Goal: Information Seeking & Learning: Find specific fact

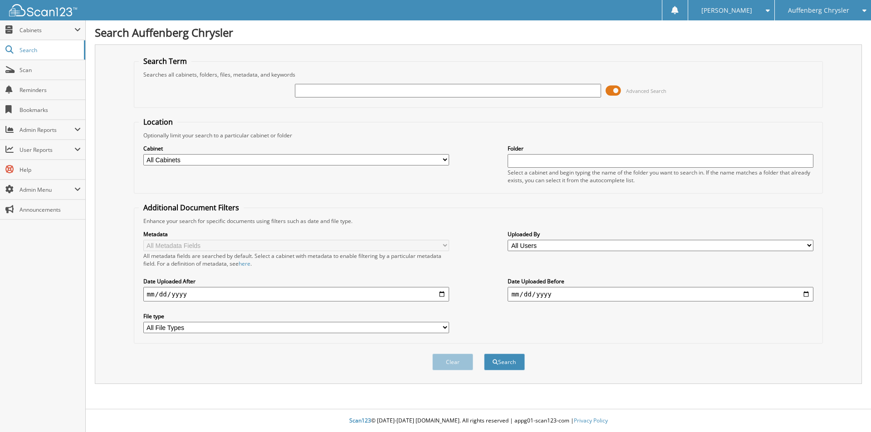
click at [331, 96] on input "text" at bounding box center [448, 91] width 306 height 14
type input "263070997"
click at [500, 363] on button "Search" at bounding box center [504, 362] width 41 height 17
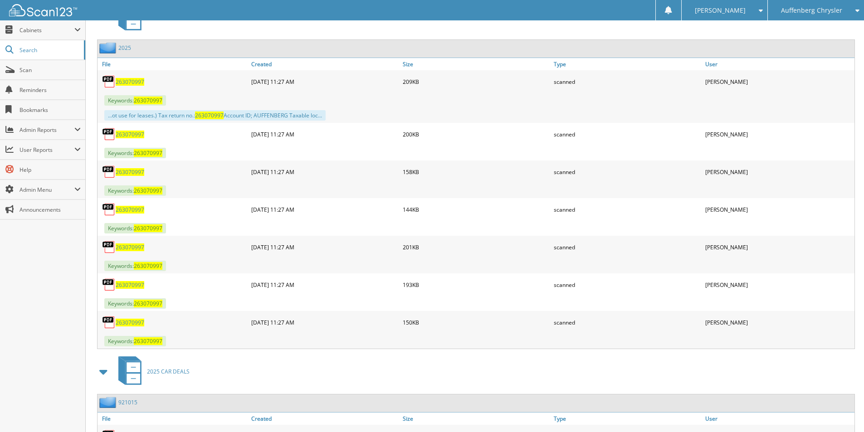
scroll to position [500, 0]
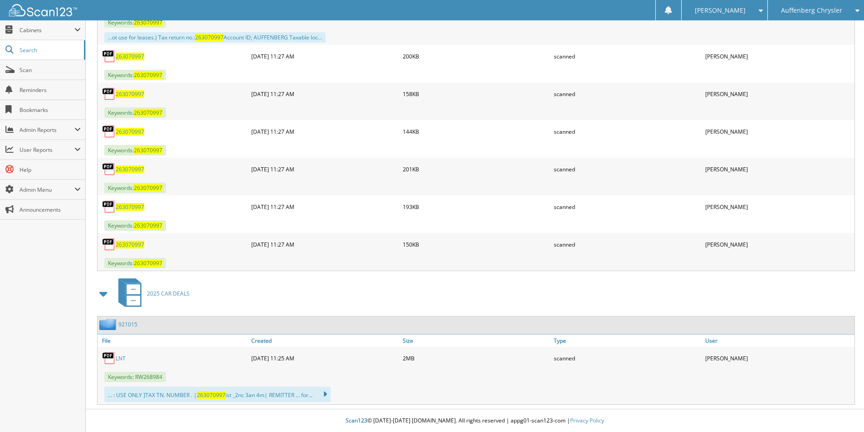
click at [118, 358] on link "LNT" at bounding box center [121, 359] width 10 height 8
click at [122, 357] on link "LNT" at bounding box center [121, 359] width 10 height 8
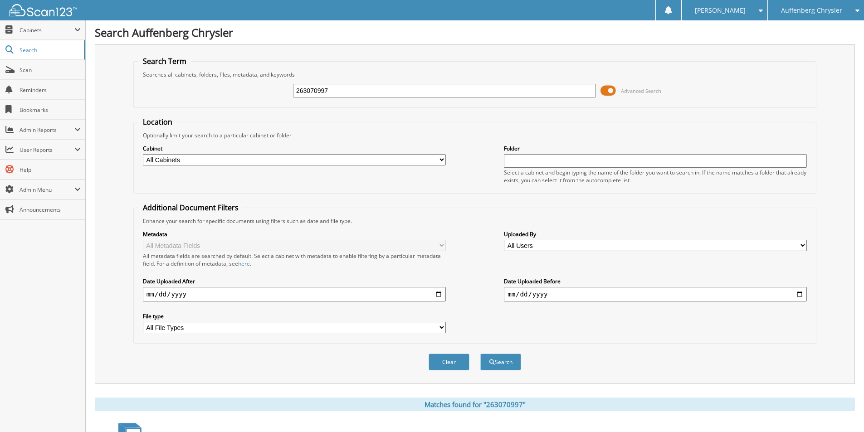
click at [341, 88] on input "263070997" at bounding box center [444, 91] width 303 height 14
type input "263098782"
click at [480, 354] on button "Search" at bounding box center [500, 362] width 41 height 17
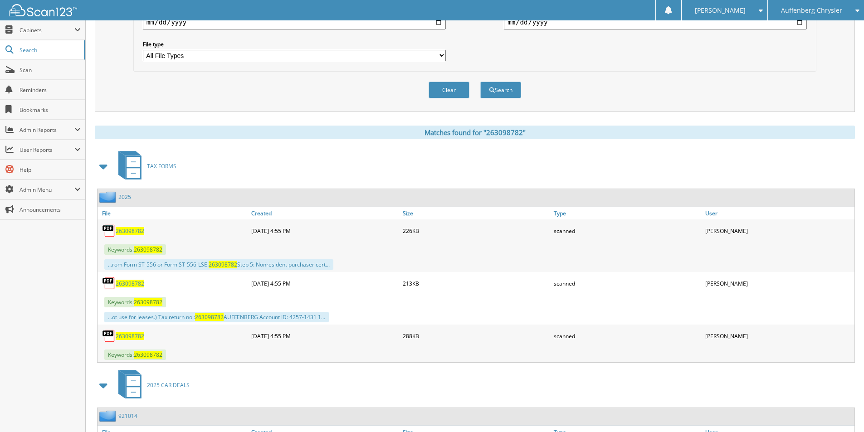
click at [132, 229] on span "263098782" at bounding box center [130, 231] width 29 height 8
click at [140, 286] on span "263098782" at bounding box center [130, 284] width 29 height 8
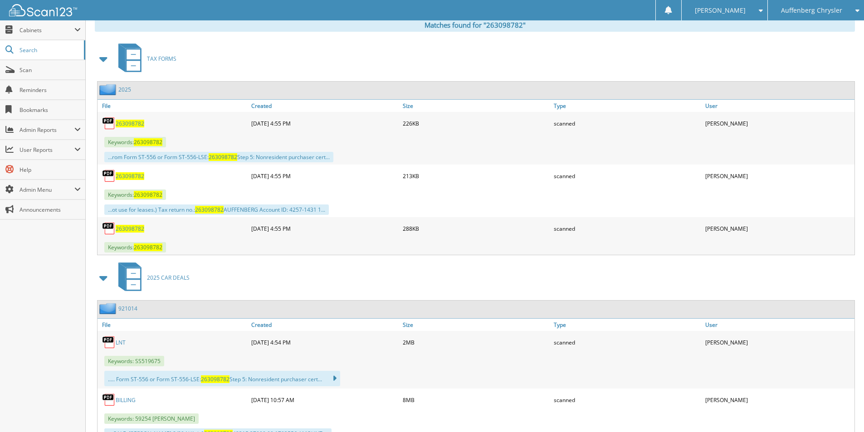
scroll to position [499, 0]
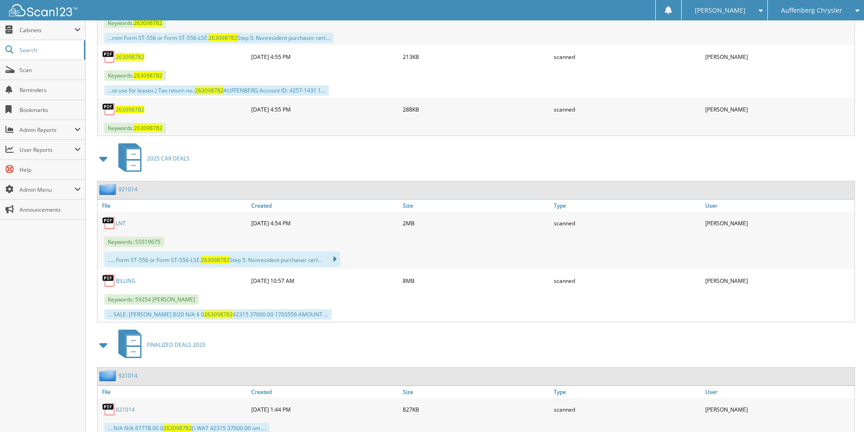
click at [118, 223] on link "LNT" at bounding box center [121, 224] width 10 height 8
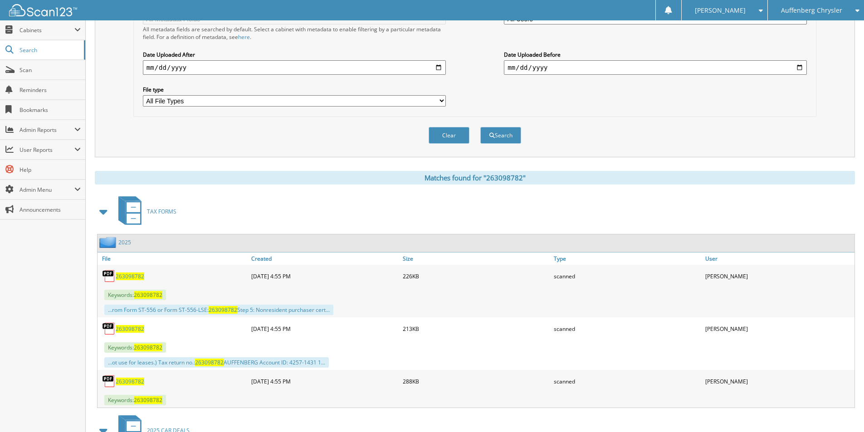
scroll to position [0, 0]
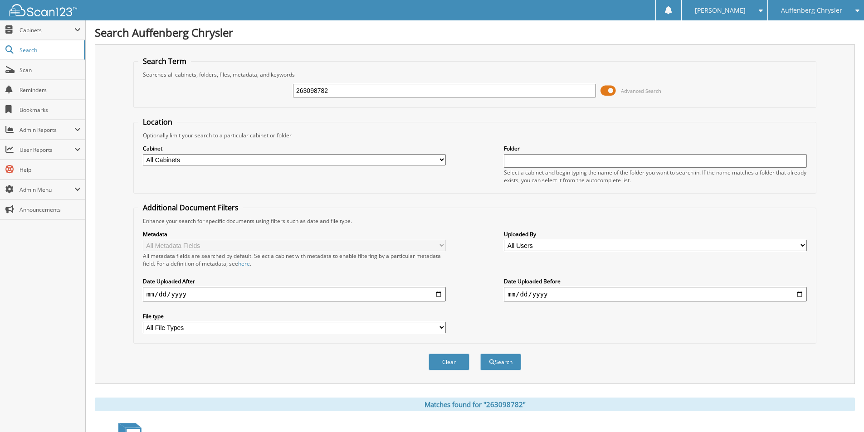
drag, startPoint x: 363, startPoint y: 92, endPoint x: -119, endPoint y: 105, distance: 482.5
type input "263097123"
click at [510, 360] on button "Search" at bounding box center [500, 362] width 41 height 17
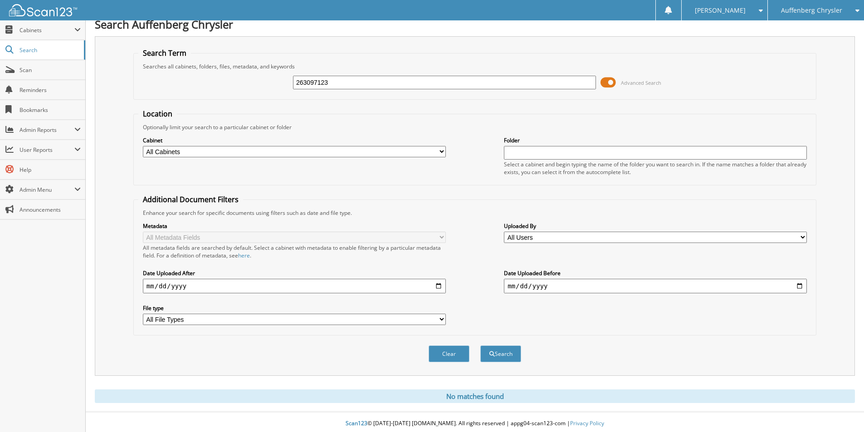
scroll to position [11, 0]
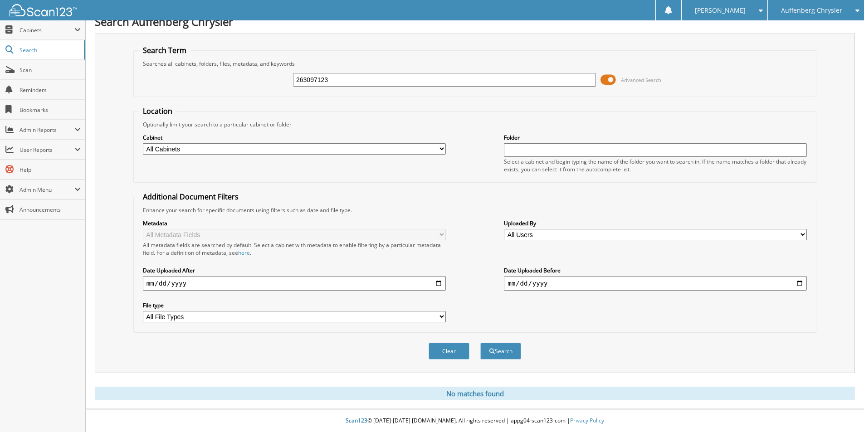
click at [813, 11] on span "Auffenberg Chrysler" at bounding box center [811, 10] width 61 height 5
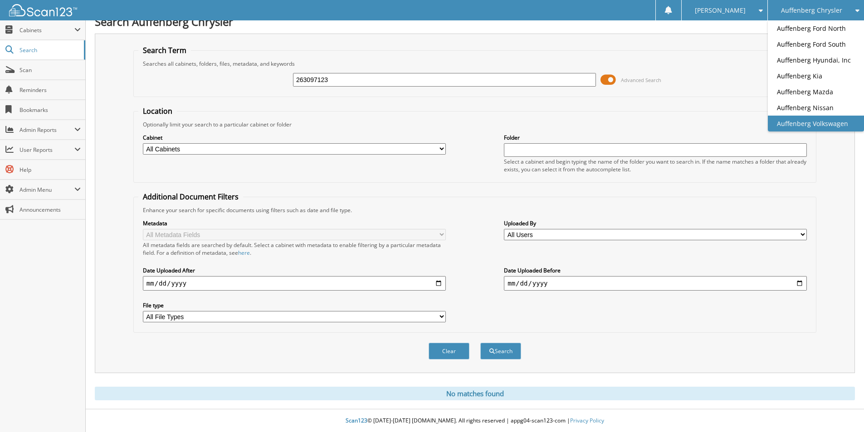
click at [824, 125] on link "Auffenberg Volkswagen" at bounding box center [816, 124] width 96 height 16
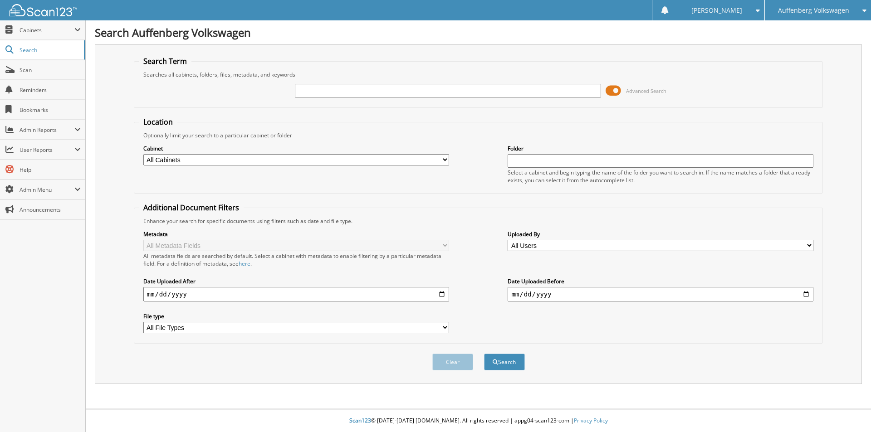
click at [352, 85] on input "text" at bounding box center [448, 91] width 306 height 14
type input "263097123"
click at [490, 360] on button "Search" at bounding box center [504, 362] width 41 height 17
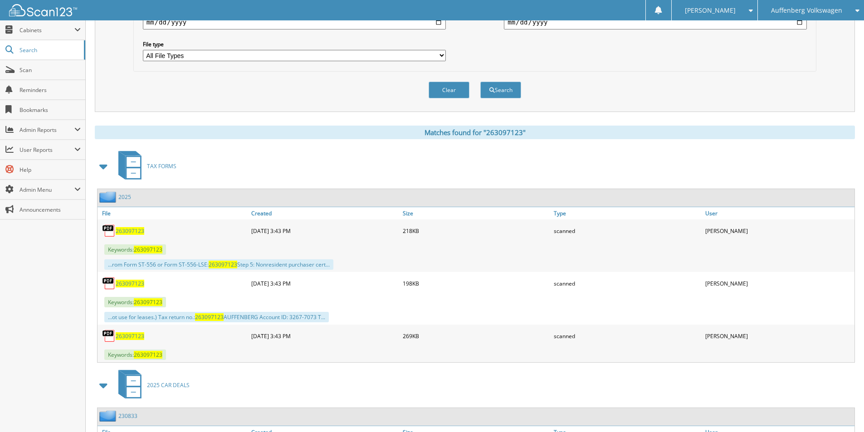
scroll to position [454, 0]
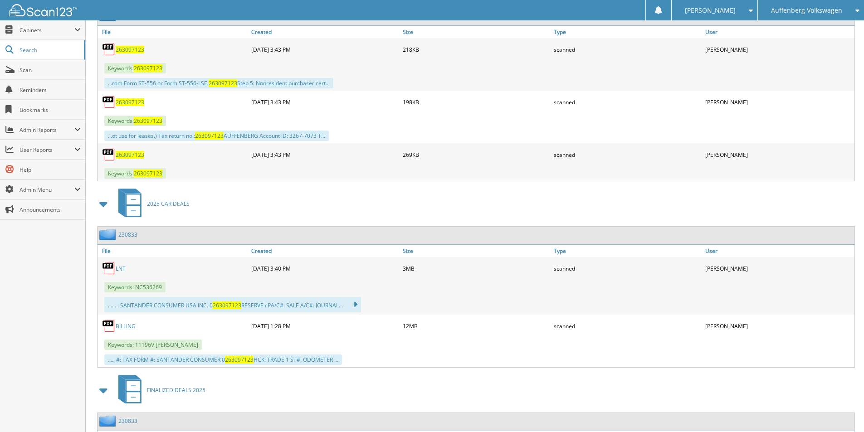
click at [123, 270] on link "LNT" at bounding box center [121, 269] width 10 height 8
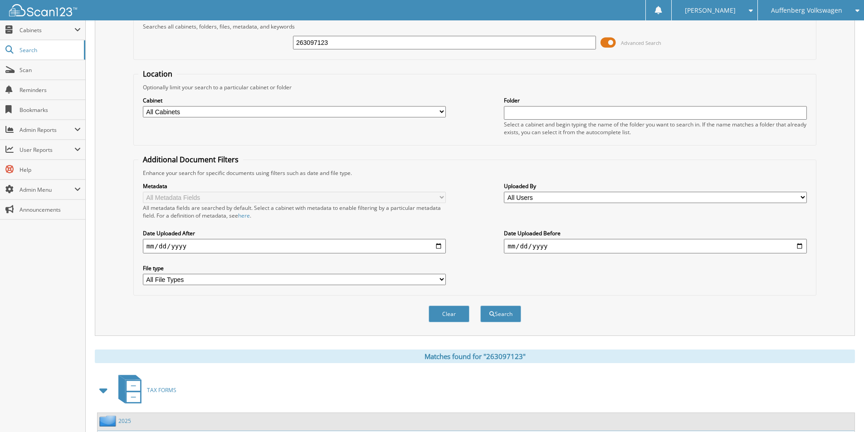
scroll to position [46, 0]
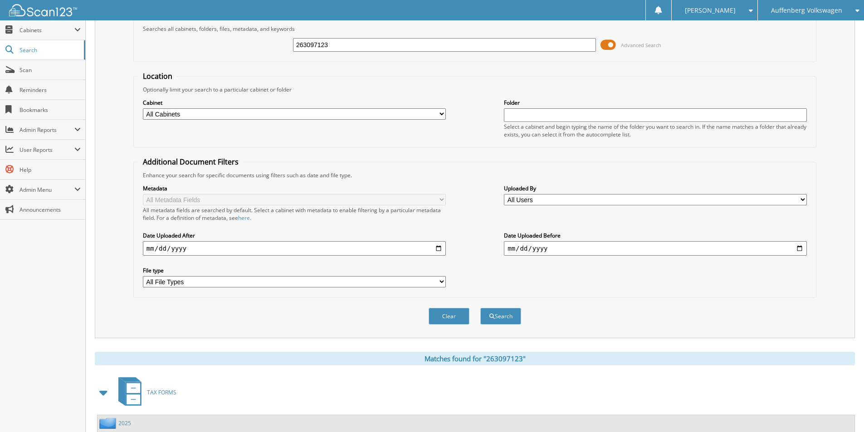
drag, startPoint x: 356, startPoint y: 43, endPoint x: -214, endPoint y: 114, distance: 574.3
click at [0, 114] on html "Cindy H. Settings Logout Auffenberg Volkswagen Auffenberg Chrysler Auffenberg F…" at bounding box center [432, 435] width 864 height 963
type input "262911258"
click at [480, 308] on button "Search" at bounding box center [500, 316] width 41 height 17
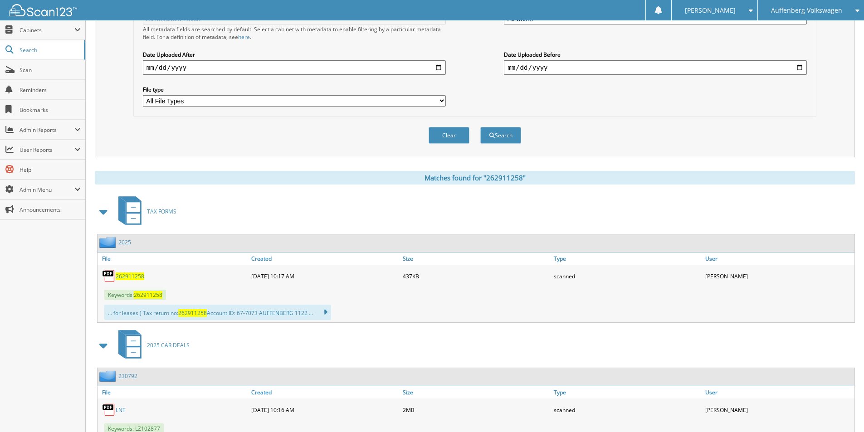
click at [133, 276] on span "262911258" at bounding box center [130, 277] width 29 height 8
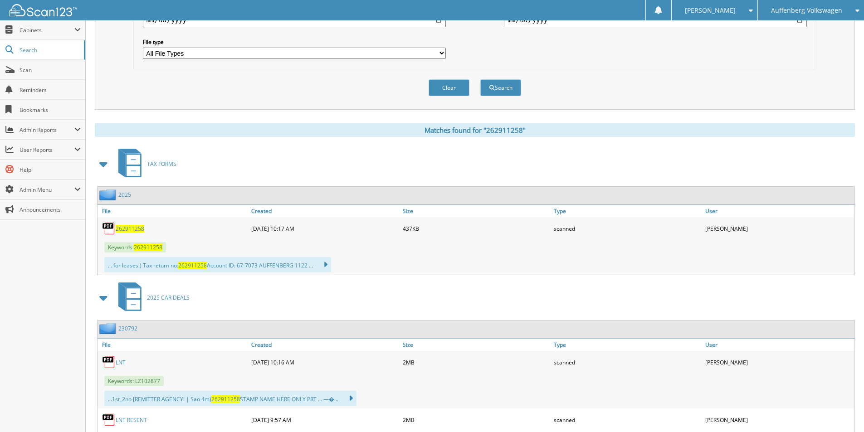
scroll to position [363, 0]
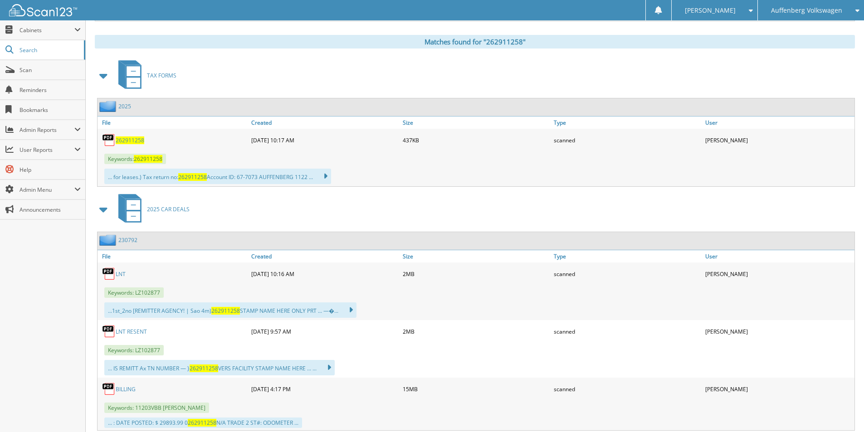
click at [121, 273] on link "LNT" at bounding box center [121, 274] width 10 height 8
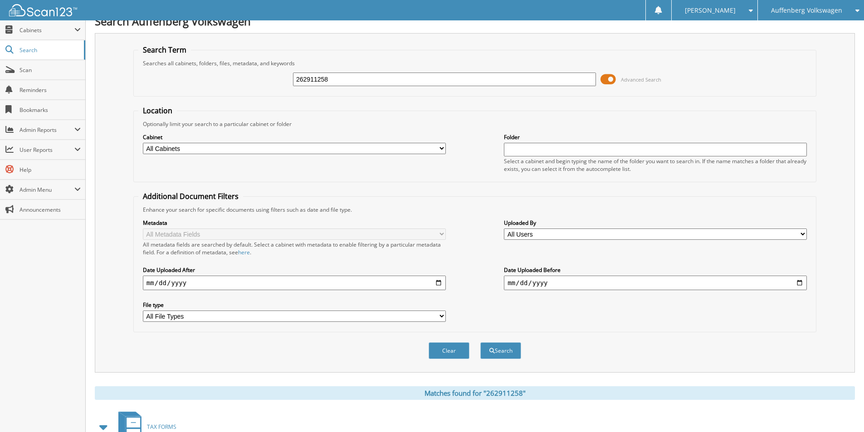
scroll to position [0, 0]
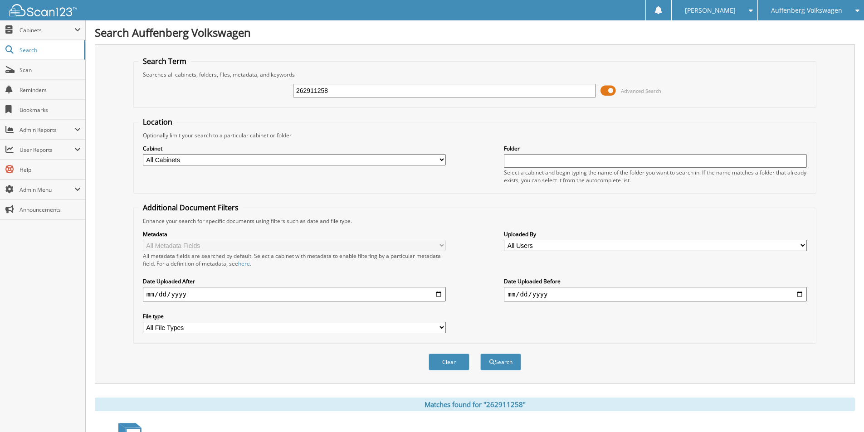
click at [797, 9] on span "Auffenberg Volkswagen" at bounding box center [806, 10] width 71 height 5
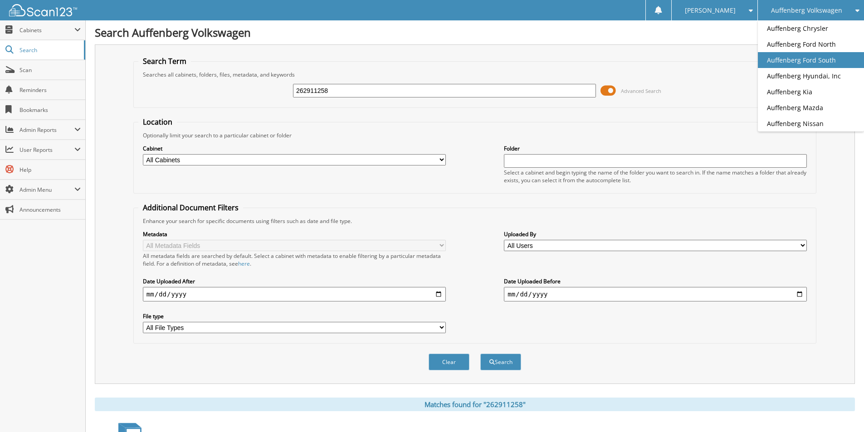
click at [819, 59] on link "Auffenberg Ford South" at bounding box center [811, 60] width 106 height 16
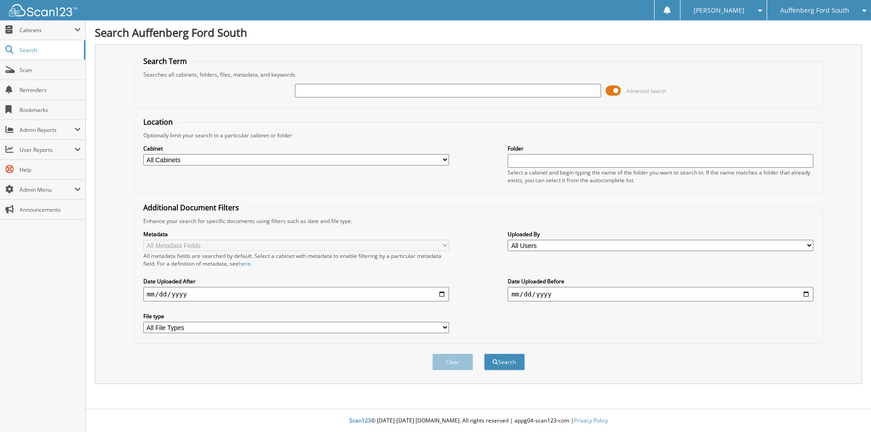
click at [368, 89] on input "text" at bounding box center [448, 91] width 306 height 14
type input "262856024"
click at [512, 366] on button "Search" at bounding box center [504, 362] width 41 height 17
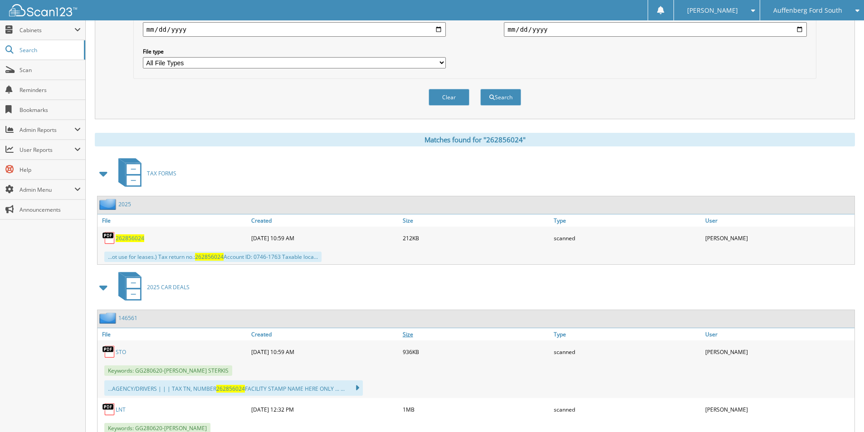
scroll to position [272, 0]
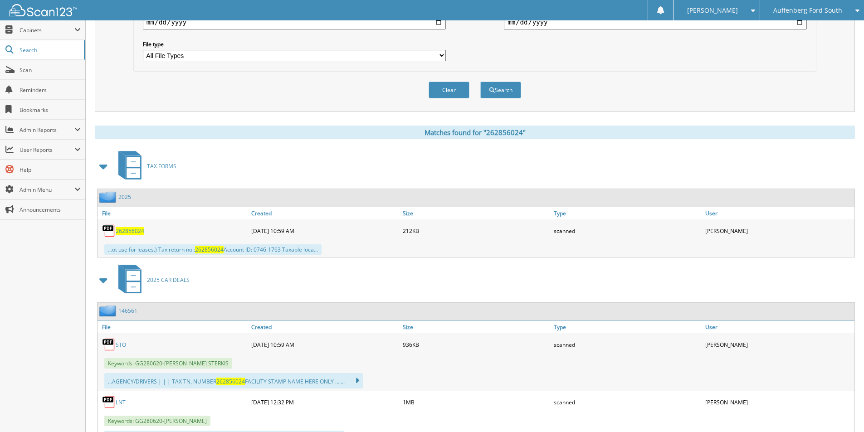
click at [127, 231] on span "262856024" at bounding box center [130, 231] width 29 height 8
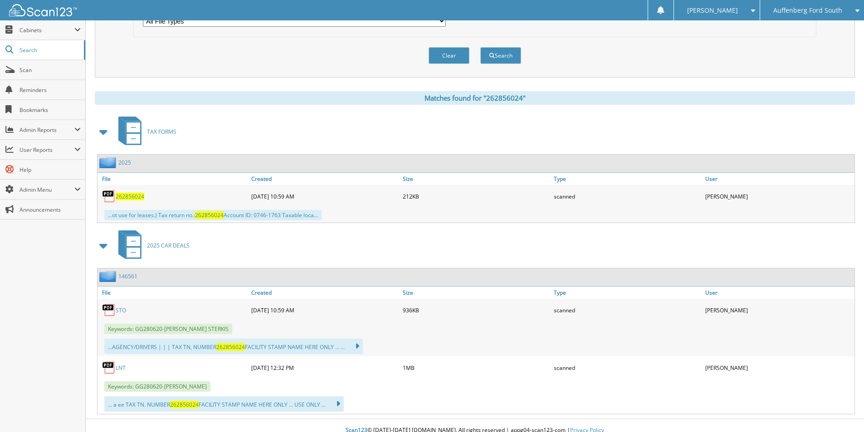
scroll to position [317, 0]
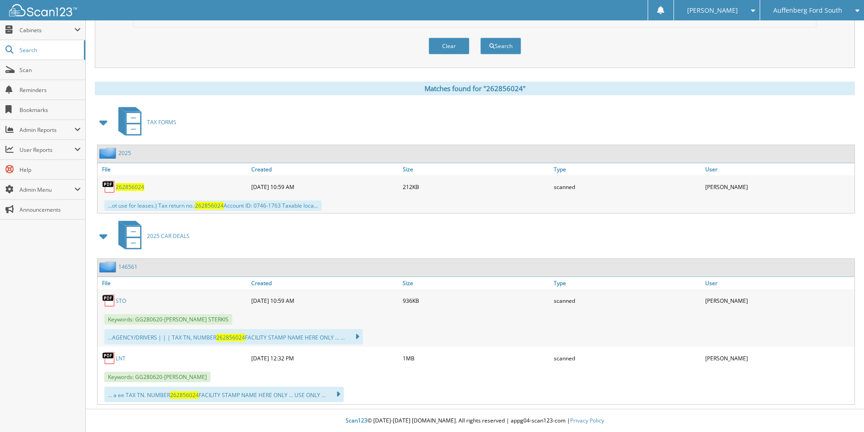
click at [123, 360] on link "LNT" at bounding box center [121, 359] width 10 height 8
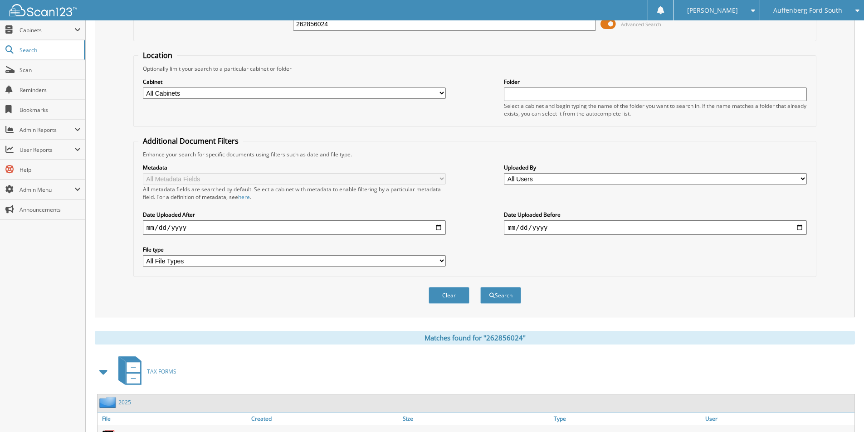
scroll to position [0, 0]
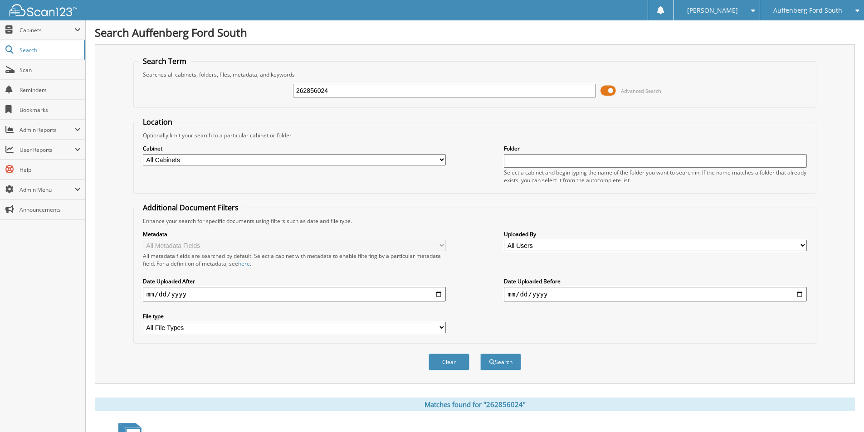
click at [355, 89] on input "262856024" at bounding box center [444, 91] width 303 height 14
type input "263323727"
click at [480, 354] on button "Search" at bounding box center [500, 362] width 41 height 17
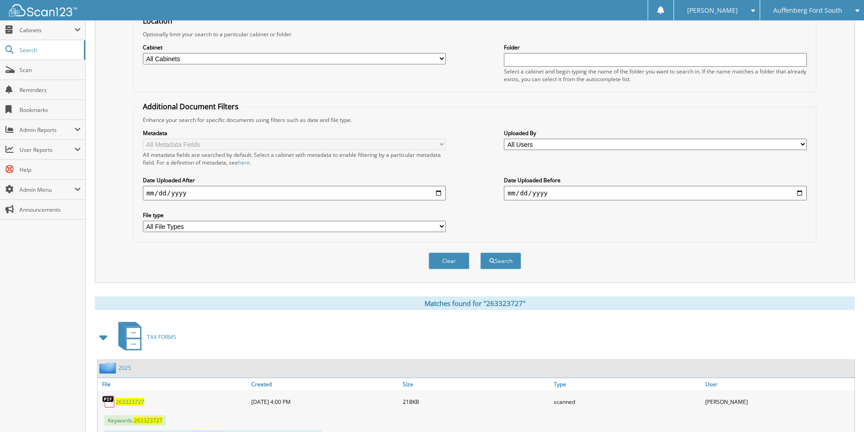
scroll to position [227, 0]
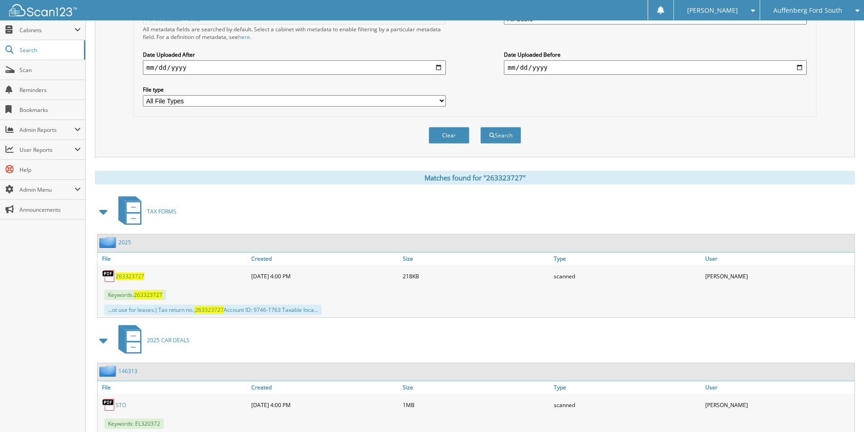
click at [134, 274] on span "263323727" at bounding box center [130, 277] width 29 height 8
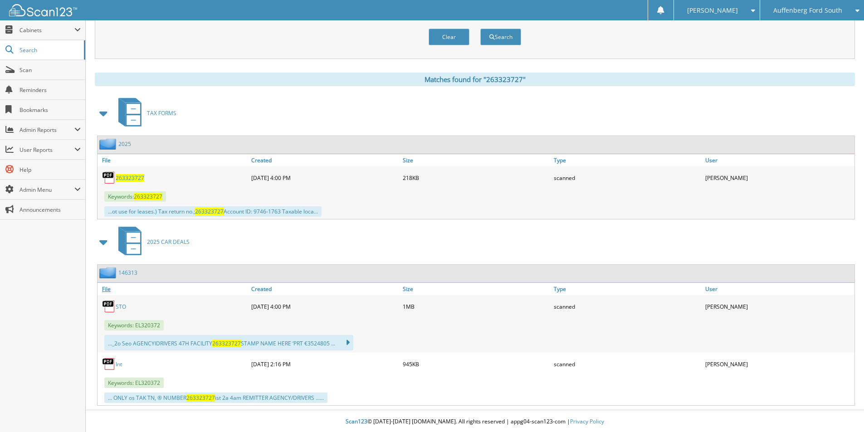
scroll to position [327, 0]
click at [120, 306] on link "STO" at bounding box center [121, 306] width 10 height 8
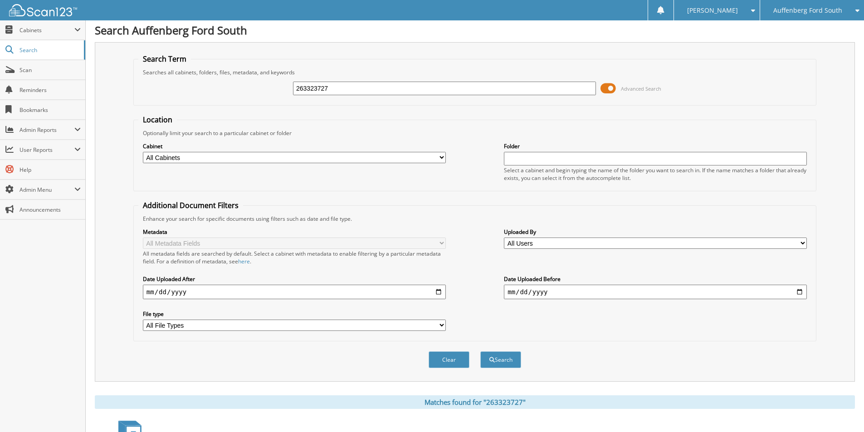
scroll to position [0, 0]
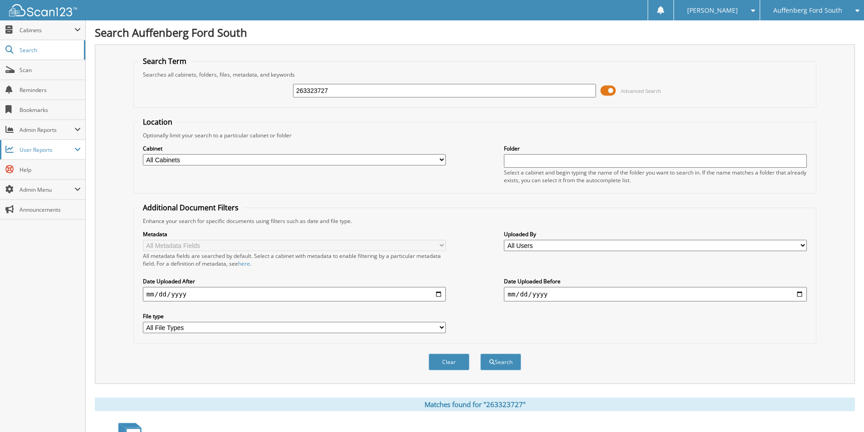
drag, startPoint x: 256, startPoint y: 102, endPoint x: 0, endPoint y: 145, distance: 259.1
click at [0, 145] on body "Cindy H. Settings Logout Auffenberg Ford South Auffenberg Chrysler Auffenberg F…" at bounding box center [432, 379] width 864 height 759
type input "262920275"
click at [480, 354] on button "Search" at bounding box center [500, 362] width 41 height 17
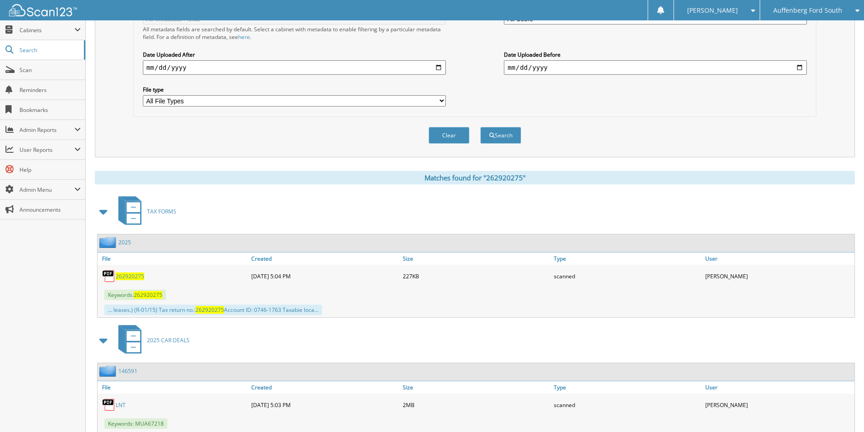
click at [135, 278] on span "262920275" at bounding box center [130, 277] width 29 height 8
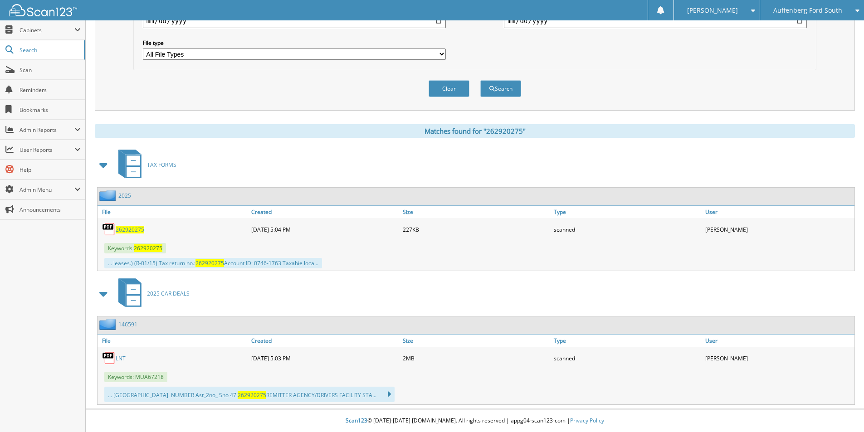
click at [121, 359] on link "LNT" at bounding box center [121, 359] width 10 height 8
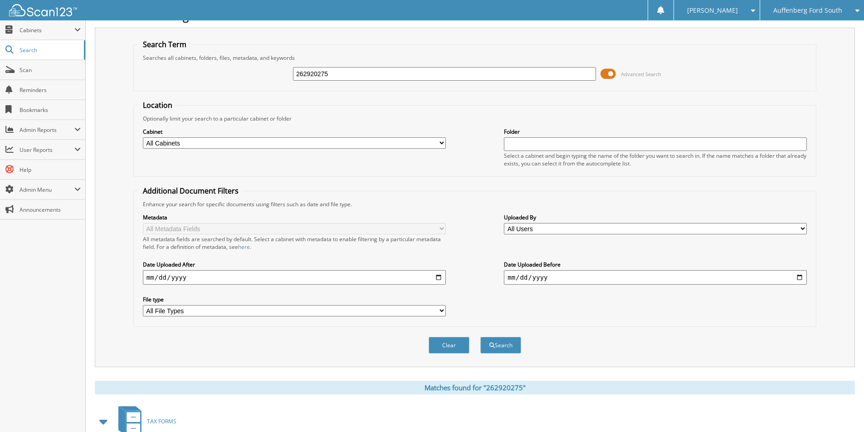
scroll to position [0, 0]
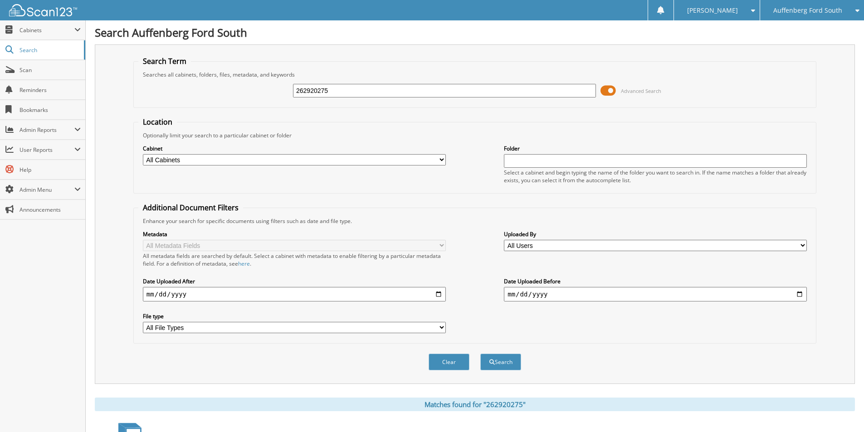
drag, startPoint x: 332, startPoint y: 95, endPoint x: 116, endPoint y: 302, distance: 298.8
click at [0, 162] on html "Cindy H. Settings Logout Auffenberg Ford South Auffenberg Chrysler Auffenberg F…" at bounding box center [432, 353] width 864 height 706
type input "262962194"
click at [480, 354] on button "Search" at bounding box center [500, 362] width 41 height 17
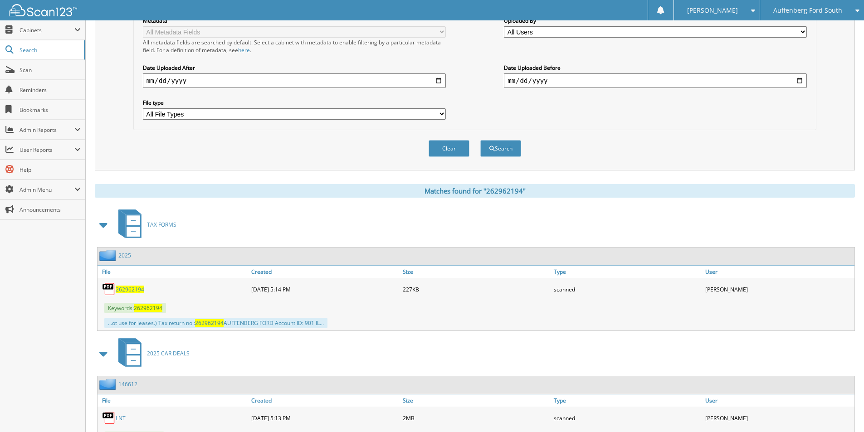
scroll to position [272, 0]
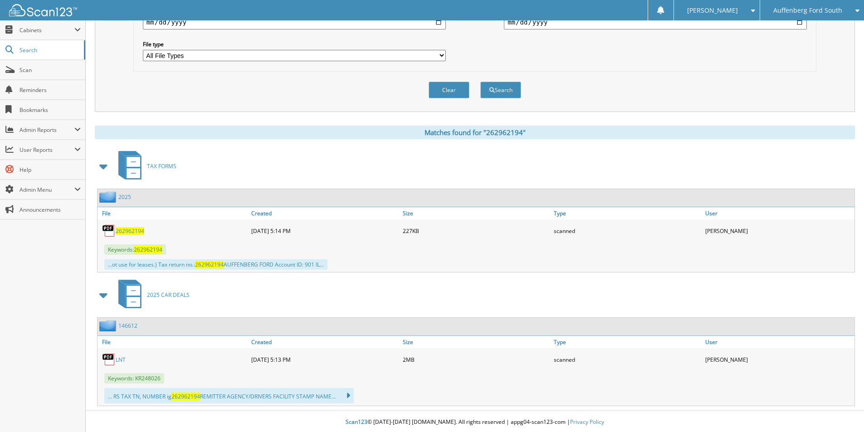
click at [132, 230] on span "262962194" at bounding box center [130, 231] width 29 height 8
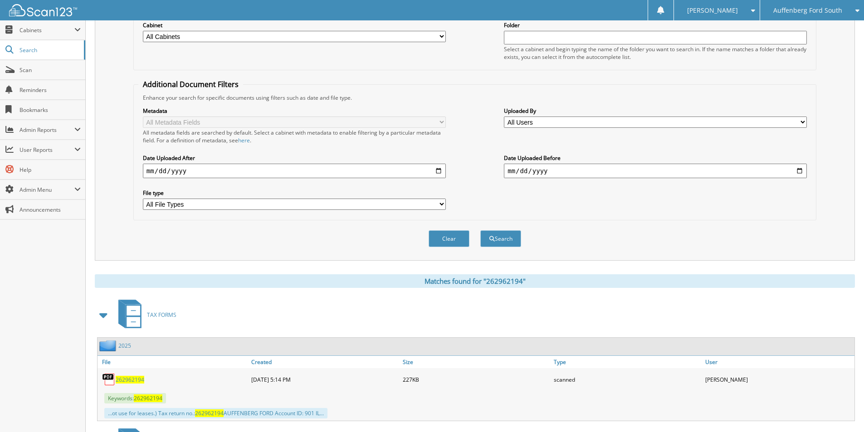
scroll to position [0, 0]
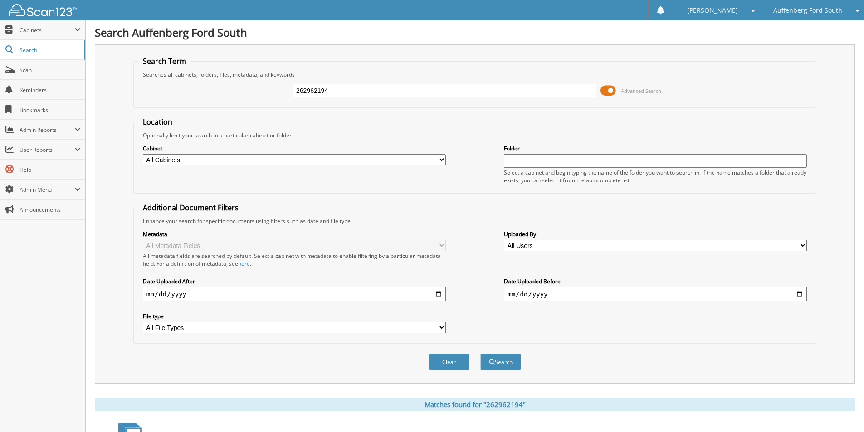
drag, startPoint x: 370, startPoint y: 92, endPoint x: 363, endPoint y: 93, distance: 6.8
click at [363, 93] on input "262962194" at bounding box center [444, 91] width 303 height 14
click at [499, 366] on button "Search" at bounding box center [500, 362] width 41 height 17
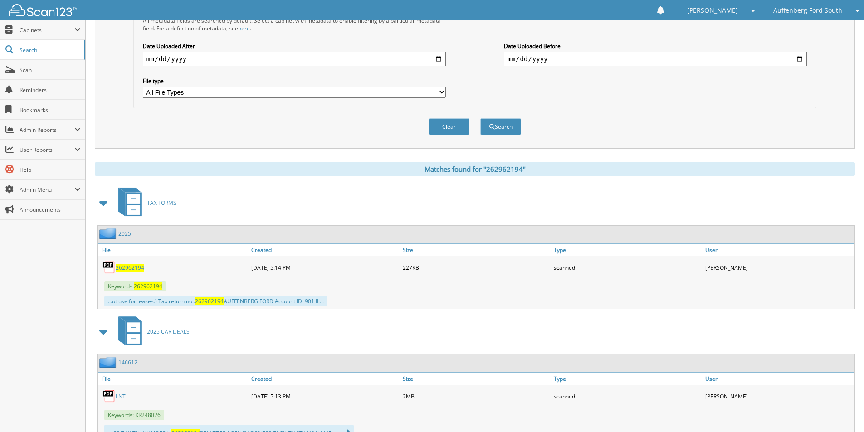
scroll to position [274, 0]
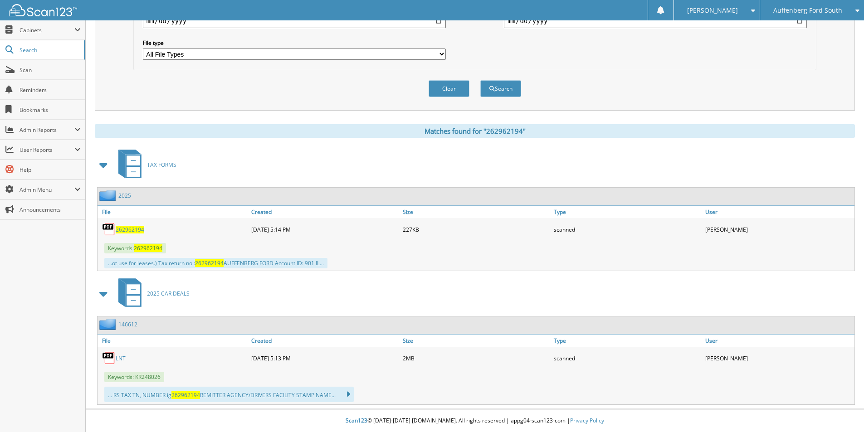
click at [119, 358] on link "LNT" at bounding box center [121, 359] width 10 height 8
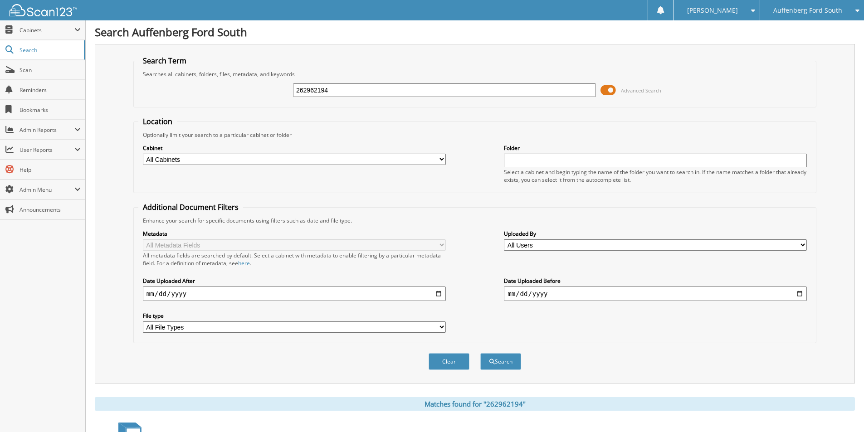
scroll to position [0, 0]
drag, startPoint x: 389, startPoint y: 89, endPoint x: -36, endPoint y: 102, distance: 425.3
click at [0, 102] on html "Cindy H. Settings Logout Auffenberg Ford South Auffenberg Chrysler Auffenberg F…" at bounding box center [432, 353] width 864 height 706
type input "262954779"
click at [480, 354] on button "Search" at bounding box center [500, 362] width 41 height 17
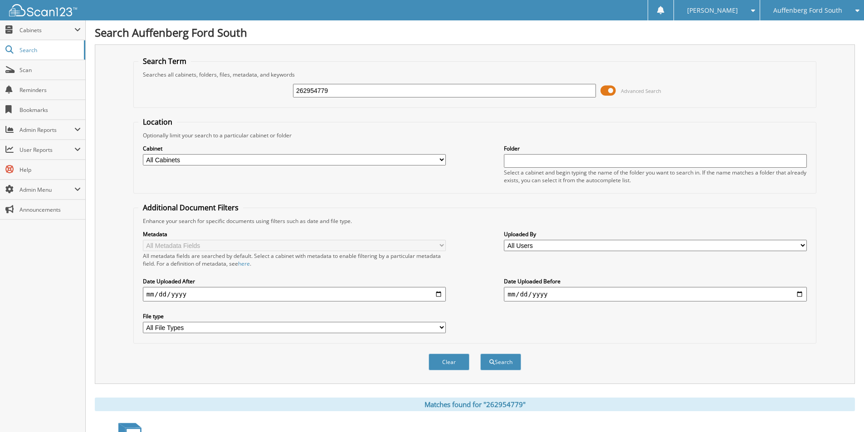
scroll to position [181, 0]
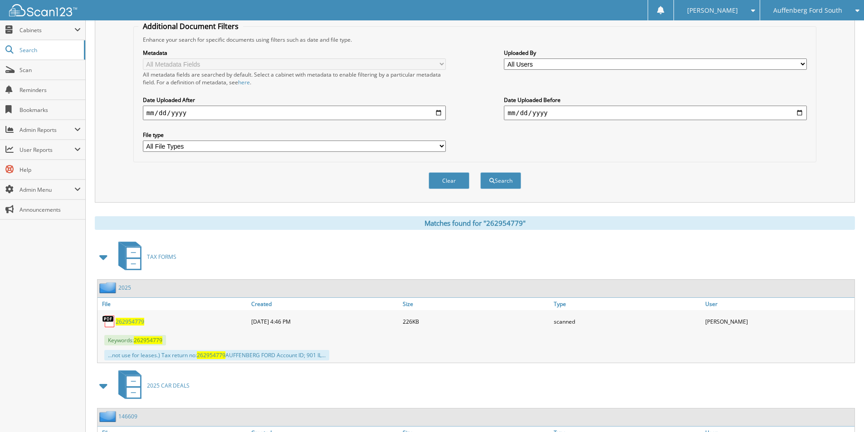
click at [132, 320] on span "262954779" at bounding box center [130, 322] width 29 height 8
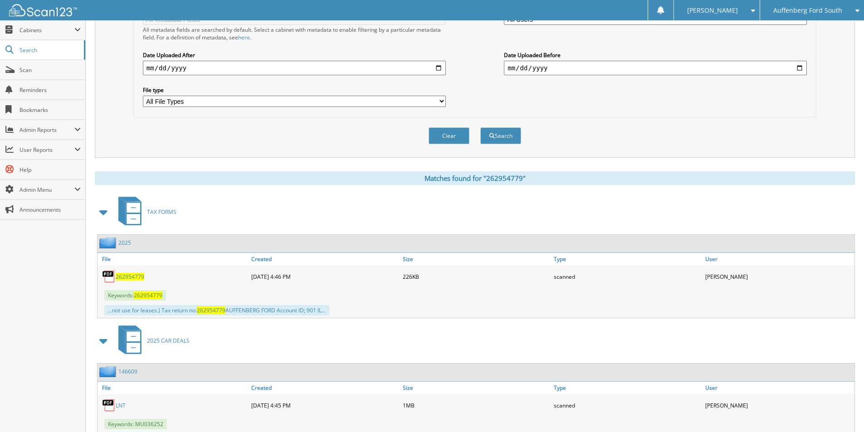
scroll to position [274, 0]
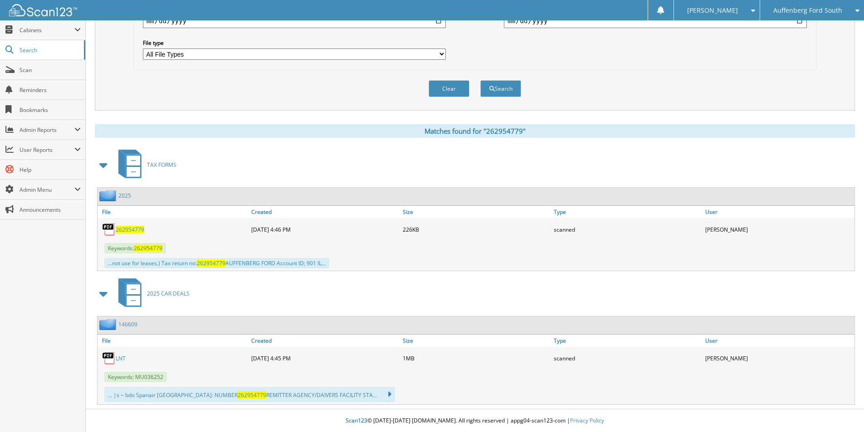
click at [119, 360] on link "LNT" at bounding box center [121, 359] width 10 height 8
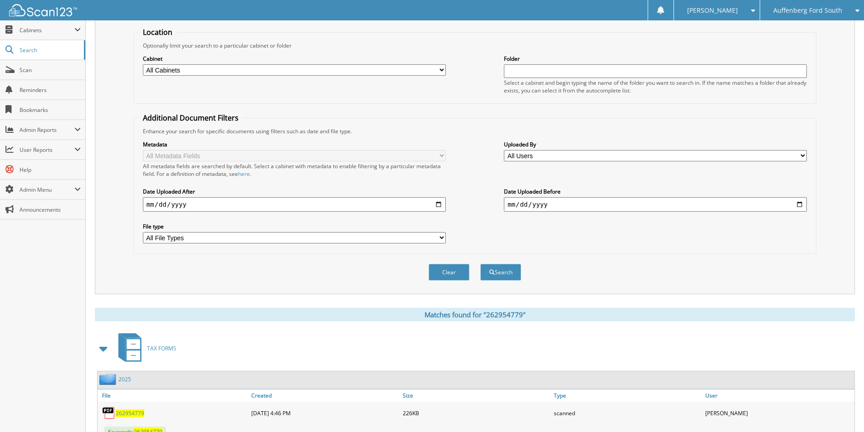
scroll to position [2, 0]
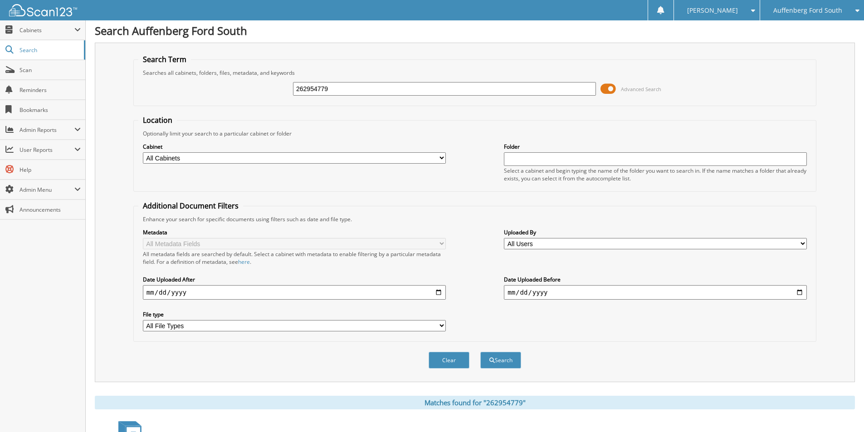
drag, startPoint x: 154, startPoint y: 96, endPoint x: 174, endPoint y: 163, distance: 69.6
click at [0, 123] on html "[PERSON_NAME] Settings Logout [GEOGRAPHIC_DATA] Auffenberg Chrysler [GEOGRAPHIC…" at bounding box center [432, 351] width 864 height 706
type input "260124367"
click at [480, 352] on button "Search" at bounding box center [500, 360] width 41 height 17
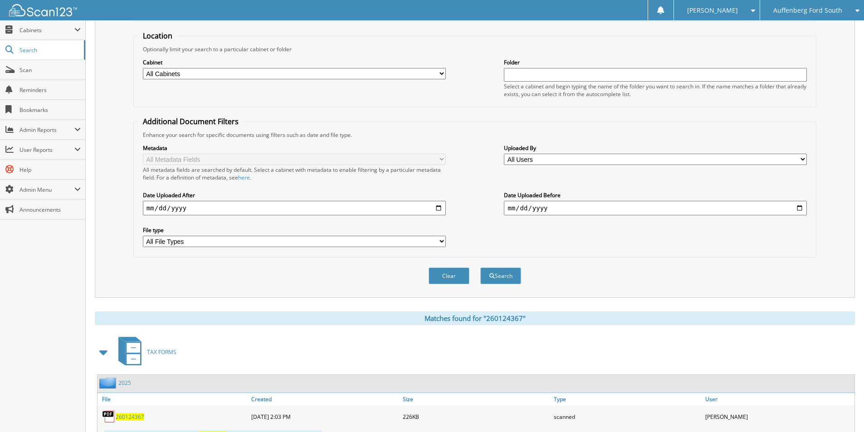
scroll to position [259, 0]
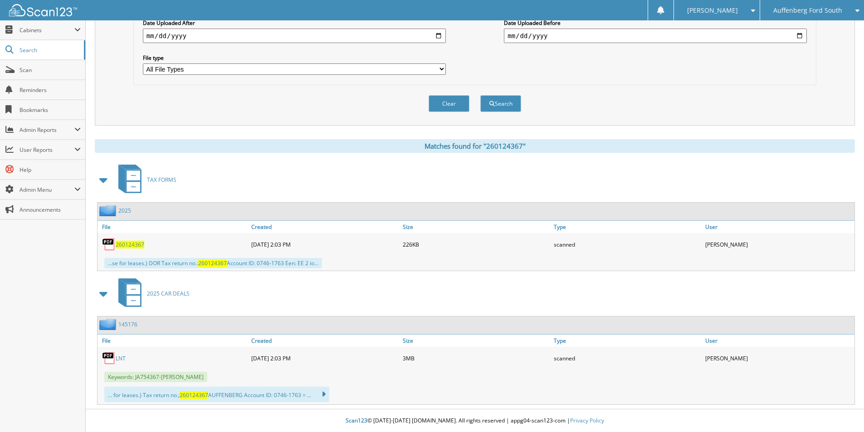
click at [136, 241] on span "260124367" at bounding box center [130, 245] width 29 height 8
click at [109, 354] on img at bounding box center [109, 359] width 14 height 14
click at [118, 357] on link "LNT" at bounding box center [121, 359] width 10 height 8
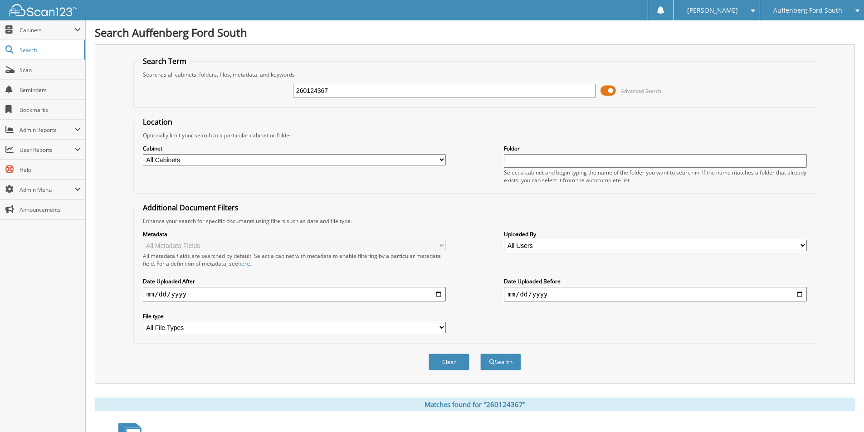
drag, startPoint x: 300, startPoint y: 98, endPoint x: -70, endPoint y: 173, distance: 377.7
click at [0, 173] on html "Cindy H. Settings Logout Auffenberg Ford South Auffenberg Chrysler Auffenberg F…" at bounding box center [432, 345] width 864 height 691
type input "262925209"
click at [480, 354] on button "Search" at bounding box center [500, 362] width 41 height 17
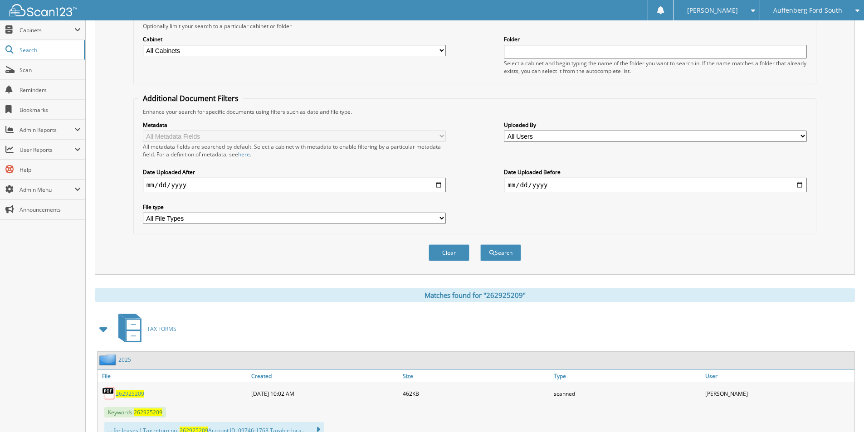
scroll to position [279, 0]
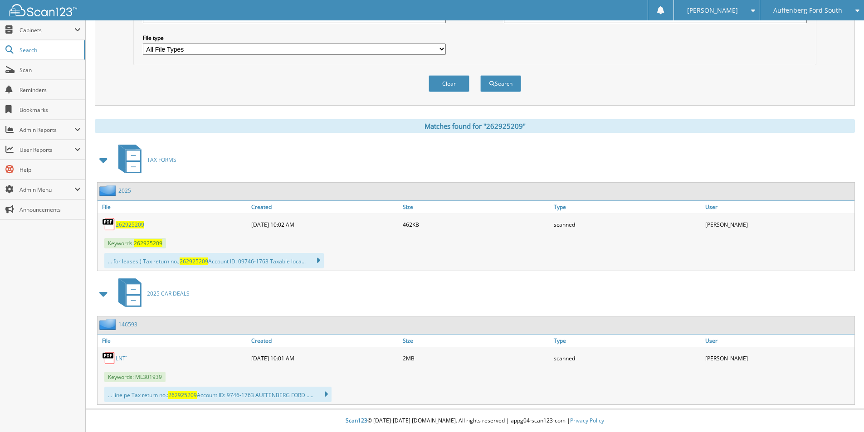
click at [125, 224] on span "262925209" at bounding box center [130, 225] width 29 height 8
click at [113, 356] on img at bounding box center [109, 359] width 14 height 14
click at [118, 358] on link "LNT`" at bounding box center [121, 359] width 11 height 8
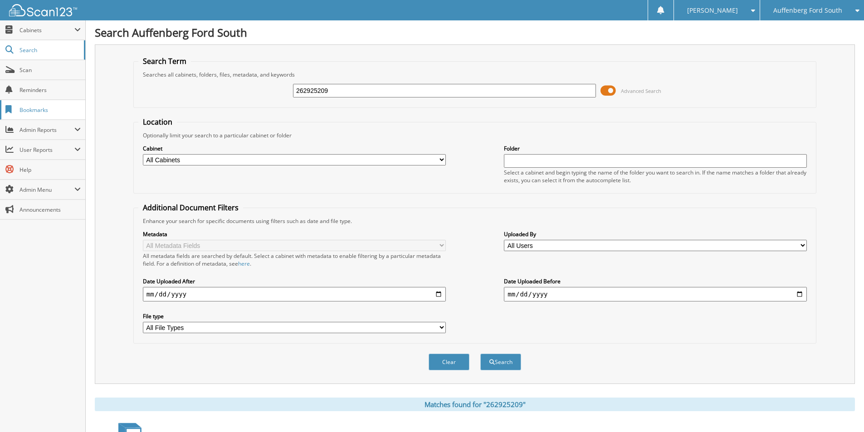
drag, startPoint x: 255, startPoint y: 92, endPoint x: 6, endPoint y: 119, distance: 250.6
click at [40, 118] on body "[PERSON_NAME] Settings Logout [GEOGRAPHIC_DATA] Auffenberg Chrysler [GEOGRAPHIC…" at bounding box center [432, 355] width 864 height 711
type input "262941925"
click at [480, 354] on button "Search" at bounding box center [500, 362] width 41 height 17
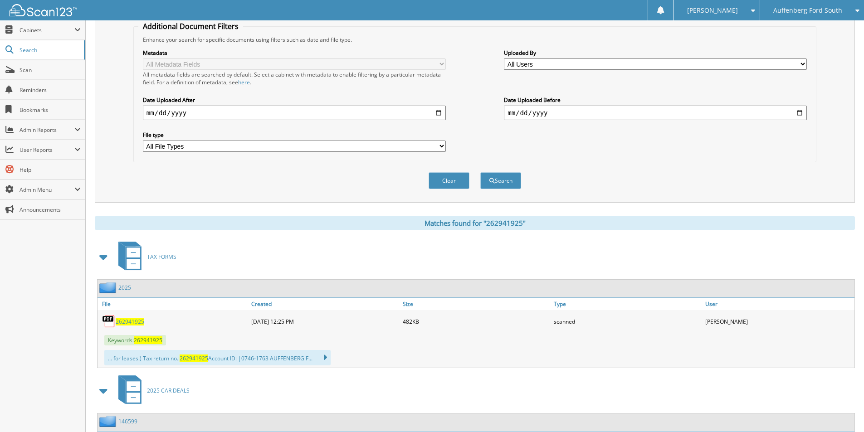
click at [124, 321] on span "262941925" at bounding box center [130, 322] width 29 height 8
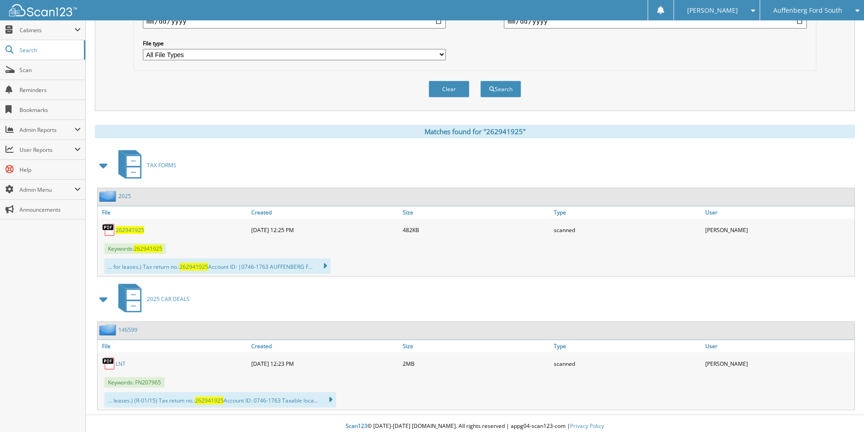
scroll to position [279, 0]
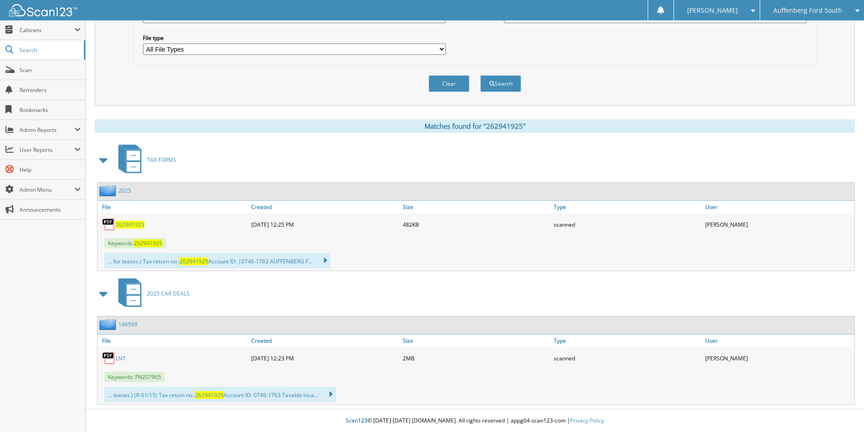
click at [122, 358] on link "LNT" at bounding box center [121, 359] width 10 height 8
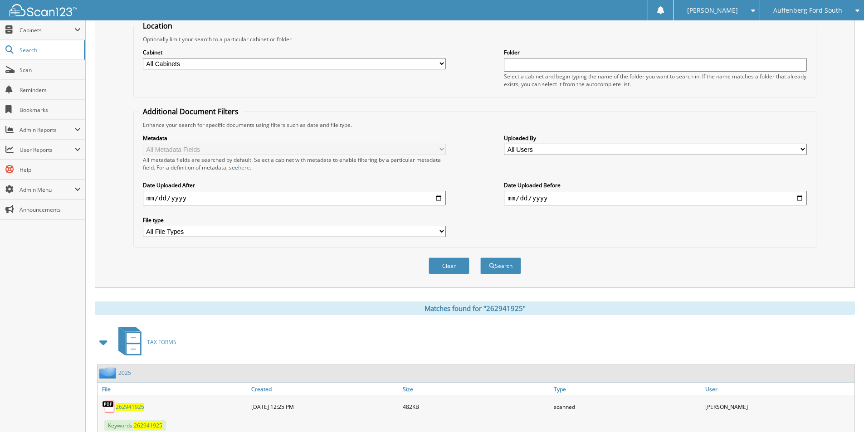
scroll to position [0, 0]
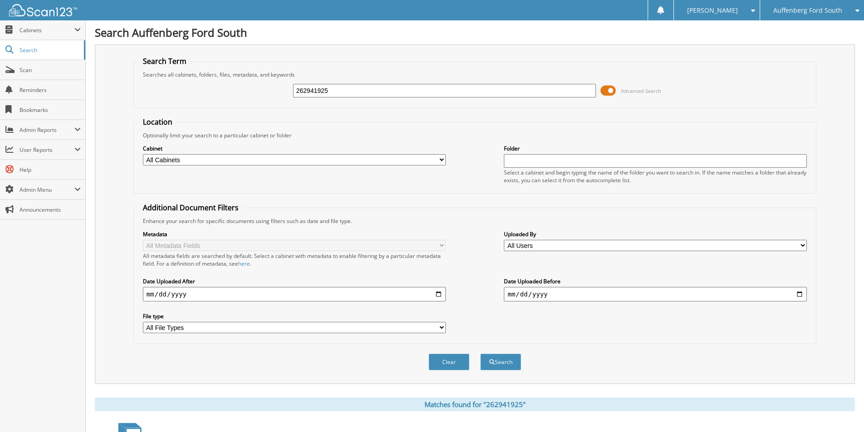
drag, startPoint x: 346, startPoint y: 88, endPoint x: -17, endPoint y: 151, distance: 368.3
click at [0, 151] on html "[PERSON_NAME] Settings Logout [GEOGRAPHIC_DATA] Auffenberg Chrysler [GEOGRAPHIC…" at bounding box center [432, 355] width 864 height 711
type input "262933492"
click at [480, 354] on button "Search" at bounding box center [500, 362] width 41 height 17
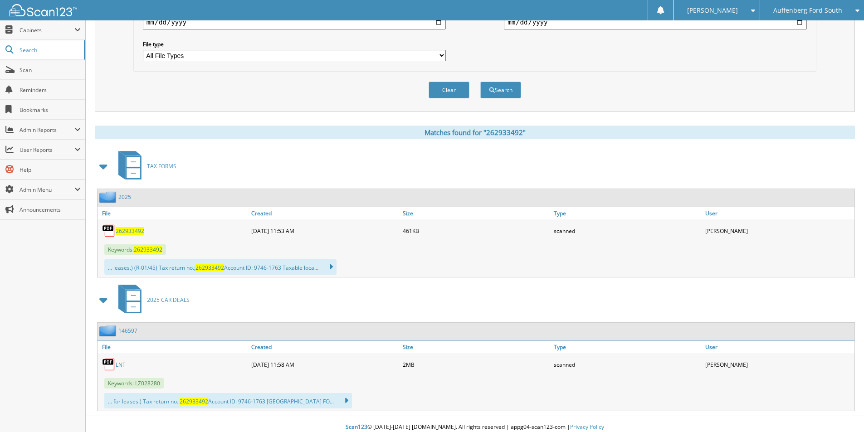
click at [127, 231] on span "262933492" at bounding box center [130, 231] width 29 height 8
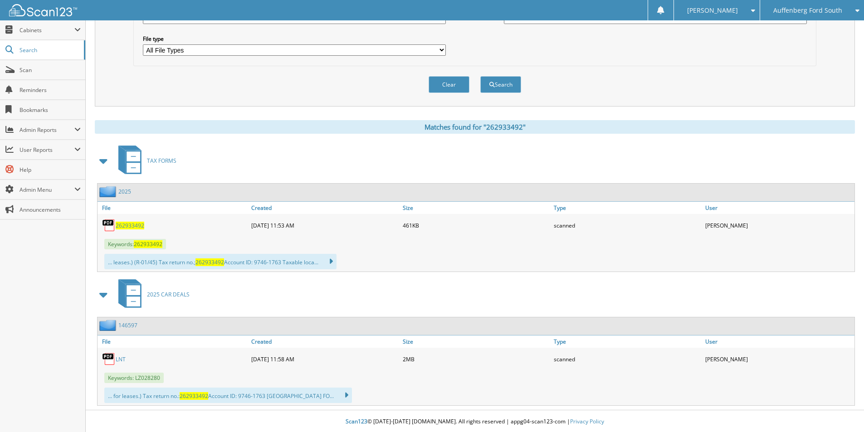
scroll to position [279, 0]
click at [119, 355] on link "LNT" at bounding box center [121, 359] width 10 height 8
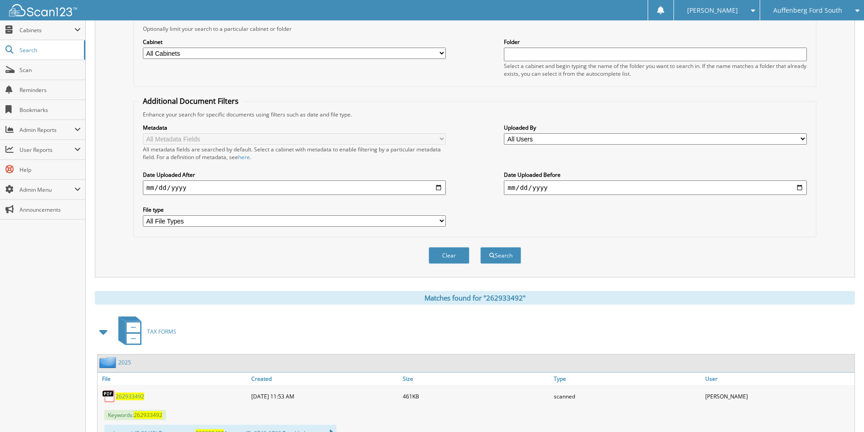
scroll to position [0, 0]
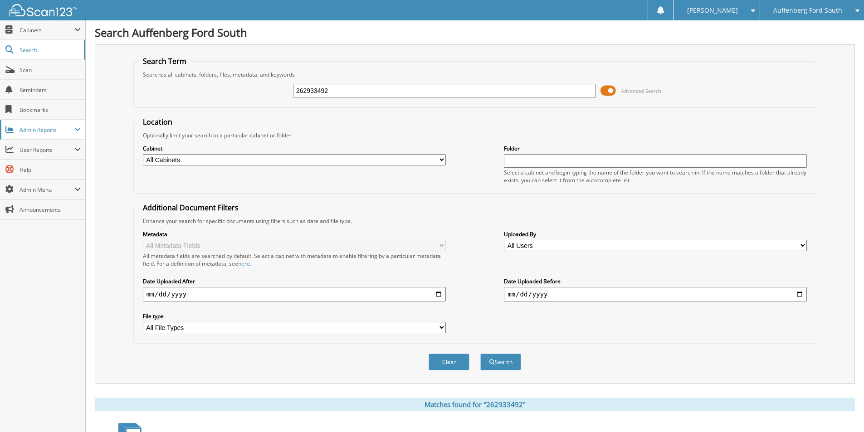
drag, startPoint x: 358, startPoint y: 93, endPoint x: 7, endPoint y: 125, distance: 352.7
click at [20, 123] on body "[PERSON_NAME] Settings Logout [GEOGRAPHIC_DATA] Auffenberg Chrysler [GEOGRAPHIC…" at bounding box center [432, 355] width 864 height 711
type input "262965858"
click at [480, 354] on button "Search" at bounding box center [500, 362] width 41 height 17
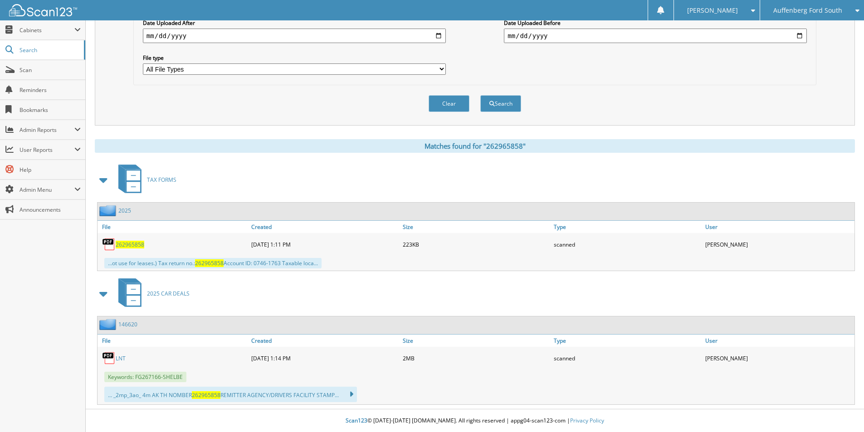
click at [134, 245] on span "262965858" at bounding box center [130, 245] width 29 height 8
click at [119, 359] on link "LNT" at bounding box center [121, 359] width 10 height 8
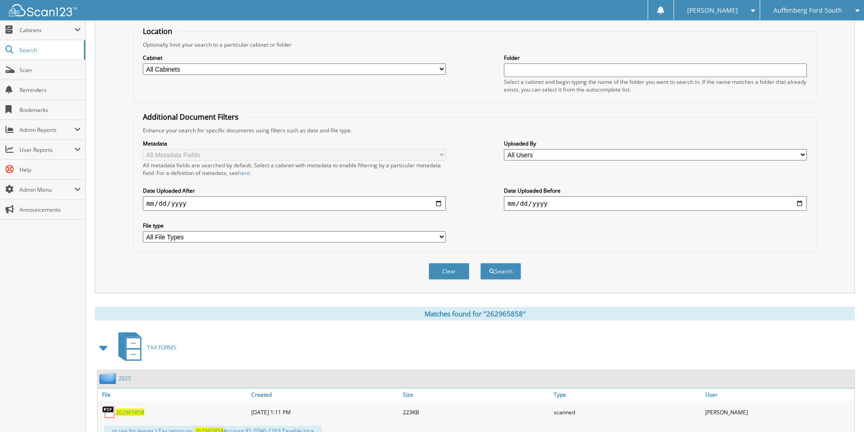
scroll to position [0, 0]
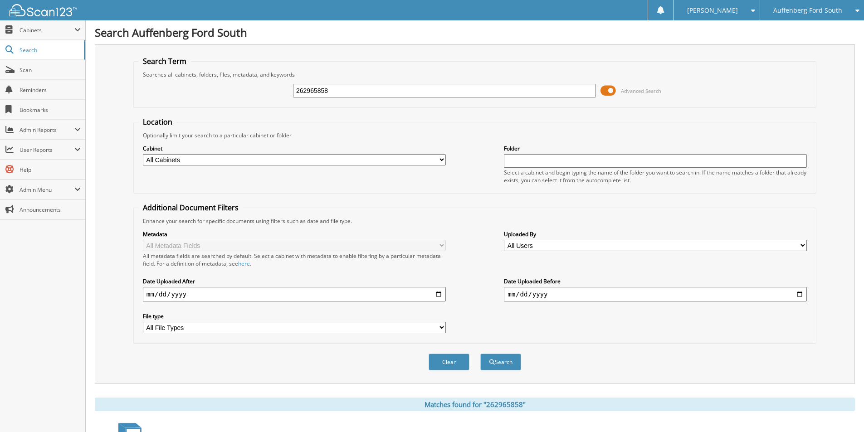
drag, startPoint x: 229, startPoint y: 91, endPoint x: -114, endPoint y: 127, distance: 345.3
click at [0, 127] on html "Cindy H. Settings Logout Auffenberg Ford South Auffenberg Chrysler Auffenberg F…" at bounding box center [432, 345] width 864 height 691
type input "263102527"
click at [480, 354] on button "Search" at bounding box center [500, 362] width 41 height 17
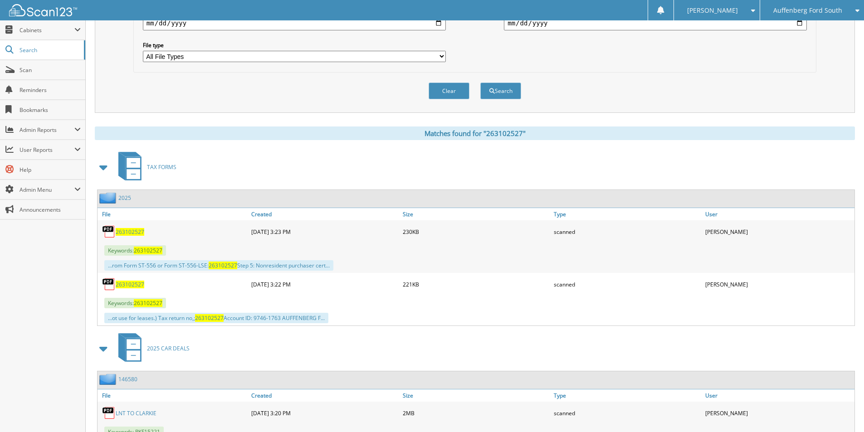
scroll to position [272, 0]
click at [138, 232] on span "263102527" at bounding box center [130, 231] width 29 height 8
click at [130, 283] on span "263102527" at bounding box center [130, 284] width 29 height 8
click at [135, 284] on span "263102527" at bounding box center [130, 284] width 29 height 8
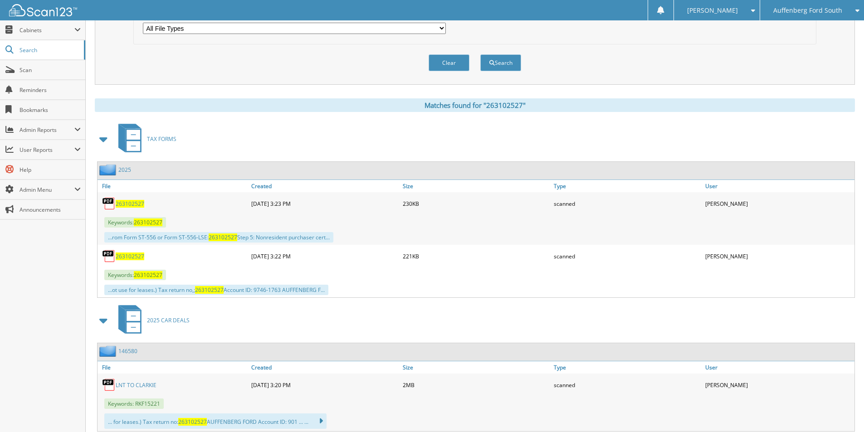
scroll to position [327, 0]
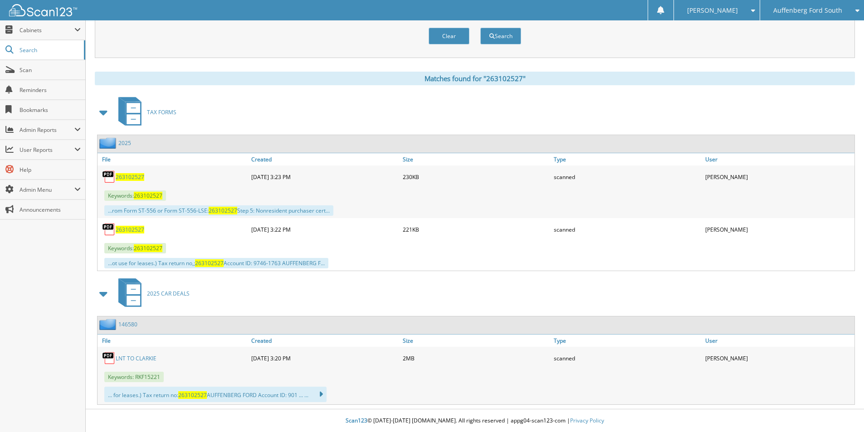
click at [142, 362] on link "LNT TO CLARKIE" at bounding box center [136, 359] width 41 height 8
click at [814, 9] on span "Auffenberg Ford South" at bounding box center [808, 10] width 69 height 5
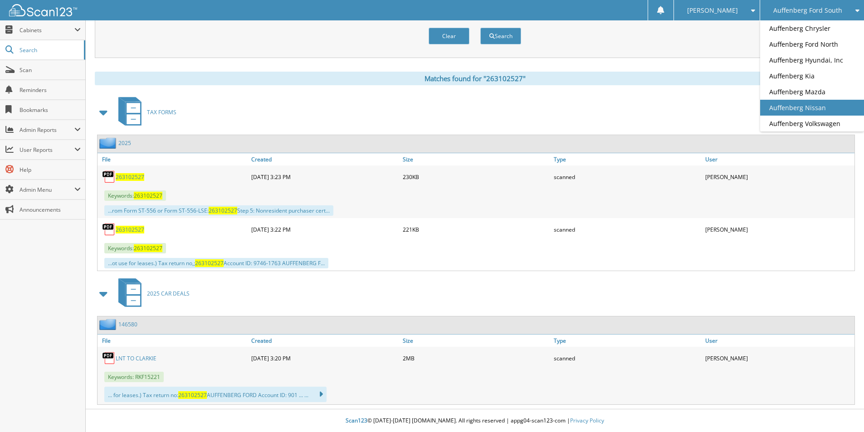
click at [813, 107] on link "Auffenberg Nissan" at bounding box center [812, 108] width 104 height 16
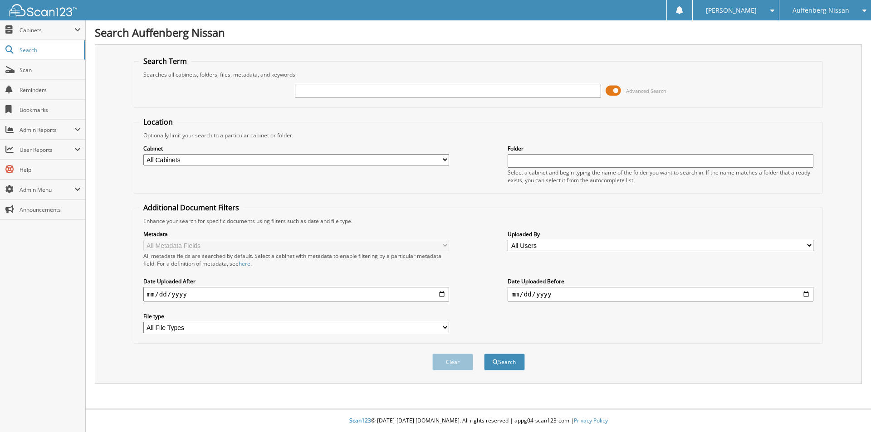
click at [389, 94] on input "text" at bounding box center [448, 91] width 306 height 14
type input "263479669"
click at [484, 354] on button "Search" at bounding box center [504, 362] width 41 height 17
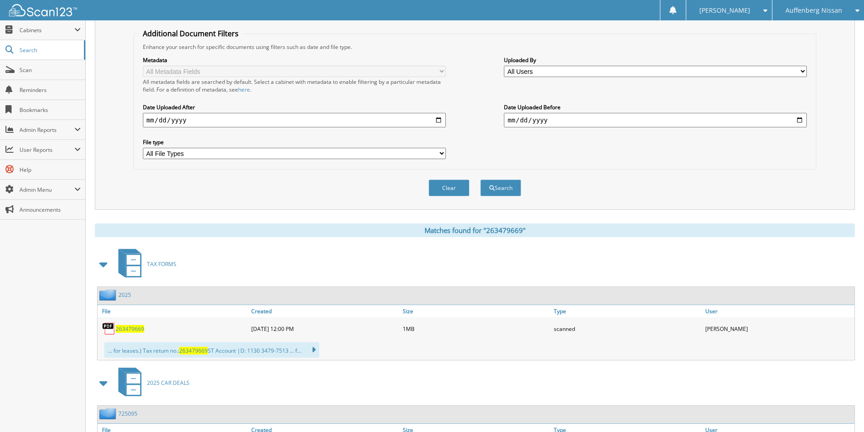
scroll to position [264, 0]
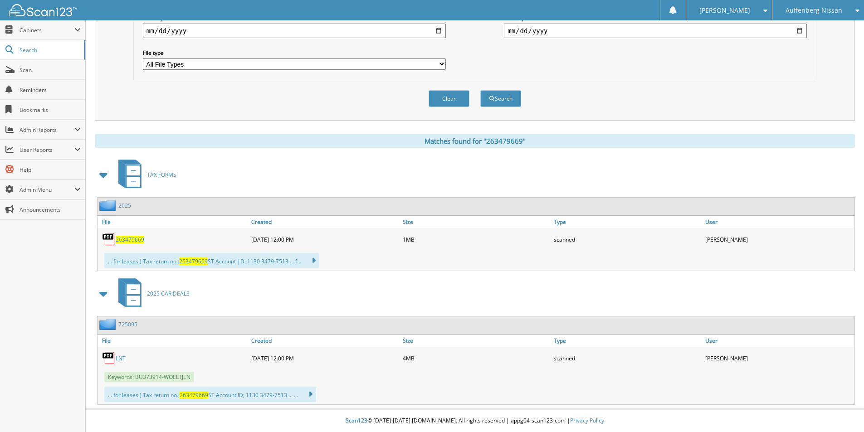
click at [130, 239] on span "263479669" at bounding box center [130, 240] width 29 height 8
click at [118, 357] on link "LNT" at bounding box center [121, 359] width 10 height 8
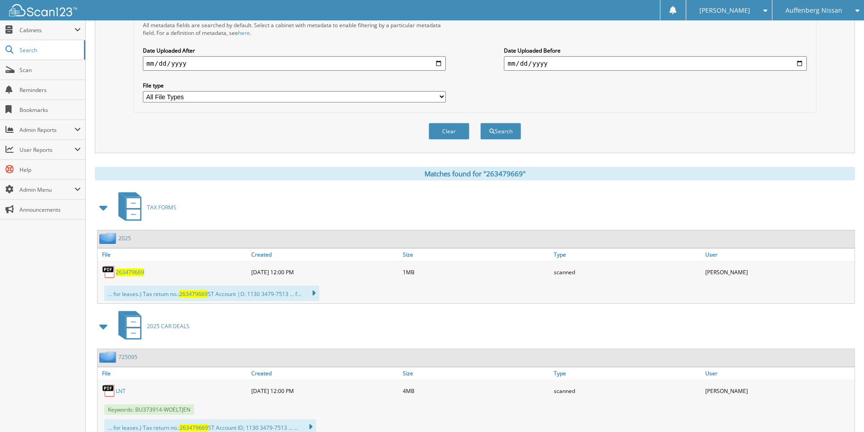
scroll to position [37, 0]
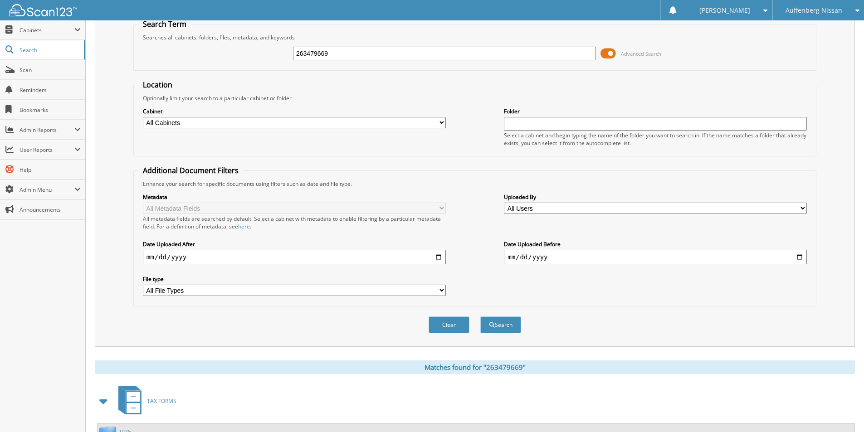
drag, startPoint x: 301, startPoint y: 56, endPoint x: -119, endPoint y: 155, distance: 431.6
click at [0, 155] on html "Cindy H. Settings Logout Auffenberg Nissan Auffenberg Chrysler Auffenberg Ford …" at bounding box center [432, 311] width 864 height 696
type input "263051716"
click at [480, 317] on button "Search" at bounding box center [500, 325] width 41 height 17
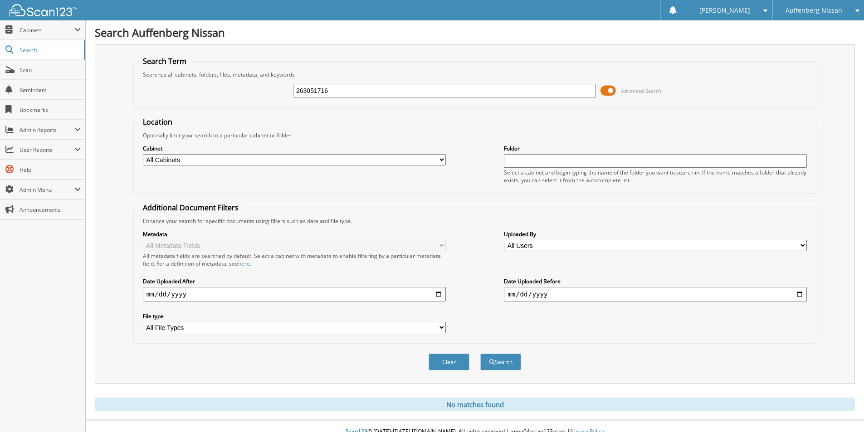
click at [822, 11] on span "Auffenberg Nissan" at bounding box center [814, 10] width 57 height 5
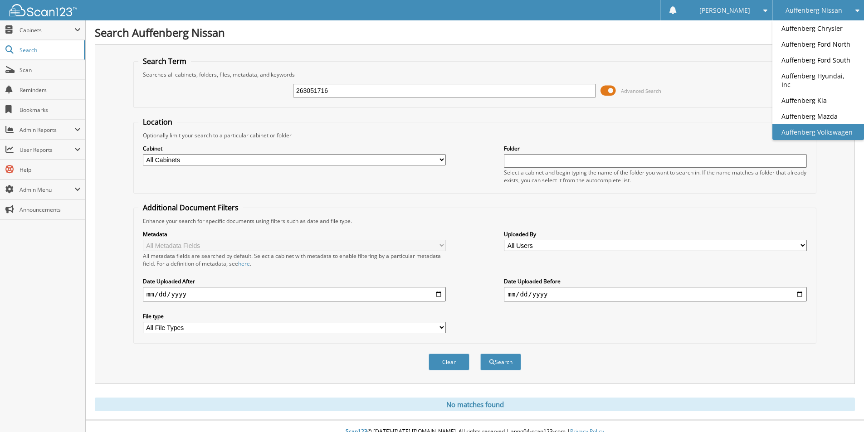
click at [834, 124] on link "Auffenberg Volkswagen" at bounding box center [819, 132] width 92 height 16
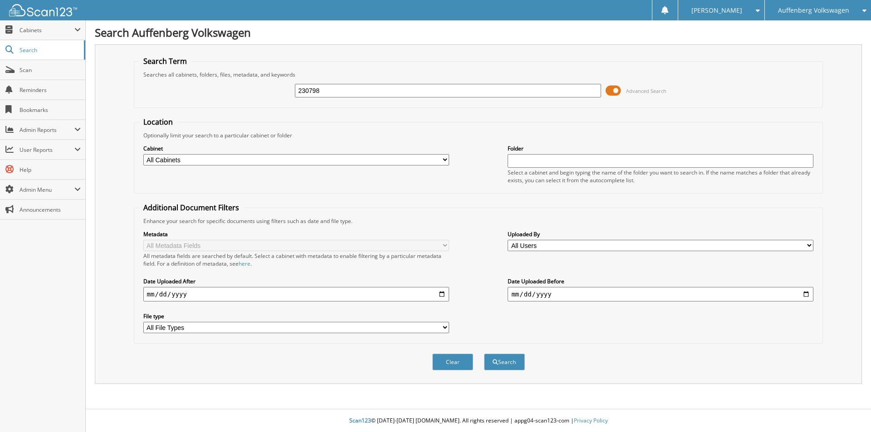
type input "230798"
click at [484, 354] on button "Search" at bounding box center [504, 362] width 41 height 17
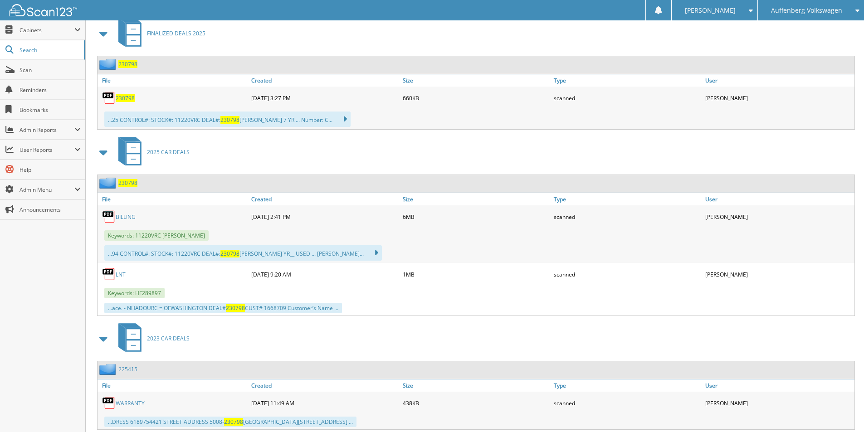
scroll to position [408, 0]
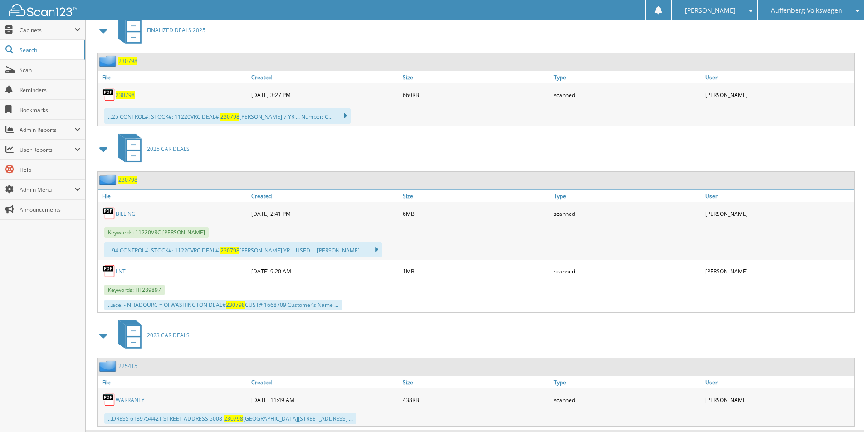
click at [119, 270] on link "LNT" at bounding box center [121, 272] width 10 height 8
click at [838, 8] on span "Auffenberg Volkswagen" at bounding box center [806, 10] width 71 height 5
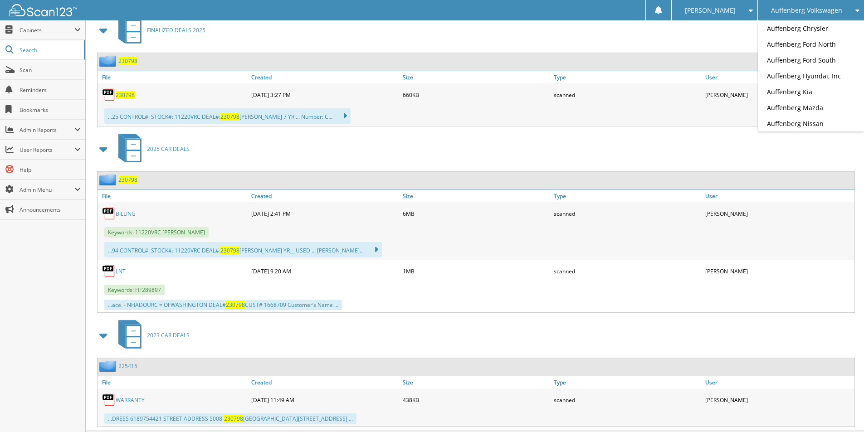
click at [129, 213] on link "BILLING" at bounding box center [126, 214] width 20 height 8
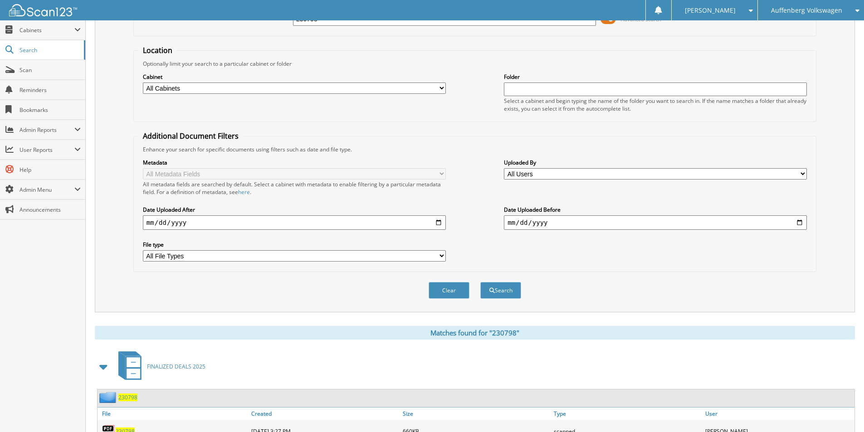
scroll to position [0, 0]
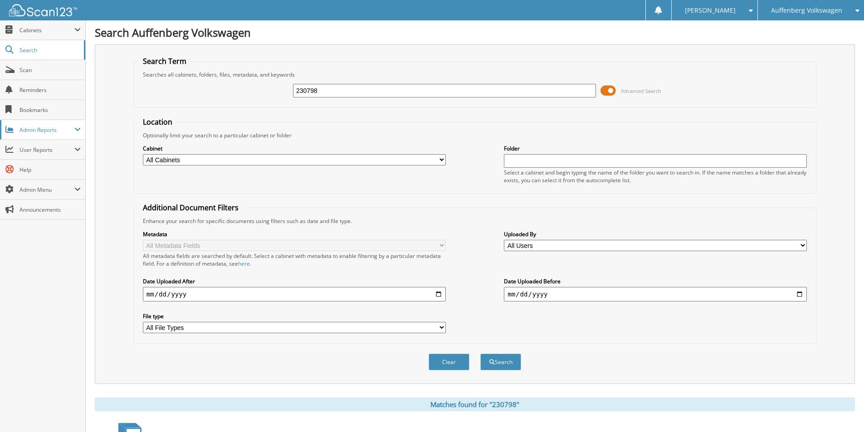
drag, startPoint x: 218, startPoint y: 97, endPoint x: 70, endPoint y: 134, distance: 153.0
click at [79, 122] on body "Cindy H. Settings Logout Auffenberg Volkswagen Auffenberg Chrysler Auffenberg F…" at bounding box center [432, 431] width 864 height 863
type input "263372344"
click at [480, 354] on button "Search" at bounding box center [500, 362] width 41 height 17
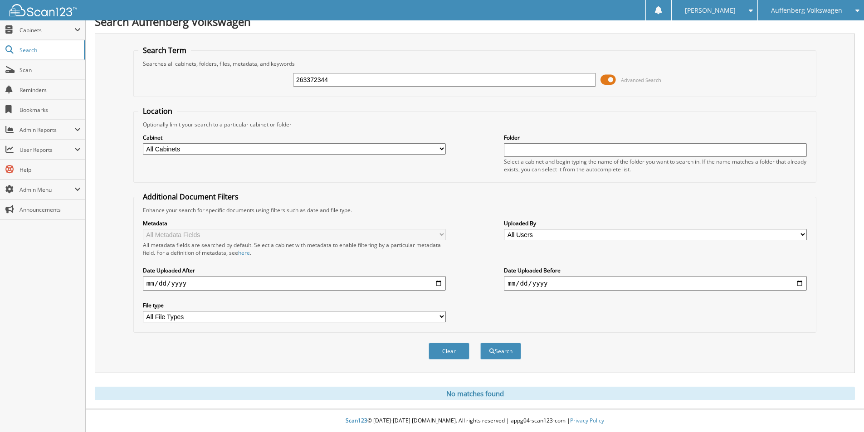
click at [816, 8] on span "Auffenberg Volkswagen" at bounding box center [806, 10] width 71 height 5
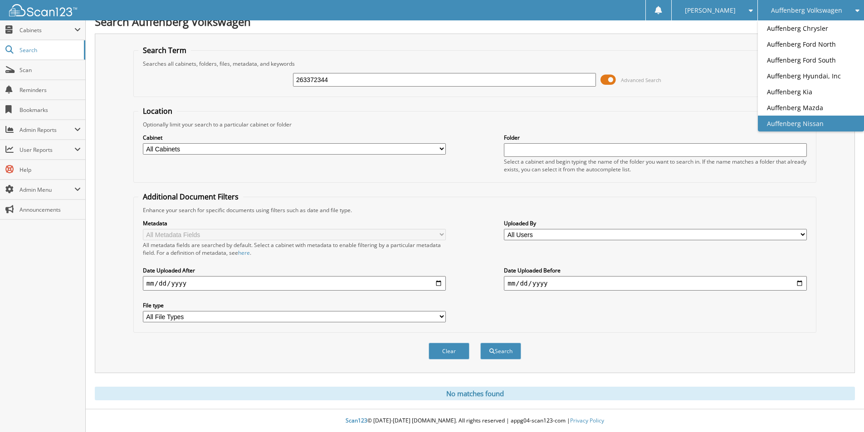
click at [806, 127] on link "Auffenberg Nissan" at bounding box center [811, 124] width 106 height 16
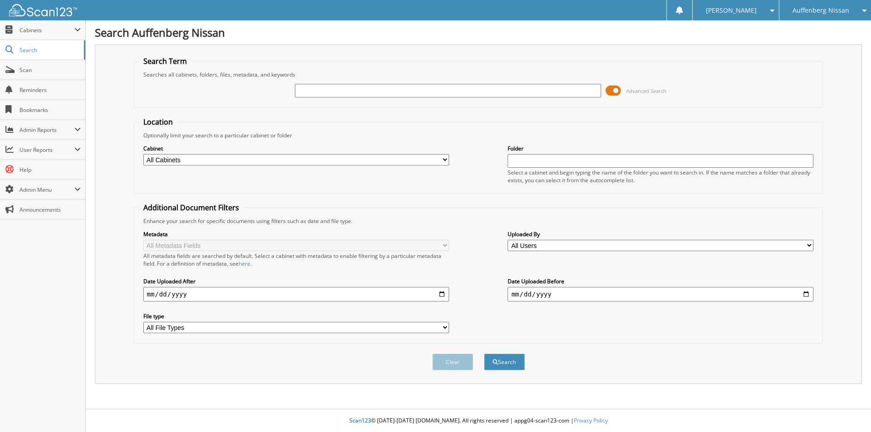
click at [484, 91] on input "text" at bounding box center [448, 91] width 306 height 14
type input "263372344"
click at [484, 354] on button "Search" at bounding box center [504, 362] width 41 height 17
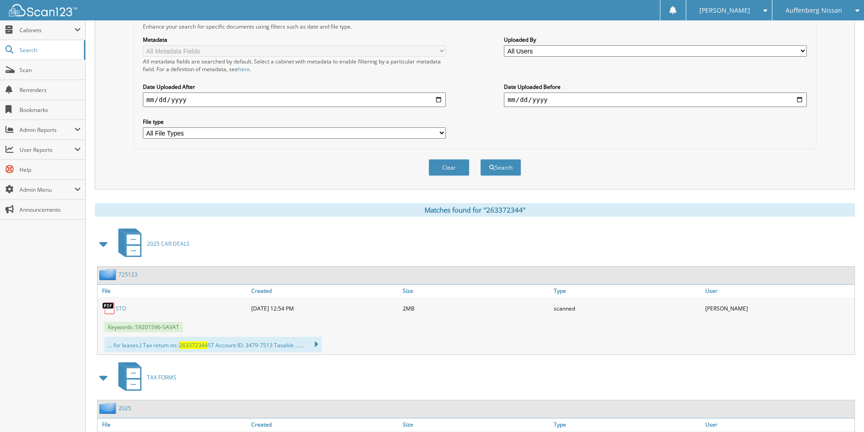
scroll to position [264, 0]
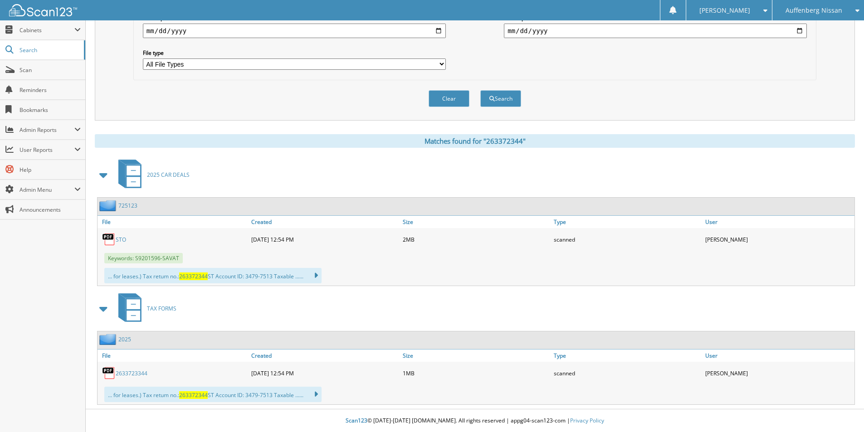
click at [125, 237] on link "STO" at bounding box center [121, 240] width 10 height 8
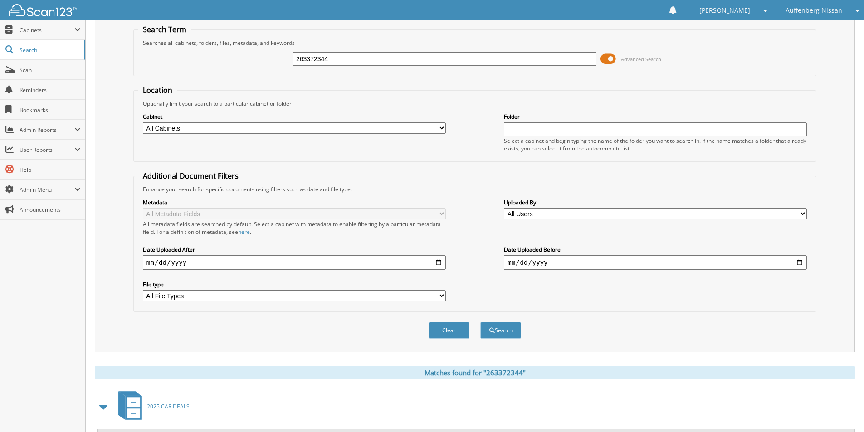
scroll to position [0, 0]
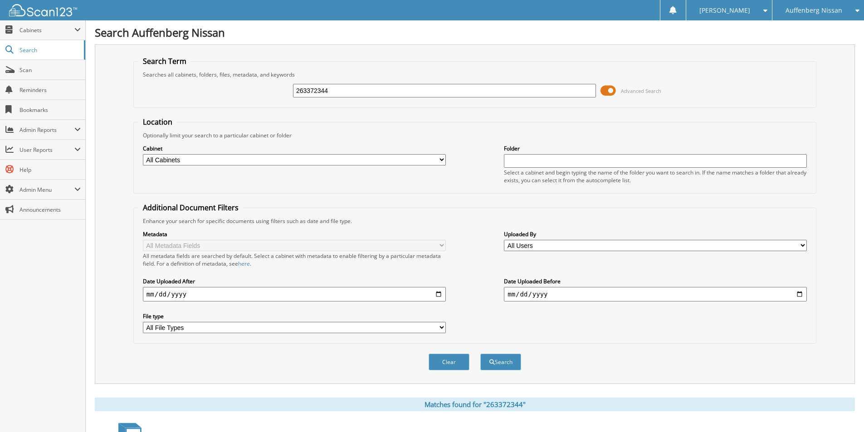
drag, startPoint x: 350, startPoint y: 99, endPoint x: -239, endPoint y: 147, distance: 590.9
click at [0, 147] on html "Cindy H. Settings Logout Auffenberg Nissan Auffenberg Chrysler Auffenberg Ford …" at bounding box center [432, 348] width 864 height 696
type input "262331903"
click at [480, 354] on button "Search" at bounding box center [500, 362] width 41 height 17
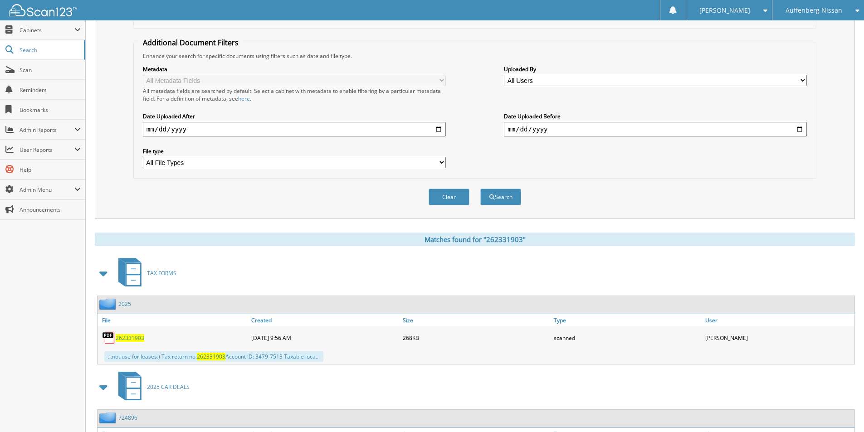
scroll to position [227, 0]
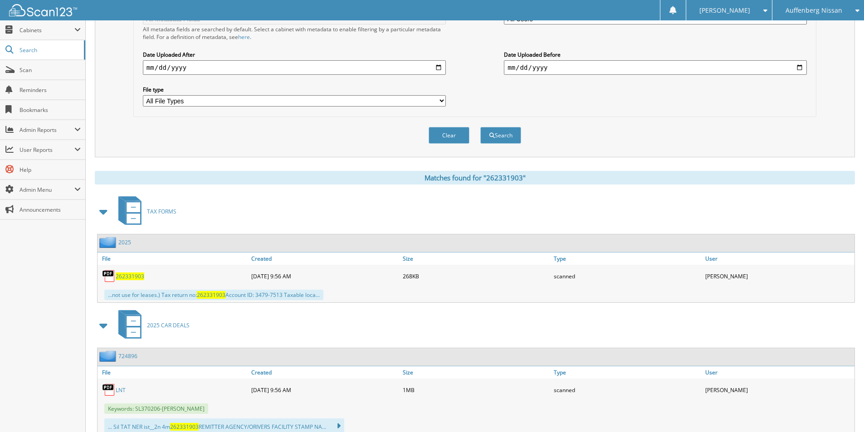
click at [131, 276] on span "262331903" at bounding box center [130, 277] width 29 height 8
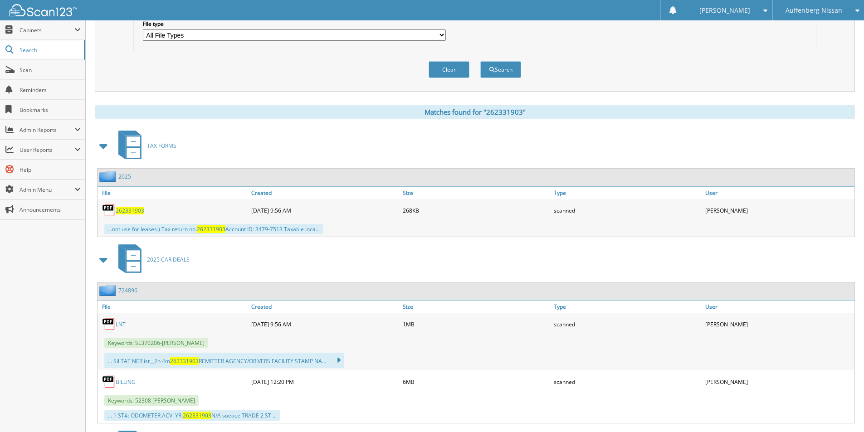
scroll to position [426, 0]
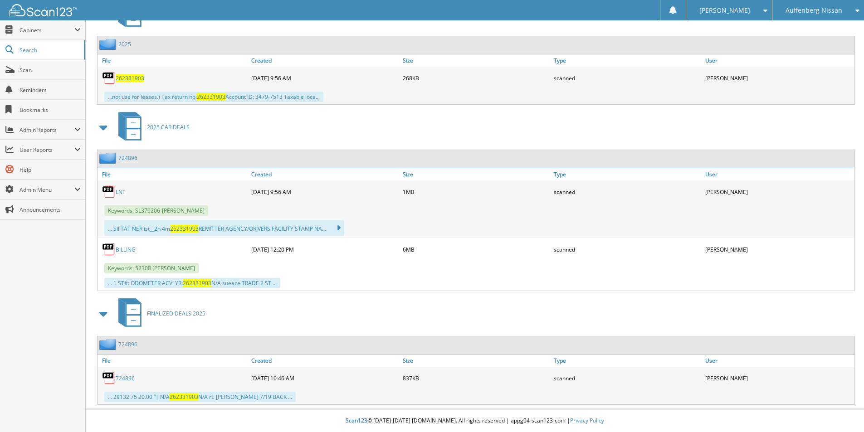
click at [123, 191] on link "LNT" at bounding box center [121, 192] width 10 height 8
click at [123, 193] on link "LNT" at bounding box center [121, 192] width 10 height 8
click at [126, 78] on span "262331903" at bounding box center [130, 78] width 29 height 8
click at [123, 190] on link "LNT" at bounding box center [121, 192] width 10 height 8
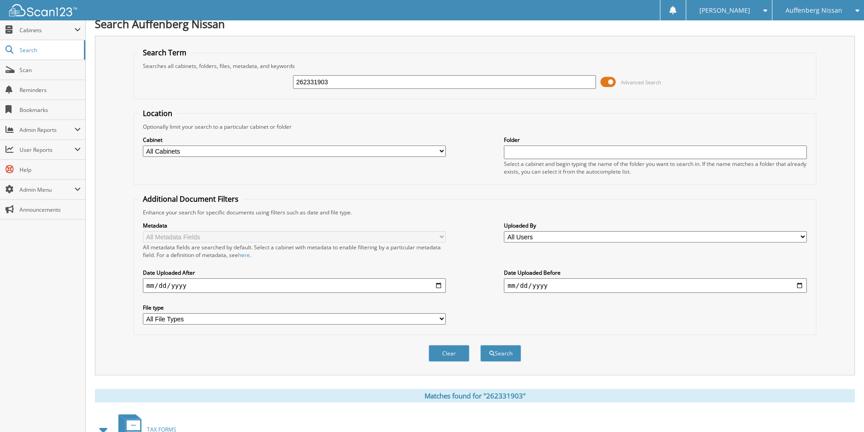
scroll to position [0, 0]
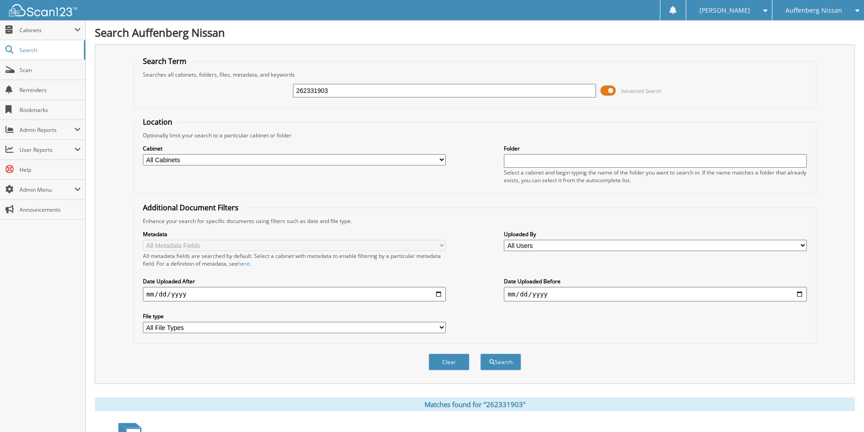
drag, startPoint x: 272, startPoint y: 91, endPoint x: 136, endPoint y: 102, distance: 136.5
click at [144, 95] on div "262331903 Advanced Search" at bounding box center [474, 90] width 673 height 25
type input "262989882"
click at [480, 354] on button "Search" at bounding box center [500, 362] width 41 height 17
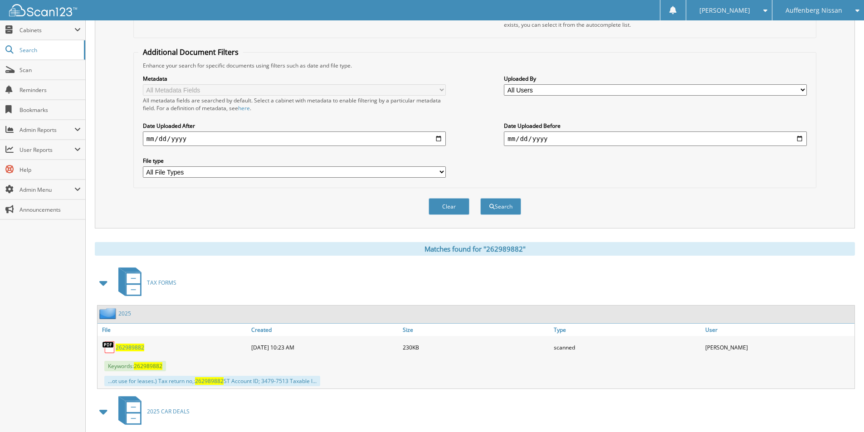
scroll to position [318, 0]
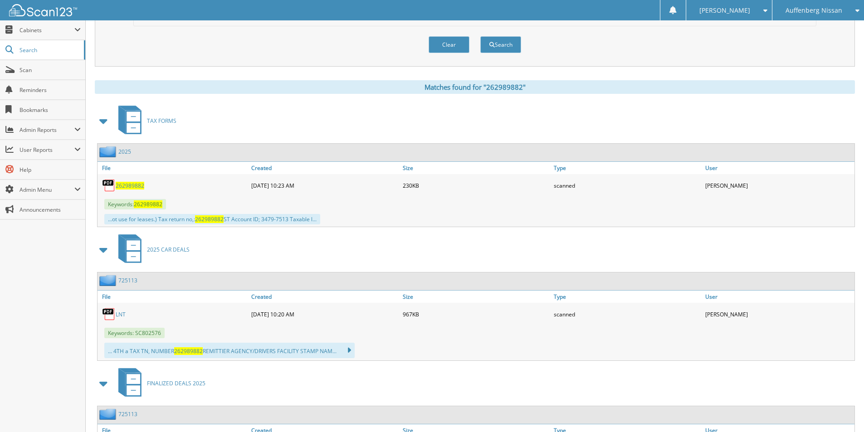
click at [139, 186] on span "262989882" at bounding box center [130, 186] width 29 height 8
click at [123, 314] on link "LNT" at bounding box center [121, 315] width 10 height 8
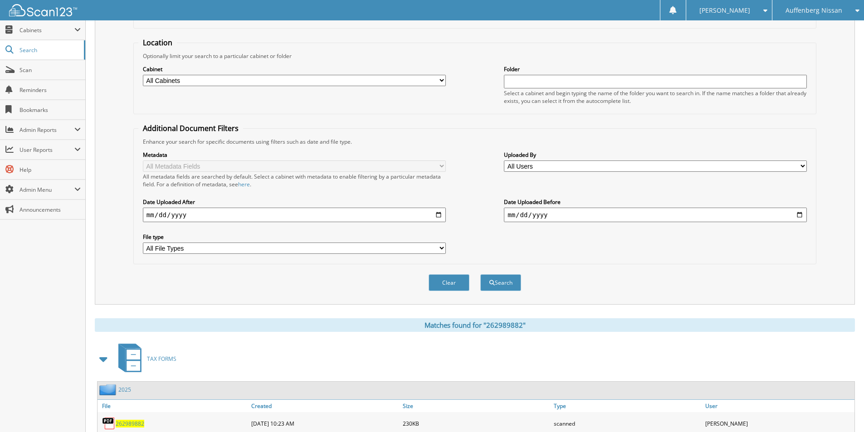
scroll to position [45, 0]
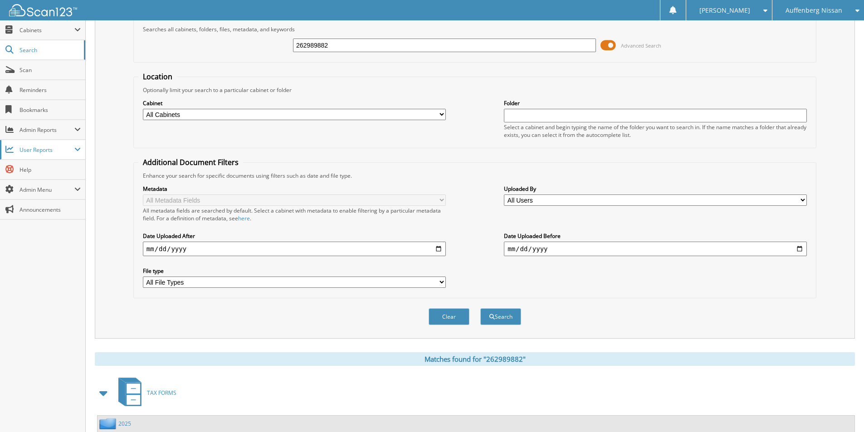
drag, startPoint x: 346, startPoint y: 44, endPoint x: 32, endPoint y: 156, distance: 333.1
click at [150, 66] on form "Search Term Searches all cabinets, folders, files, metadata, and keywords 26298…" at bounding box center [474, 173] width 683 height 324
type input "262992811"
click at [480, 309] on button "Search" at bounding box center [500, 317] width 41 height 17
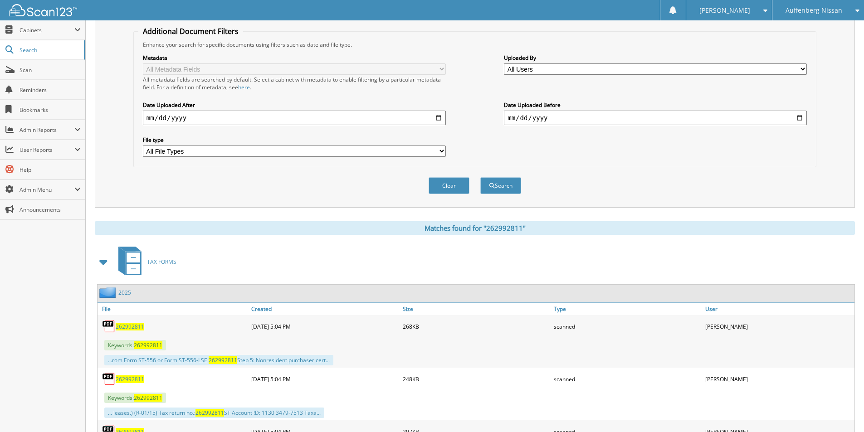
scroll to position [272, 0]
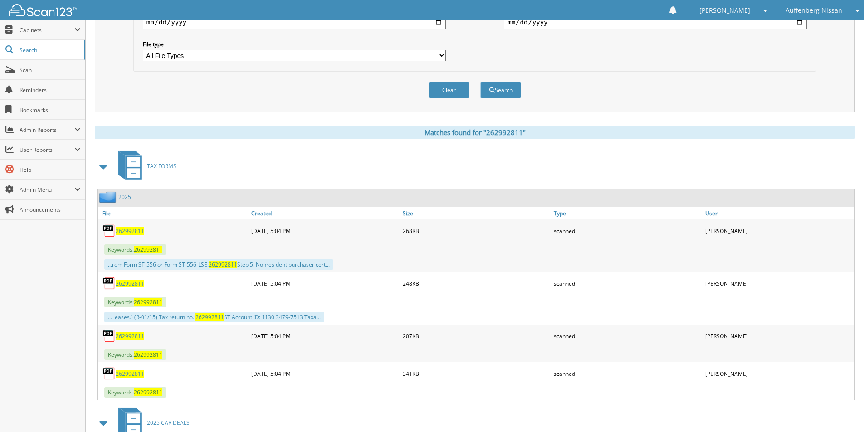
click at [134, 229] on span "262992811" at bounding box center [130, 231] width 29 height 8
click at [120, 284] on span "262992811" at bounding box center [130, 284] width 29 height 8
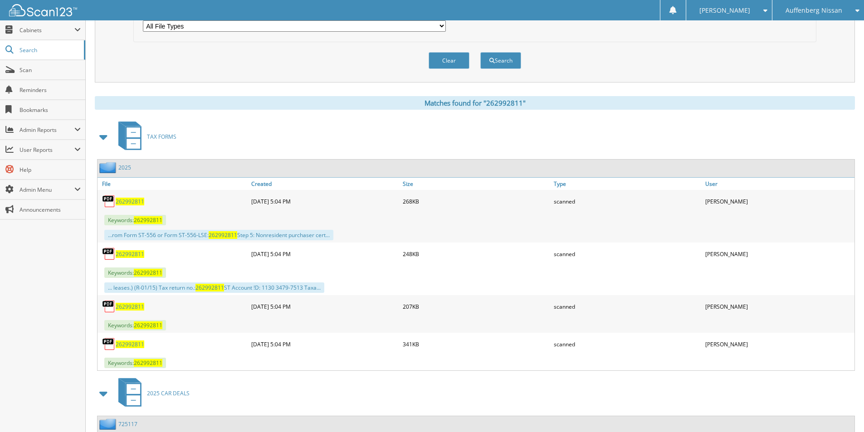
scroll to position [544, 0]
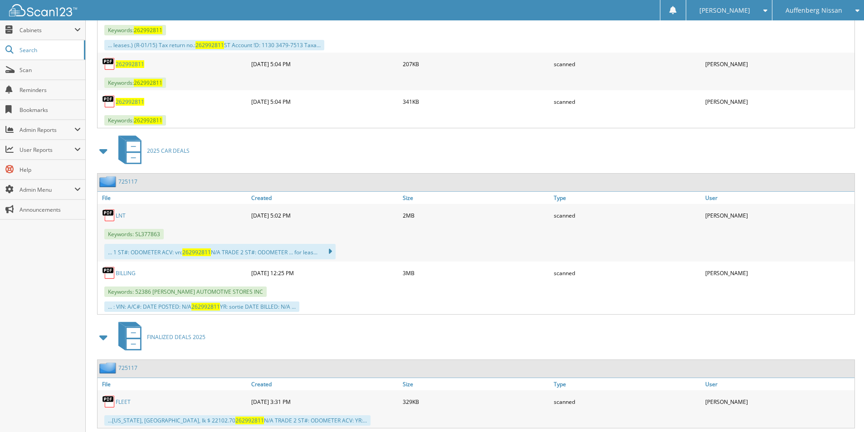
click at [119, 215] on link "LNT" at bounding box center [121, 216] width 10 height 8
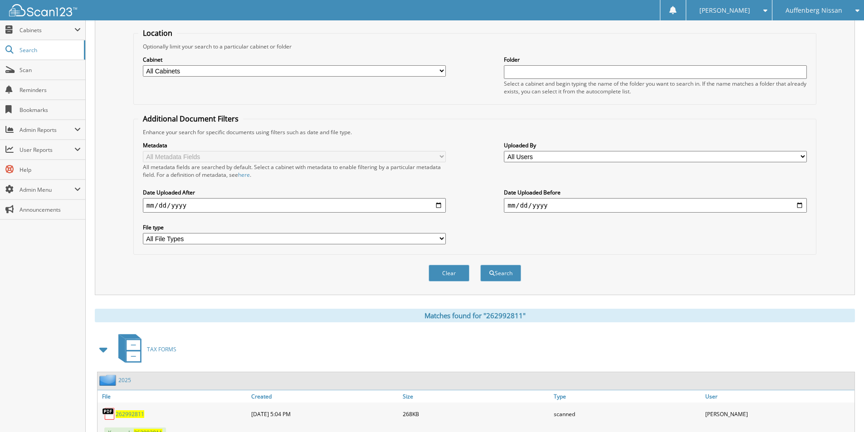
scroll to position [0, 0]
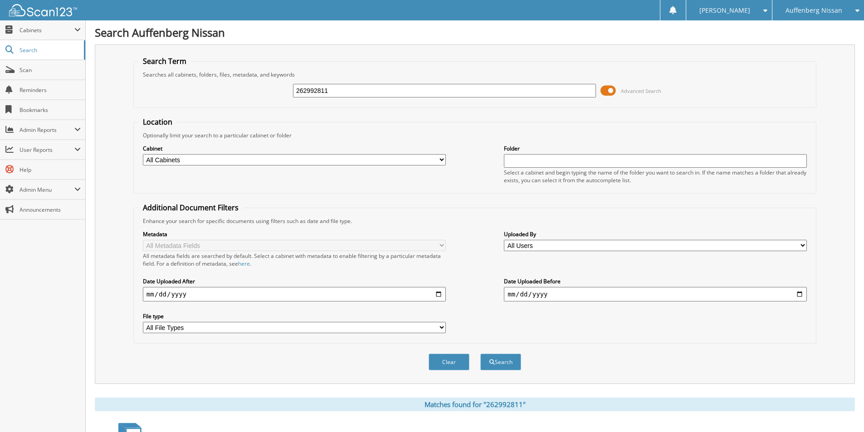
drag, startPoint x: 348, startPoint y: 96, endPoint x: 100, endPoint y: 124, distance: 250.2
click at [113, 121] on div "Search Term Searches all cabinets, folders, files, metadata, and keywords 26299…" at bounding box center [475, 214] width 760 height 340
type input "262985633"
click at [480, 354] on button "Search" at bounding box center [500, 362] width 41 height 17
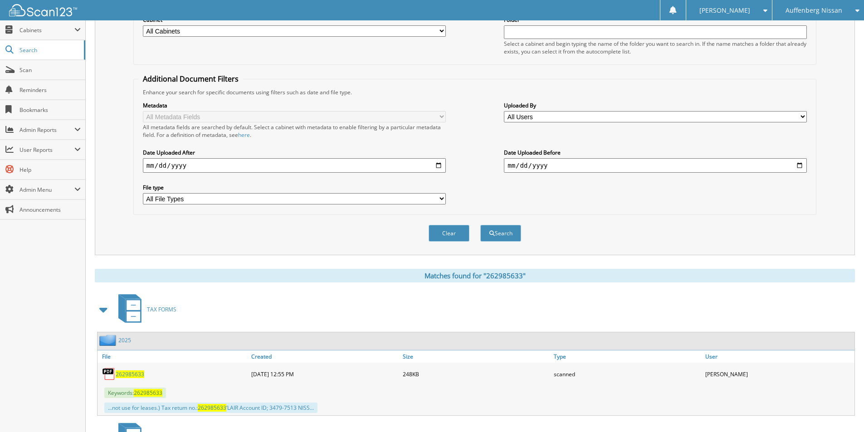
scroll to position [227, 0]
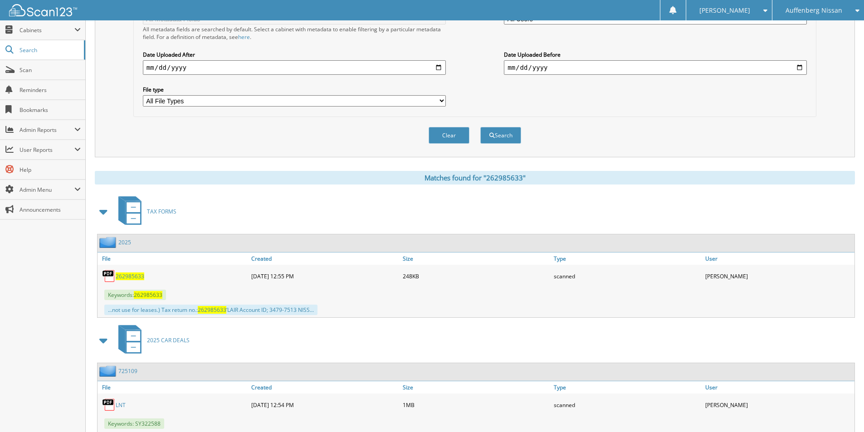
click at [124, 277] on span "262985633" at bounding box center [130, 277] width 29 height 8
click at [121, 407] on link "LNT" at bounding box center [121, 406] width 10 height 8
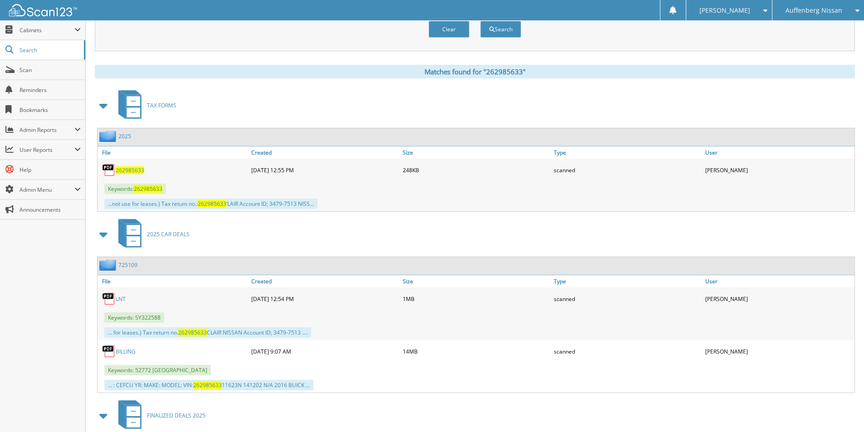
scroll to position [436, 0]
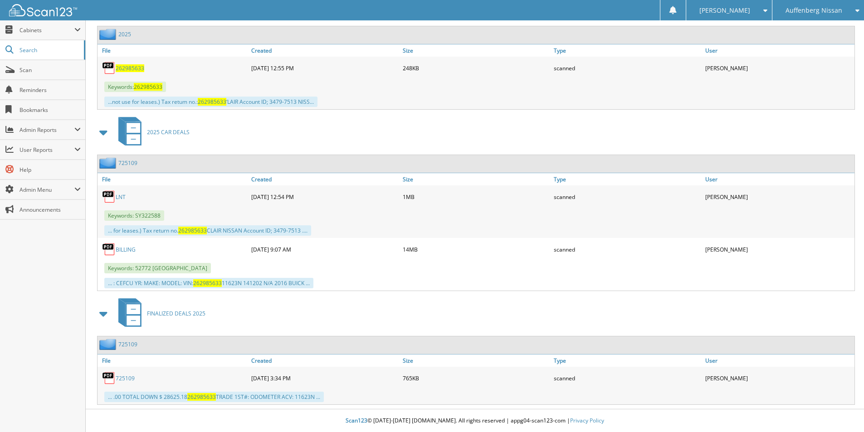
click at [822, 11] on span "Auffenberg Nissan" at bounding box center [814, 10] width 57 height 5
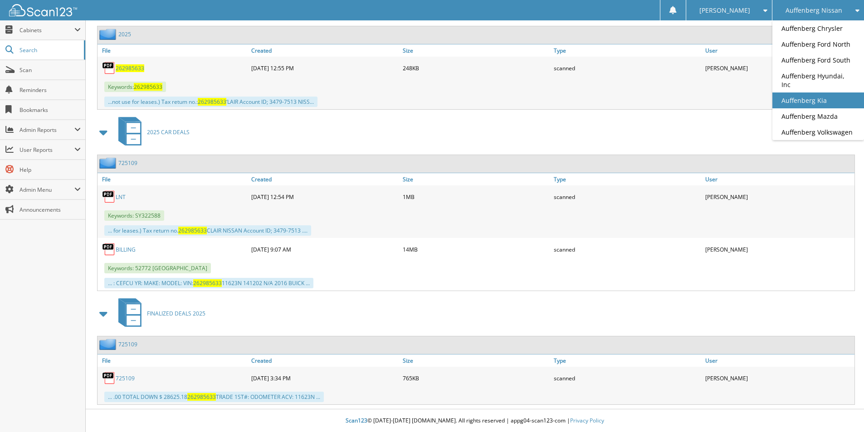
click at [827, 93] on link "Auffenberg Kia" at bounding box center [819, 101] width 92 height 16
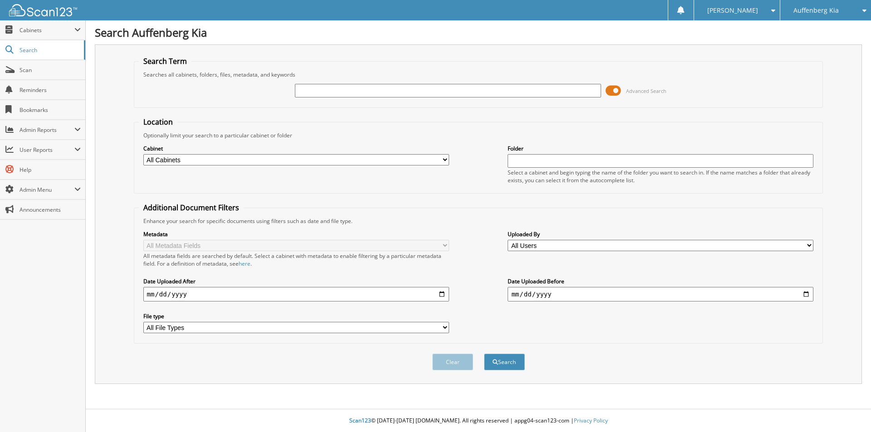
click at [368, 93] on input "text" at bounding box center [448, 91] width 306 height 14
type input "262850936"
click at [484, 354] on button "Search" at bounding box center [504, 362] width 41 height 17
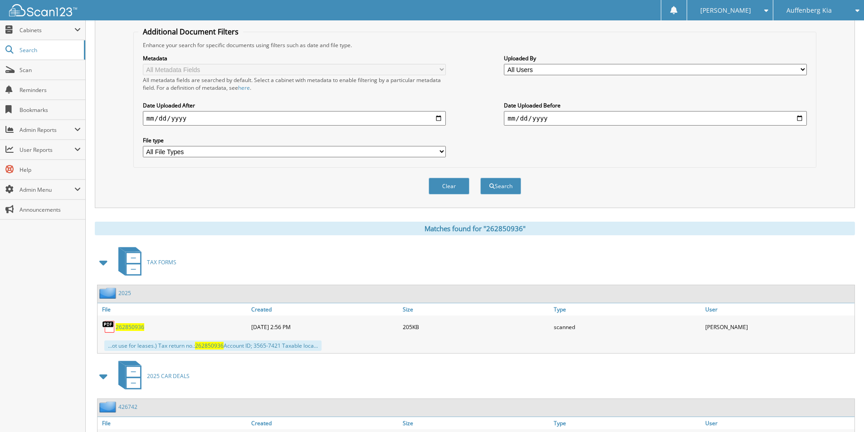
scroll to position [272, 0]
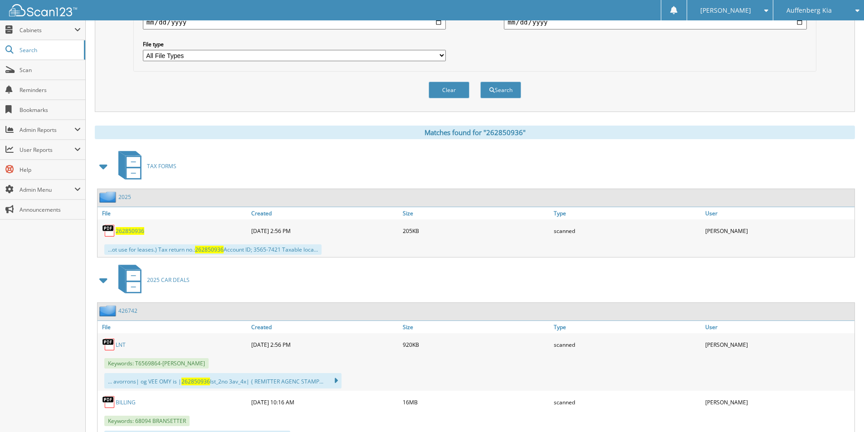
click at [135, 232] on span "262850936" at bounding box center [130, 231] width 29 height 8
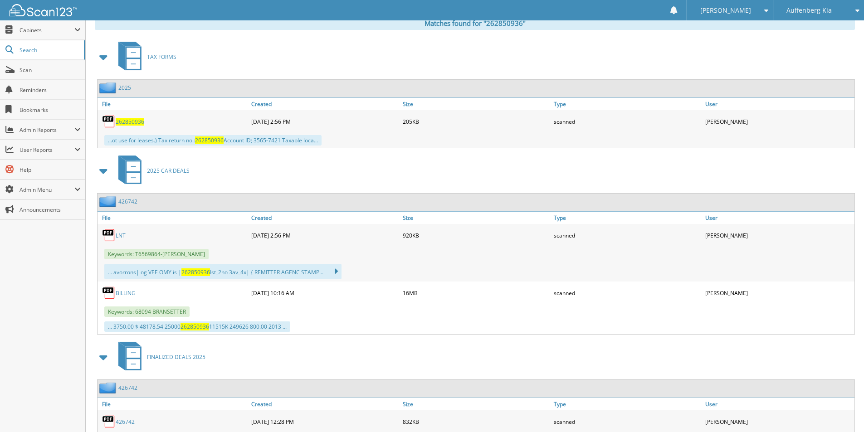
scroll to position [408, 0]
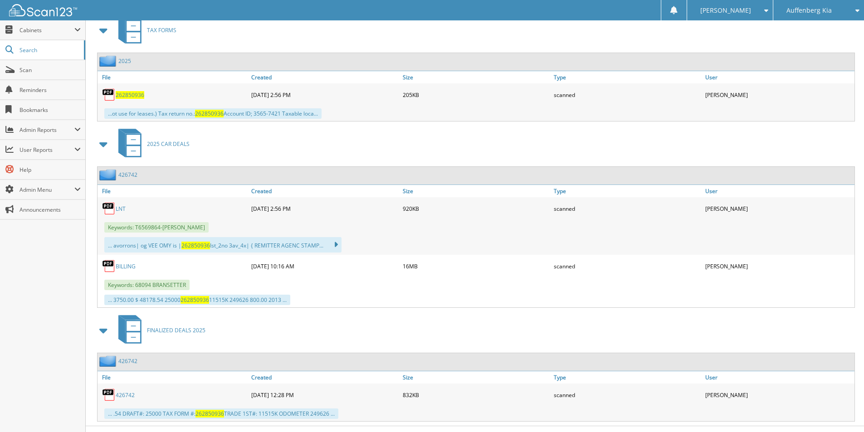
click at [117, 210] on link "LNT" at bounding box center [121, 209] width 10 height 8
click at [825, 8] on span "Auffenberg Kia" at bounding box center [809, 10] width 45 height 5
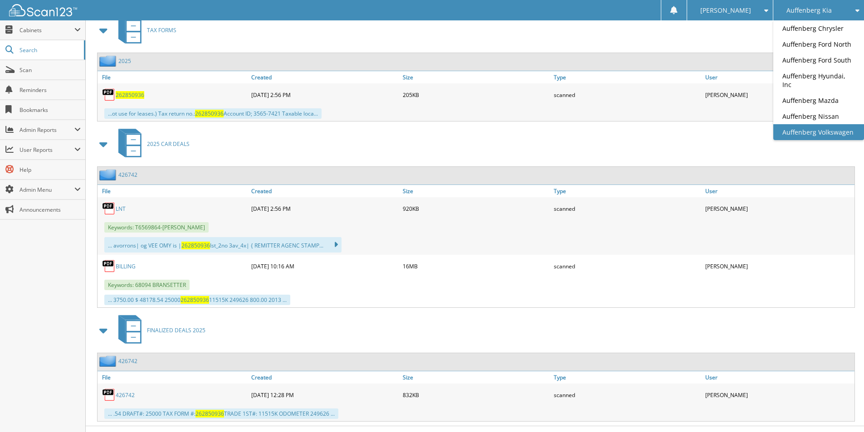
click at [827, 124] on link "Auffenberg Volkswagen" at bounding box center [819, 132] width 91 height 16
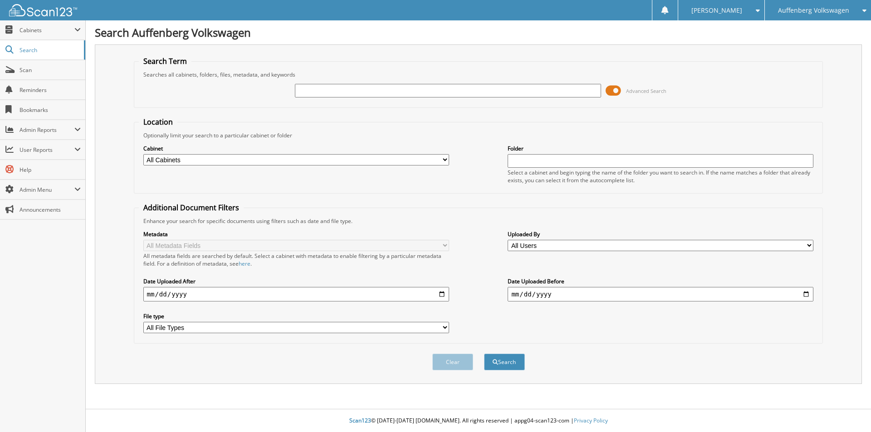
click at [446, 86] on input "text" at bounding box center [448, 91] width 306 height 14
type input "262842677"
click at [484, 354] on button "Search" at bounding box center [504, 362] width 41 height 17
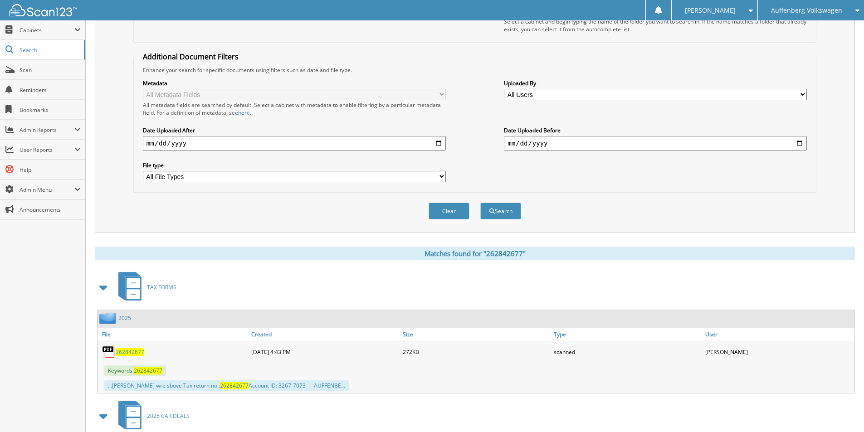
scroll to position [363, 0]
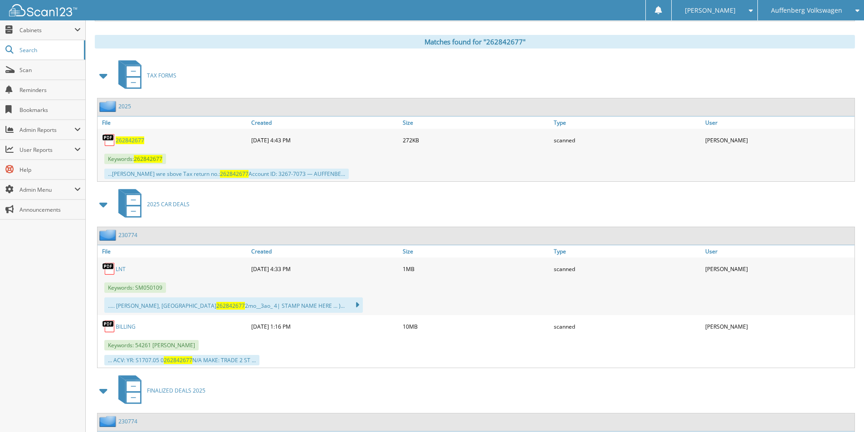
click at [137, 140] on span "262842677" at bounding box center [130, 141] width 29 height 8
click at [119, 270] on link "LNT" at bounding box center [121, 269] width 10 height 8
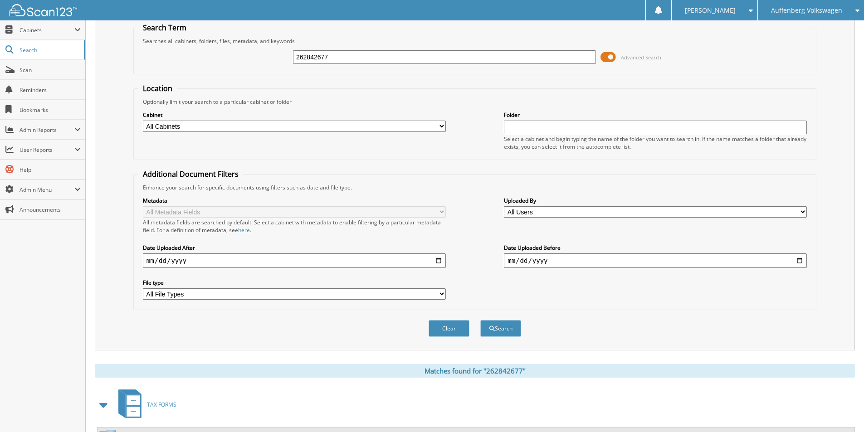
scroll to position [0, 0]
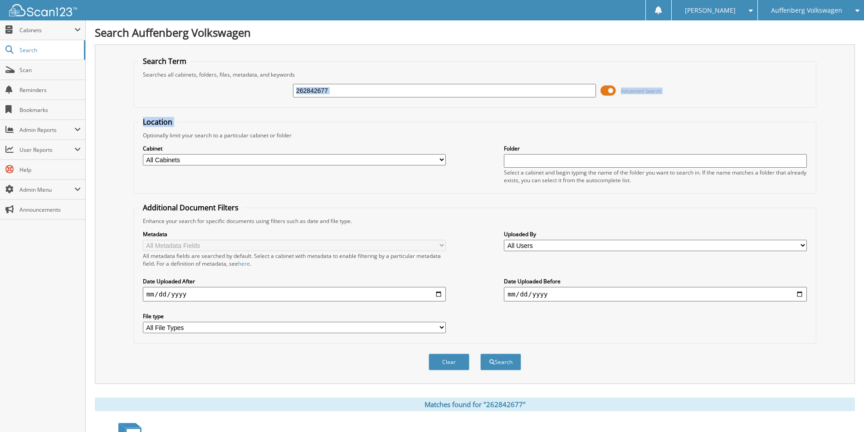
drag, startPoint x: 308, startPoint y: 92, endPoint x: -20, endPoint y: 150, distance: 333.6
click at [0, 150] on html "[PERSON_NAME] Settings Logout Auffenberg Volkswagen Auffenberg Chrysler [GEOGRA…" at bounding box center [432, 436] width 864 height 872
click at [350, 91] on input "262842677" at bounding box center [444, 91] width 303 height 14
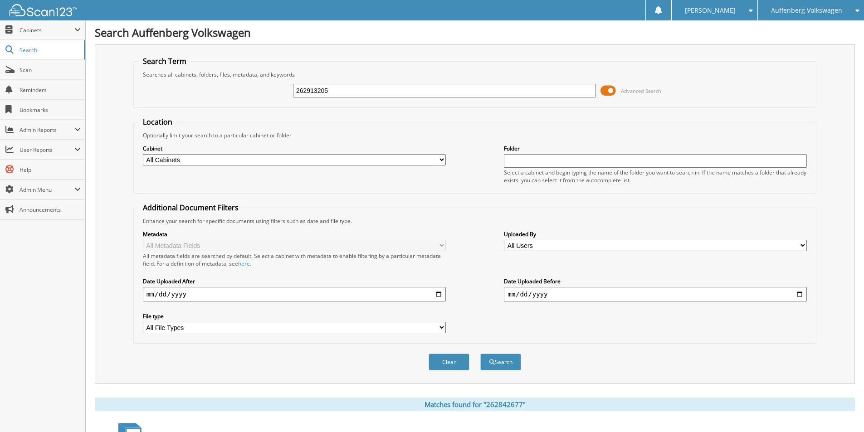
type input "262913205"
click at [480, 354] on button "Search" at bounding box center [500, 362] width 41 height 17
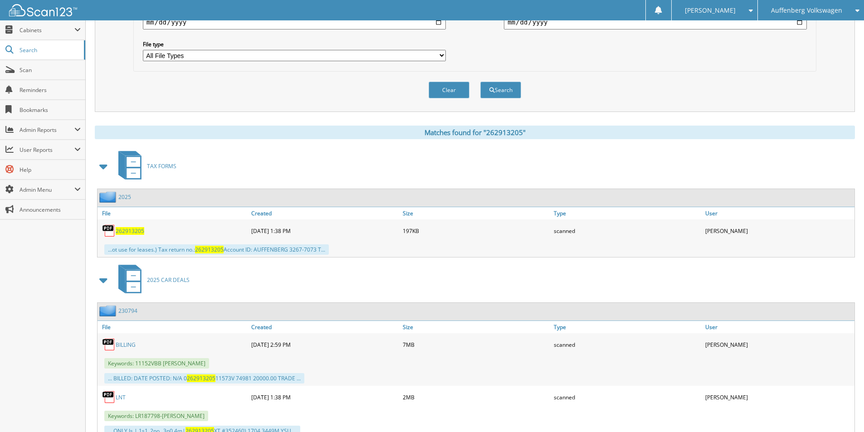
click at [132, 229] on span "262913205" at bounding box center [130, 231] width 29 height 8
click at [119, 397] on link "LNT" at bounding box center [121, 398] width 10 height 8
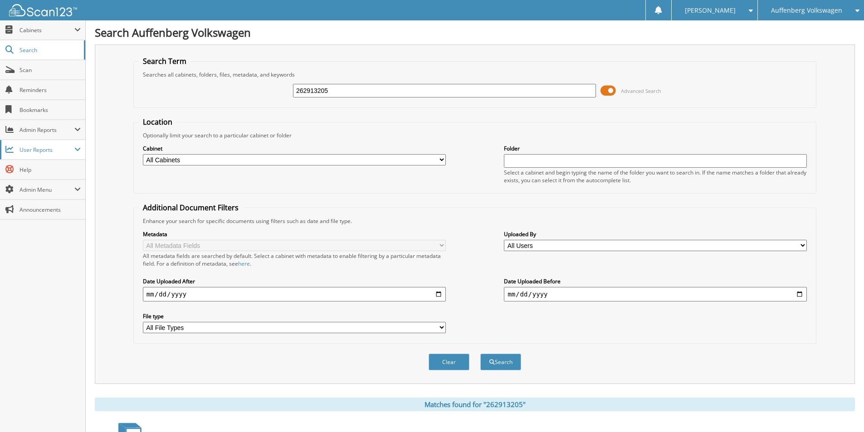
drag, startPoint x: 368, startPoint y: 86, endPoint x: 24, endPoint y: 151, distance: 350.4
click at [38, 145] on body "[PERSON_NAME] Settings Logout Auffenberg Volkswagen Auffenberg Chrysler [GEOGRA…" at bounding box center [432, 369] width 864 height 739
type input "262977952"
click at [480, 354] on button "Search" at bounding box center [500, 362] width 41 height 17
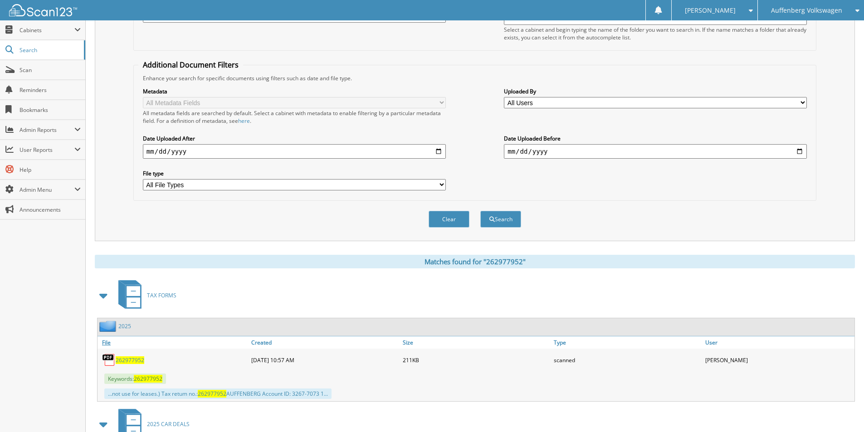
scroll to position [318, 0]
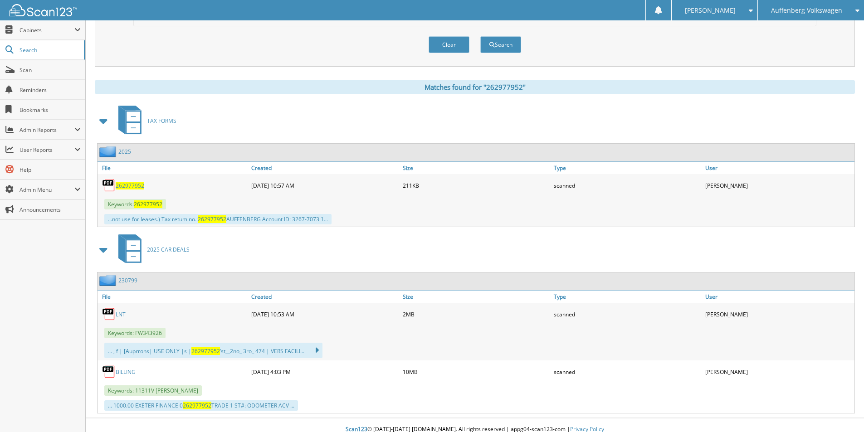
click at [132, 184] on span "262977952" at bounding box center [130, 186] width 29 height 8
drag, startPoint x: 120, startPoint y: 316, endPoint x: 127, endPoint y: 314, distance: 7.2
click at [120, 316] on link "LNT" at bounding box center [121, 315] width 10 height 8
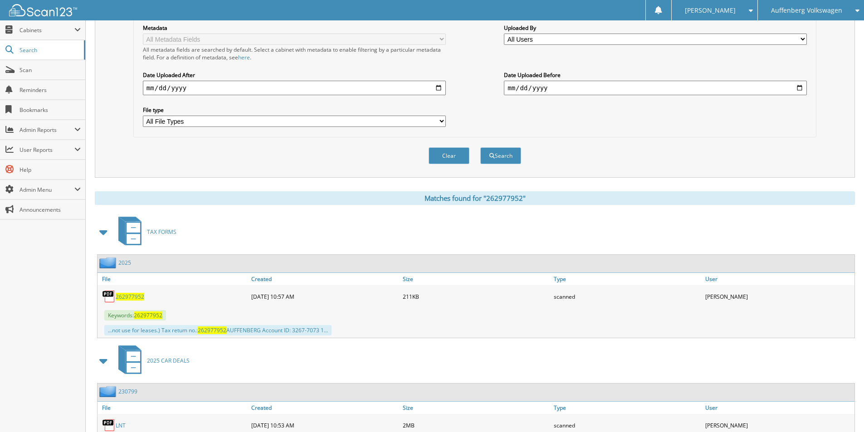
scroll to position [45, 0]
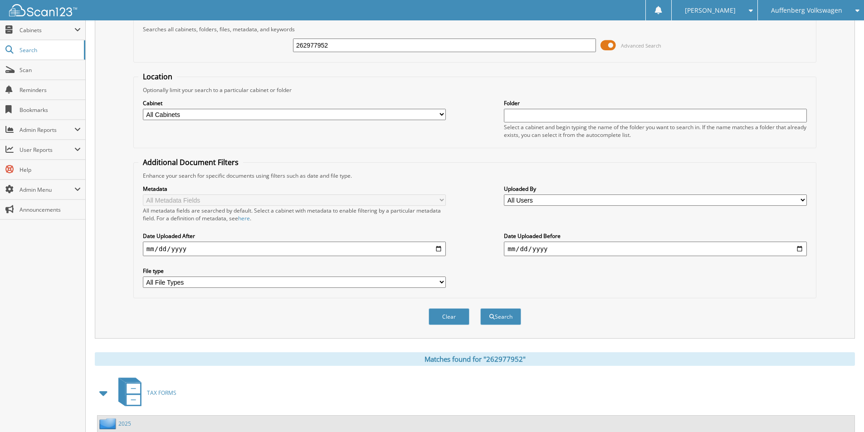
drag, startPoint x: 22, startPoint y: 47, endPoint x: -18, endPoint y: 53, distance: 39.9
click at [0, 53] on html "[PERSON_NAME] Settings Logout Auffenberg Volkswagen Auffenberg Chrysler [GEOGRA…" at bounding box center [432, 334] width 864 height 759
type input "262988413"
click at [480, 309] on button "Search" at bounding box center [500, 317] width 41 height 17
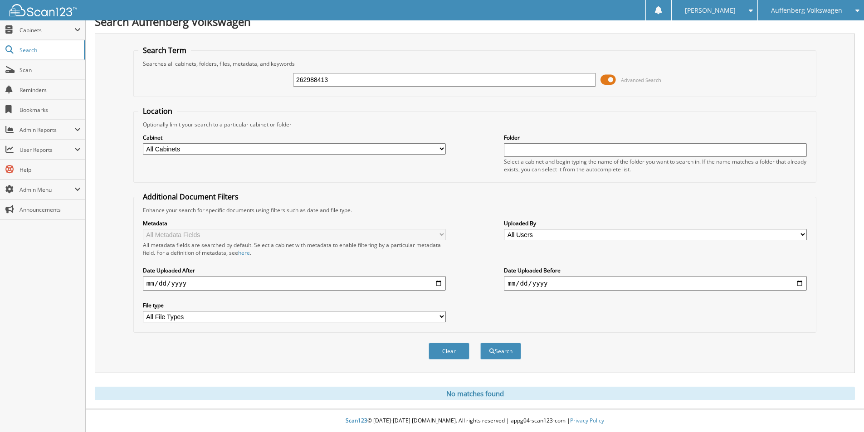
click at [819, 4] on div "Auffenberg Volkswagen" at bounding box center [811, 10] width 97 height 20
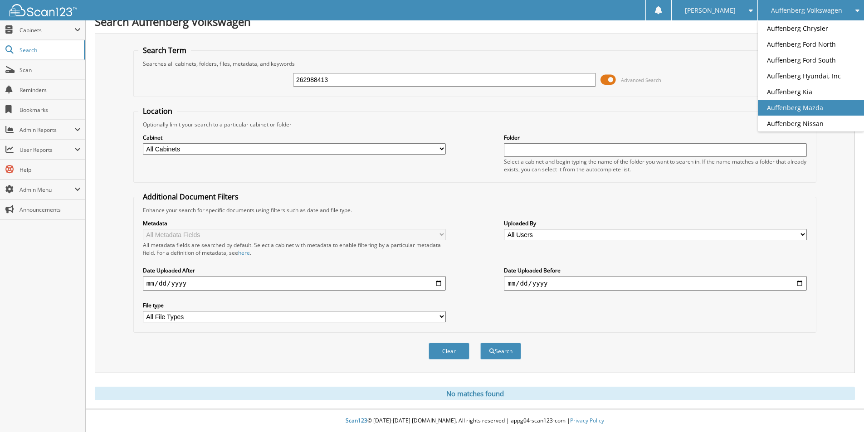
click at [814, 110] on link "Auffenberg Mazda" at bounding box center [811, 108] width 106 height 16
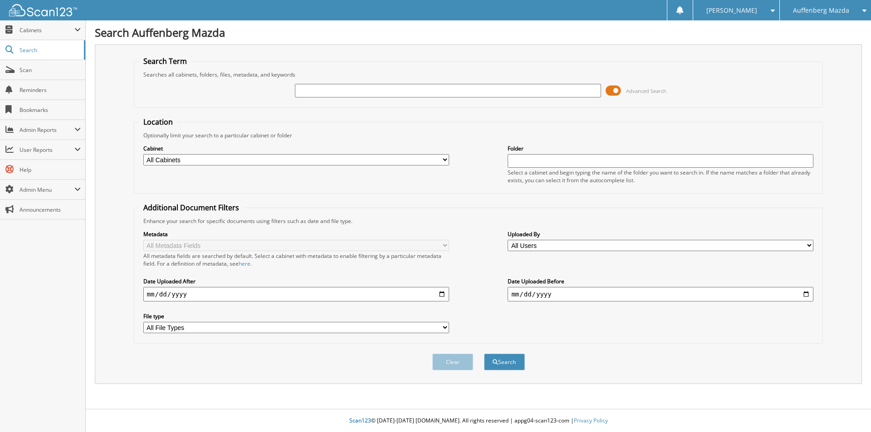
click at [341, 93] on input "text" at bounding box center [448, 91] width 306 height 14
type input "262988413"
click at [484, 354] on button "Search" at bounding box center [504, 362] width 41 height 17
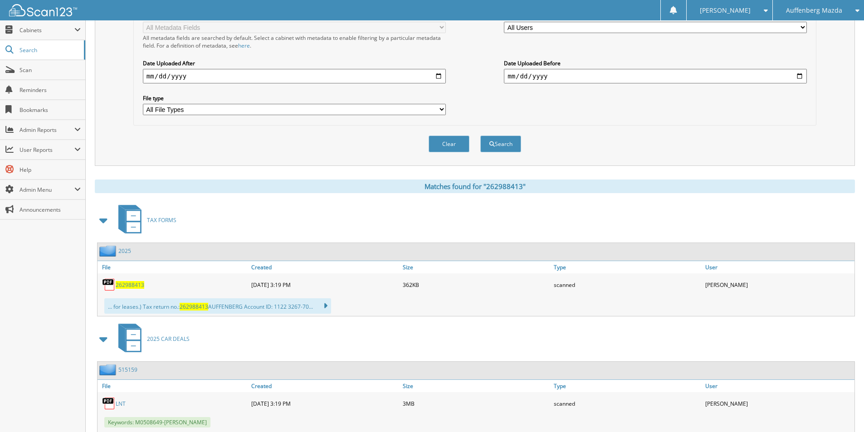
scroll to position [227, 0]
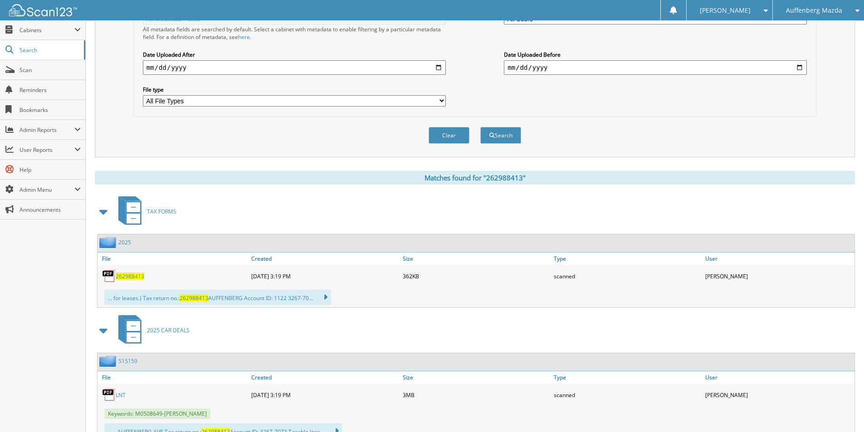
click at [136, 276] on span "262988413" at bounding box center [130, 277] width 29 height 8
click at [123, 396] on link "LNT" at bounding box center [121, 396] width 10 height 8
click at [818, 12] on span "Auffenberg Mazda" at bounding box center [814, 10] width 56 height 5
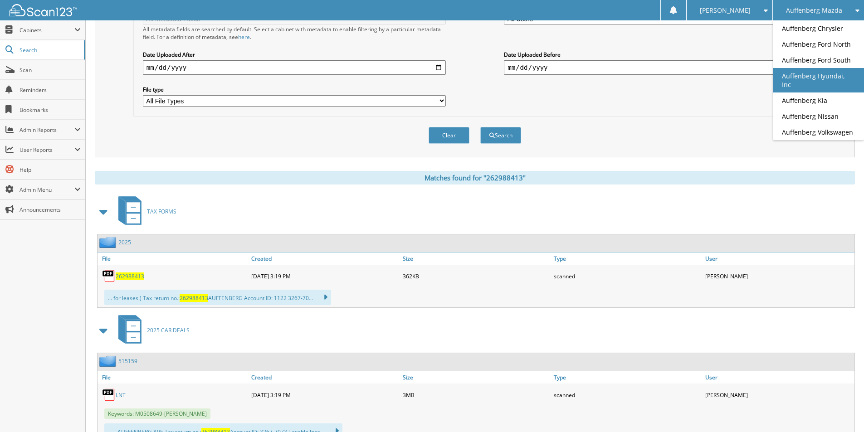
click at [820, 77] on link "Auffenberg Hyundai, Inc" at bounding box center [818, 80] width 91 height 25
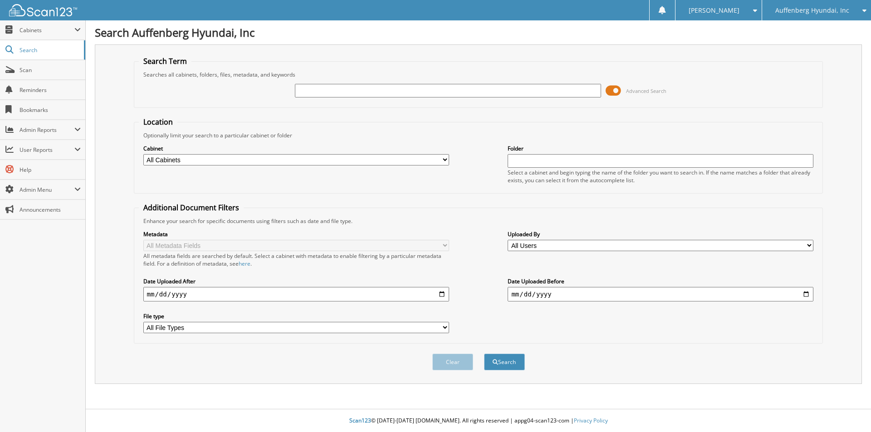
click at [410, 95] on input "text" at bounding box center [448, 91] width 306 height 14
type input "261018287"
click at [484, 354] on button "Search" at bounding box center [504, 362] width 41 height 17
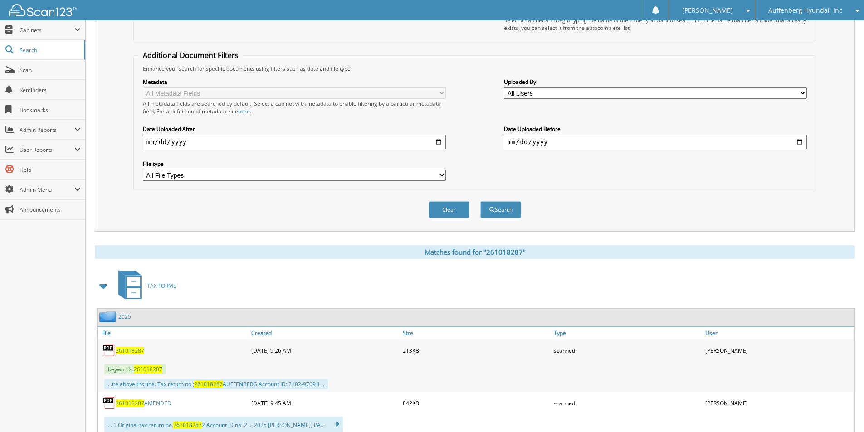
scroll to position [272, 0]
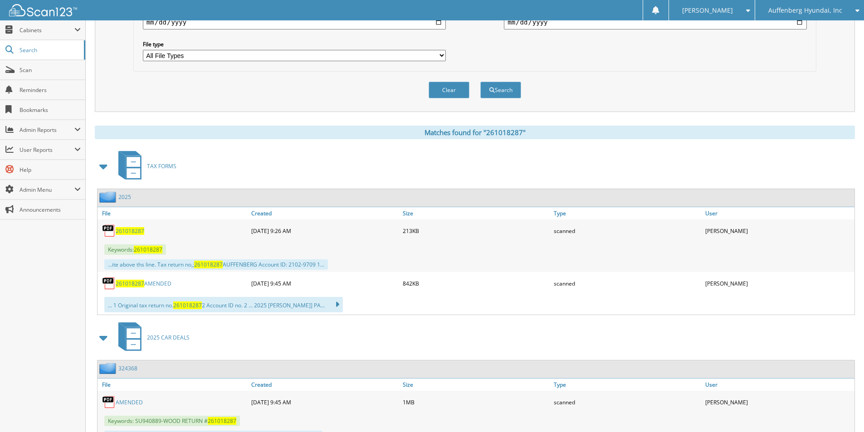
click at [126, 284] on span "261018287" at bounding box center [130, 284] width 29 height 8
click at [129, 231] on span "261018287" at bounding box center [130, 231] width 29 height 8
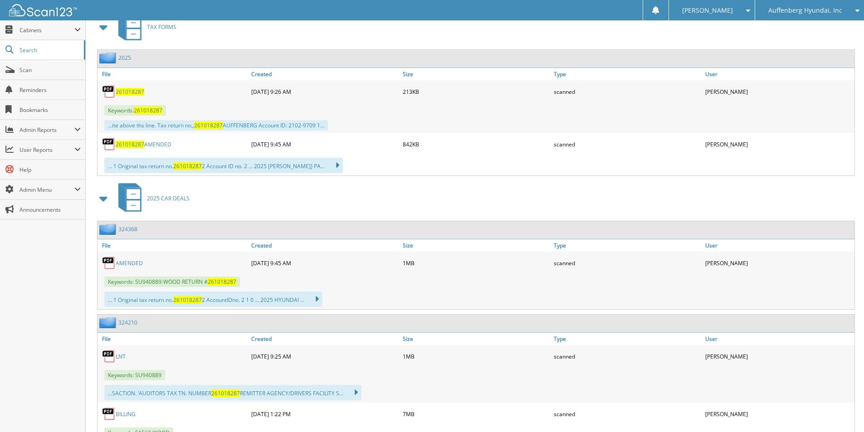
scroll to position [544, 0]
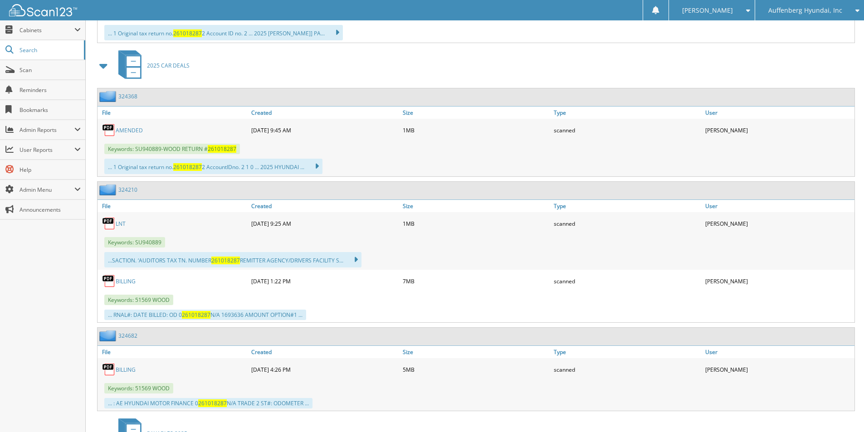
click at [129, 222] on div "LNT" at bounding box center [174, 224] width 152 height 18
click at [119, 224] on link "LNT" at bounding box center [121, 224] width 10 height 8
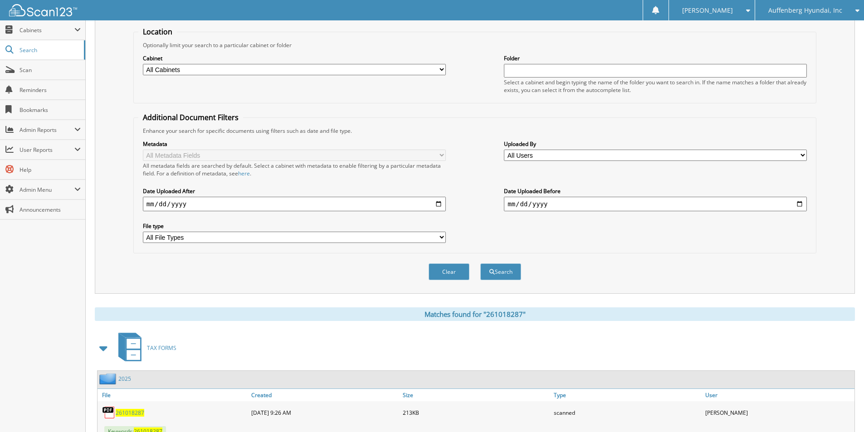
scroll to position [45, 0]
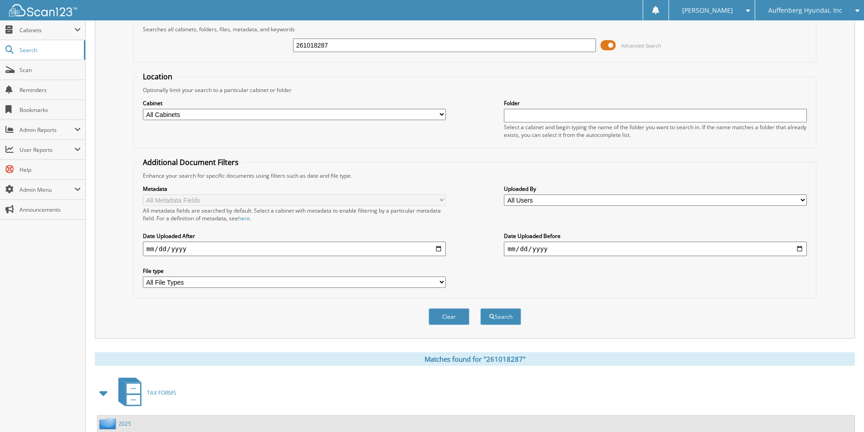
drag, startPoint x: 339, startPoint y: 51, endPoint x: 220, endPoint y: 60, distance: 119.6
click at [222, 60] on fieldset "Search Term Searches all cabinets, folders, files, metadata, and keywords 26101…" at bounding box center [474, 37] width 683 height 52
type input "262636160"
click at [480, 309] on button "Search" at bounding box center [500, 317] width 41 height 17
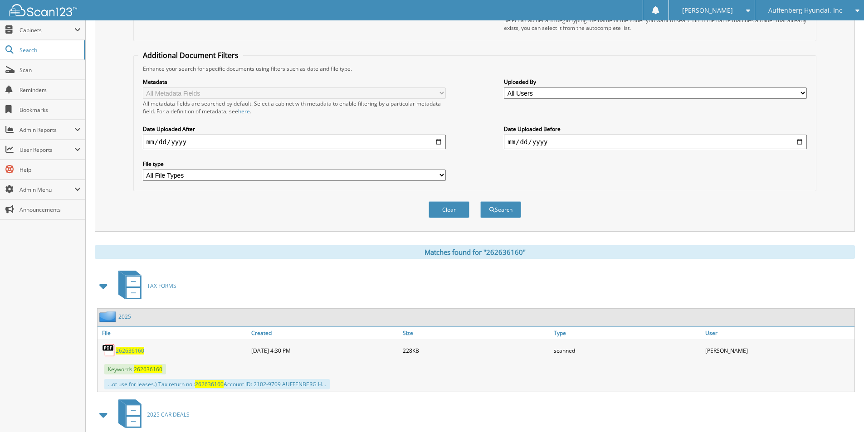
scroll to position [269, 0]
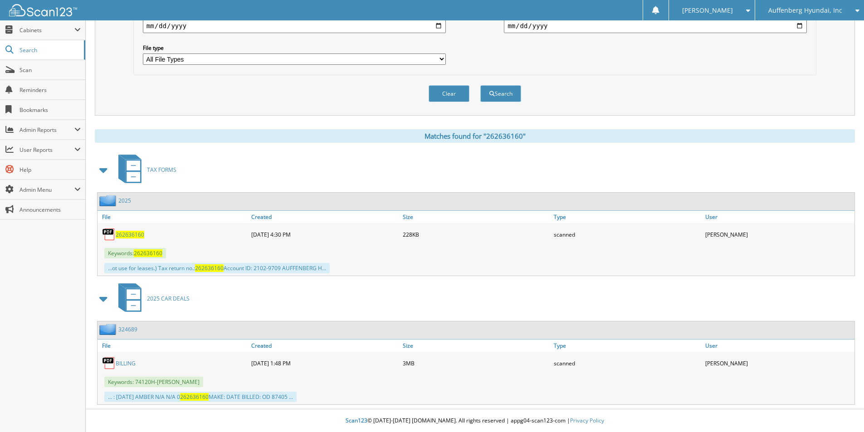
click at [137, 234] on span "262636160" at bounding box center [130, 235] width 29 height 8
click at [128, 361] on link "BILLING" at bounding box center [126, 364] width 20 height 8
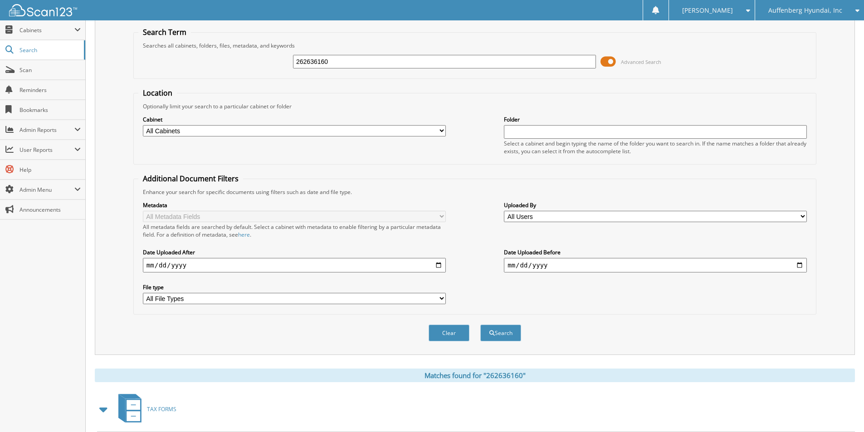
scroll to position [45, 0]
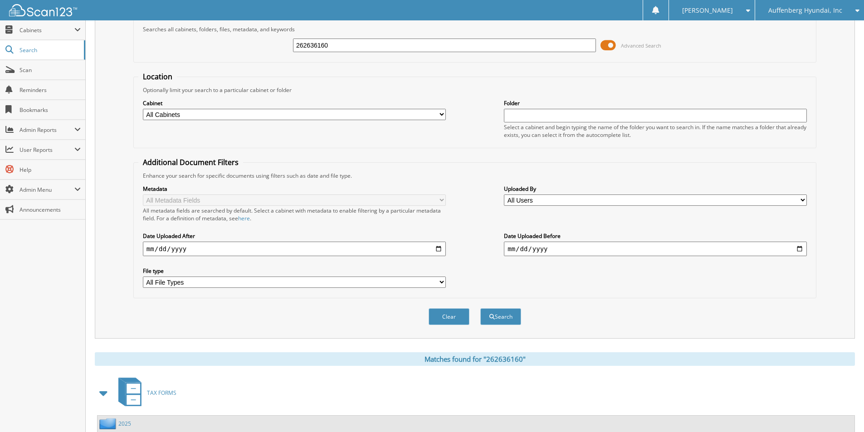
click at [827, 8] on span "Auffenberg Hyundai, Inc" at bounding box center [806, 10] width 74 height 5
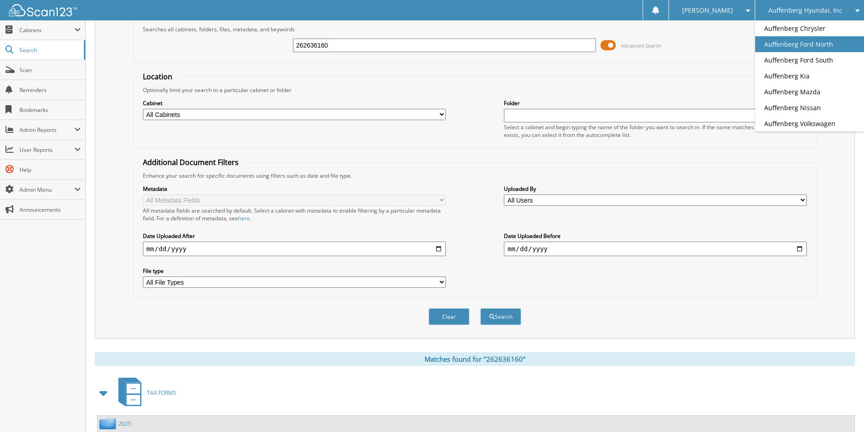
click at [825, 42] on link "Auffenberg Ford North" at bounding box center [809, 44] width 109 height 16
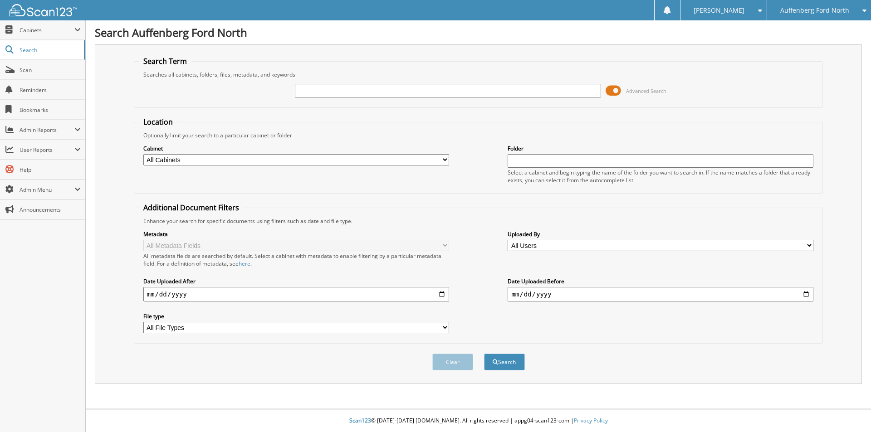
click at [315, 87] on input "text" at bounding box center [448, 91] width 306 height 14
type input "262878036"
click at [484, 354] on button "Search" at bounding box center [504, 362] width 41 height 17
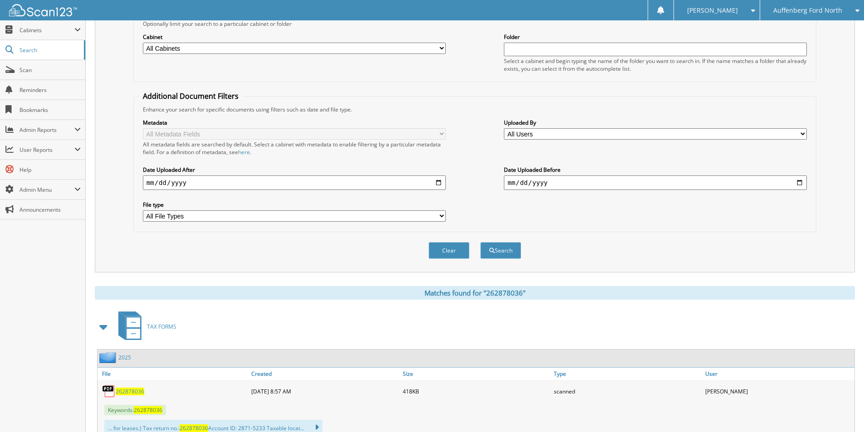
scroll to position [318, 0]
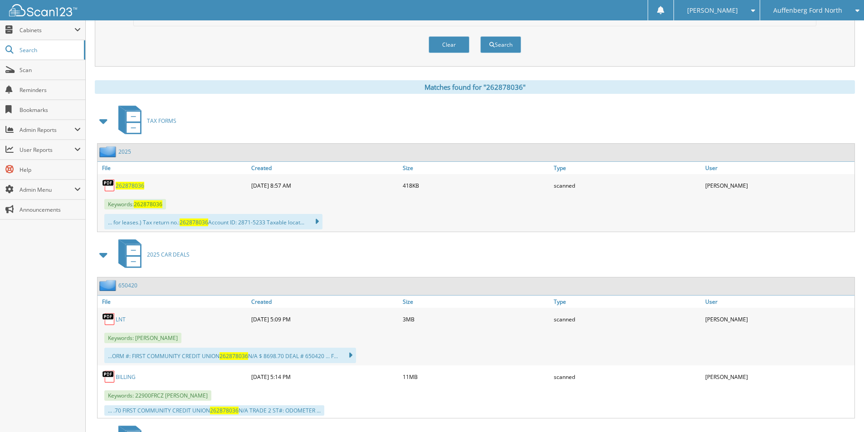
click at [129, 186] on span "262878036" at bounding box center [130, 186] width 29 height 8
click at [119, 319] on link "LNT" at bounding box center [121, 320] width 10 height 8
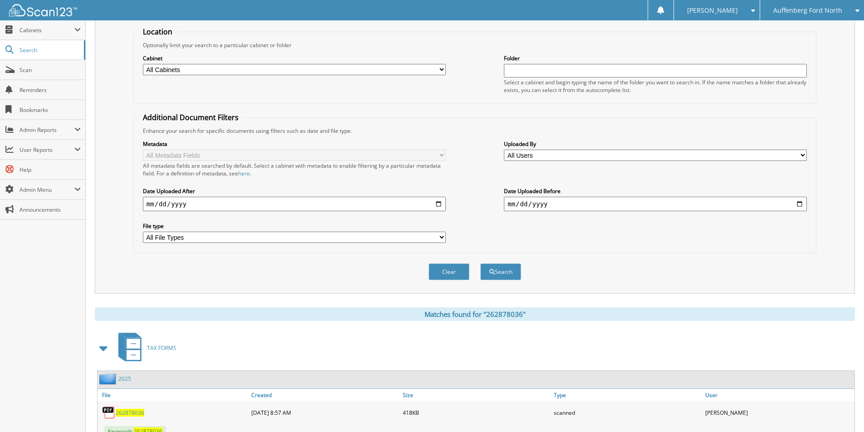
scroll to position [45, 0]
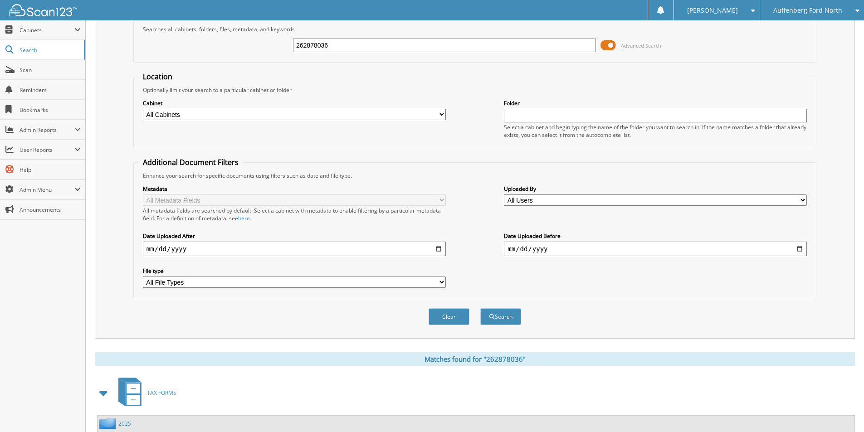
drag, startPoint x: 371, startPoint y: 47, endPoint x: 128, endPoint y: 76, distance: 244.5
click at [128, 76] on div "Search Term Searches all cabinets, folders, files, metadata, and keywords 26287…" at bounding box center [475, 169] width 760 height 340
type input "262941388"
click at [480, 309] on button "Search" at bounding box center [500, 317] width 41 height 17
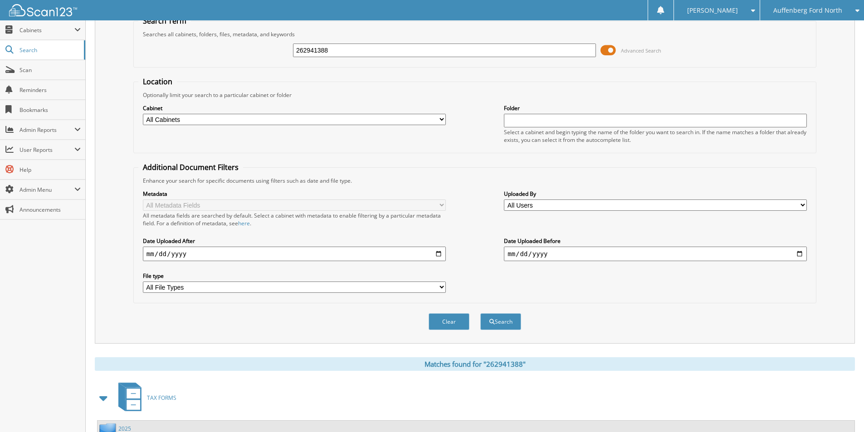
scroll to position [272, 0]
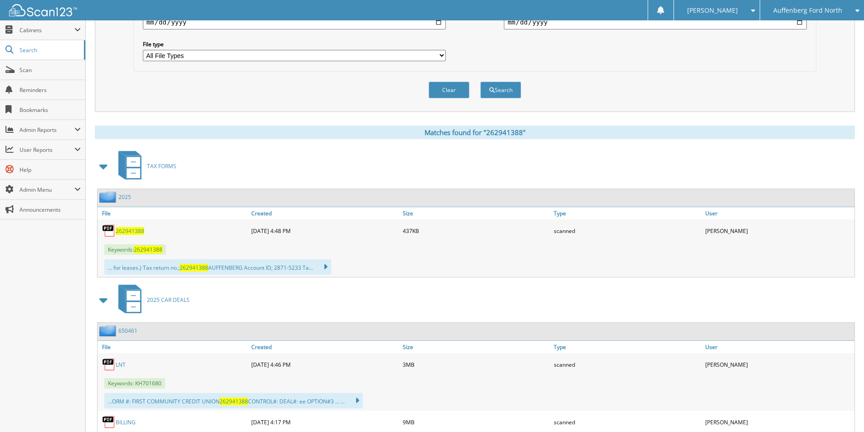
click at [123, 232] on span "262941388" at bounding box center [130, 231] width 29 height 8
click at [119, 366] on link "LNT" at bounding box center [121, 365] width 10 height 8
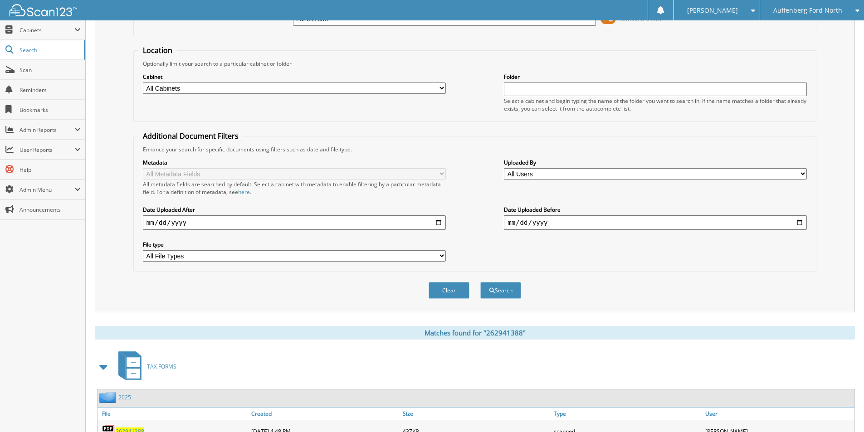
scroll to position [0, 0]
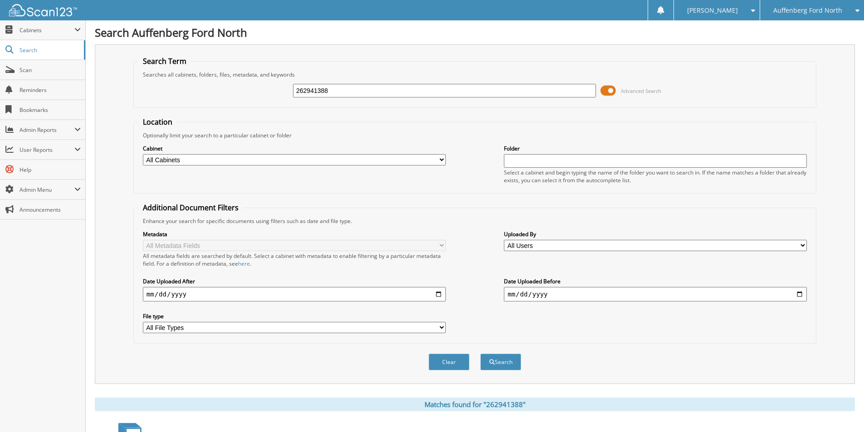
drag, startPoint x: 384, startPoint y: 92, endPoint x: -8, endPoint y: 135, distance: 394.4
click at [0, 135] on html "Cindy H. Settings Logout Auffenberg Ford North Auffenberg Chrysler Auffenberg F…" at bounding box center [432, 438] width 864 height 877
type input "262932254"
click at [480, 354] on button "Search" at bounding box center [500, 362] width 41 height 17
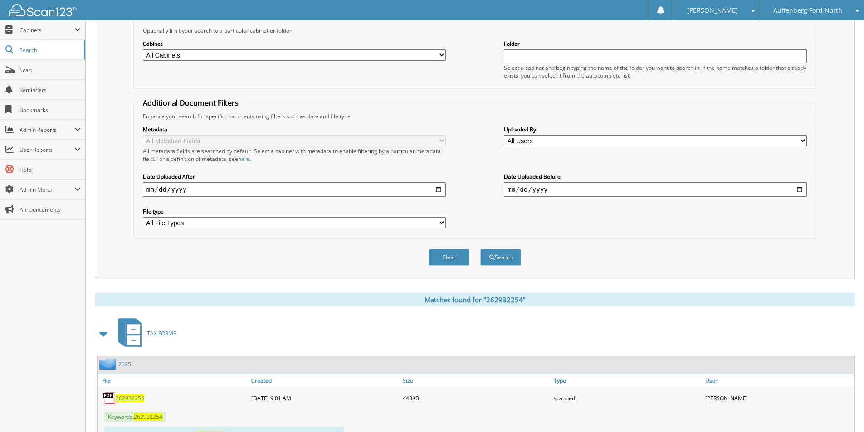
scroll to position [181, 0]
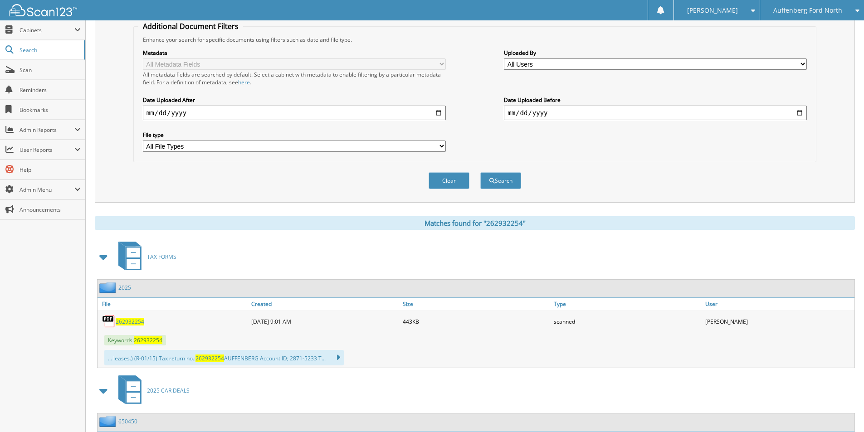
click at [132, 323] on span "262932254" at bounding box center [130, 322] width 29 height 8
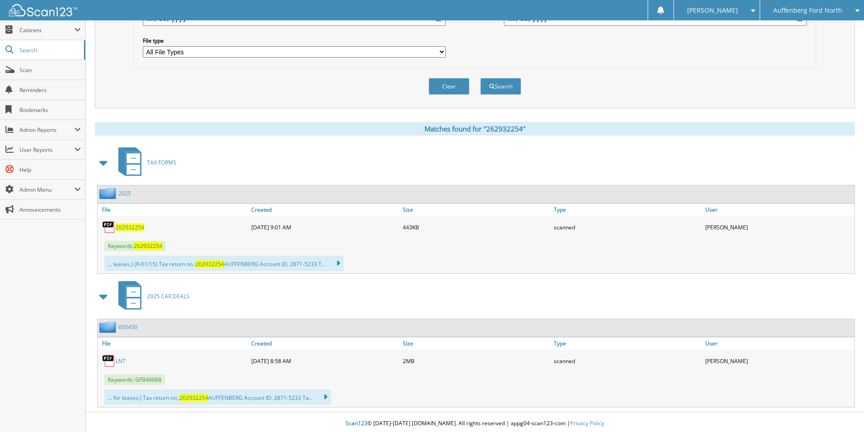
scroll to position [279, 0]
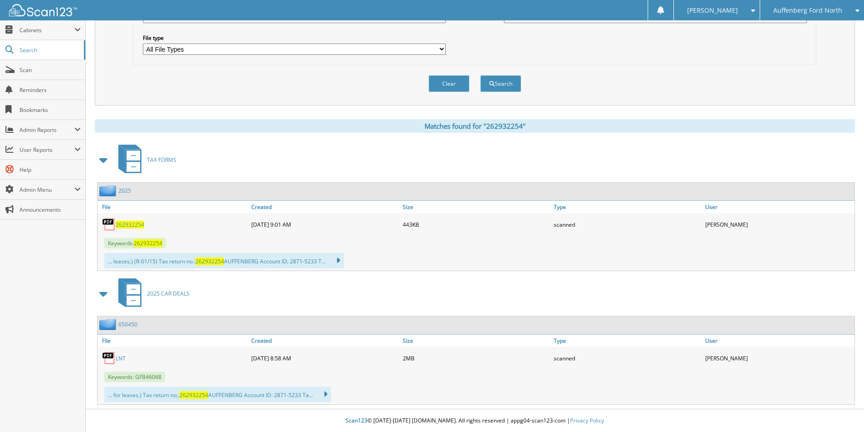
click at [123, 357] on link "LNT" at bounding box center [121, 359] width 10 height 8
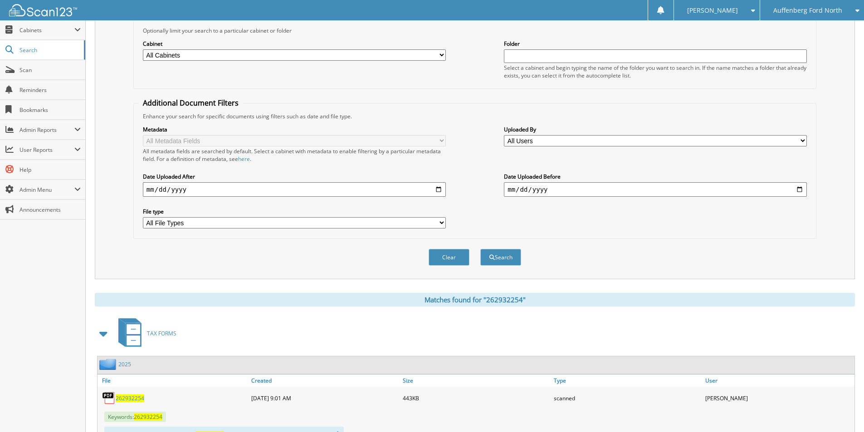
scroll to position [0, 0]
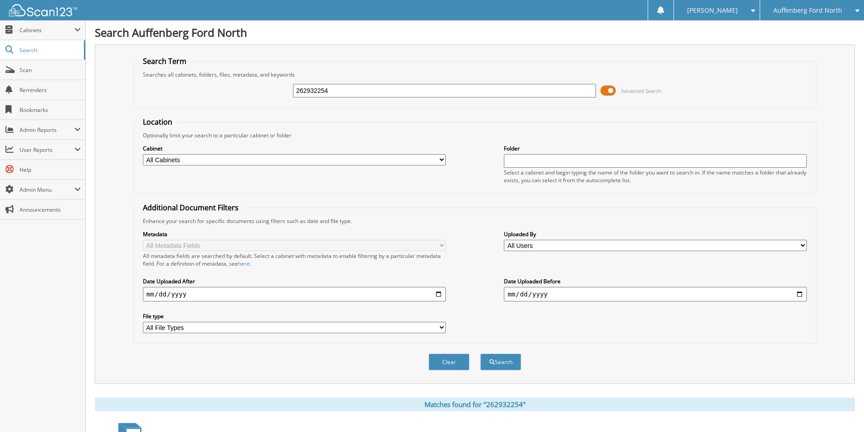
drag, startPoint x: 373, startPoint y: 92, endPoint x: 23, endPoint y: 147, distance: 355.0
click at [90, 134] on div "Search Auffenberg Ford North Search Term Searches all cabinets, folders, files,…" at bounding box center [475, 355] width 779 height 711
type input "262929318"
click at [480, 354] on button "Search" at bounding box center [500, 362] width 41 height 17
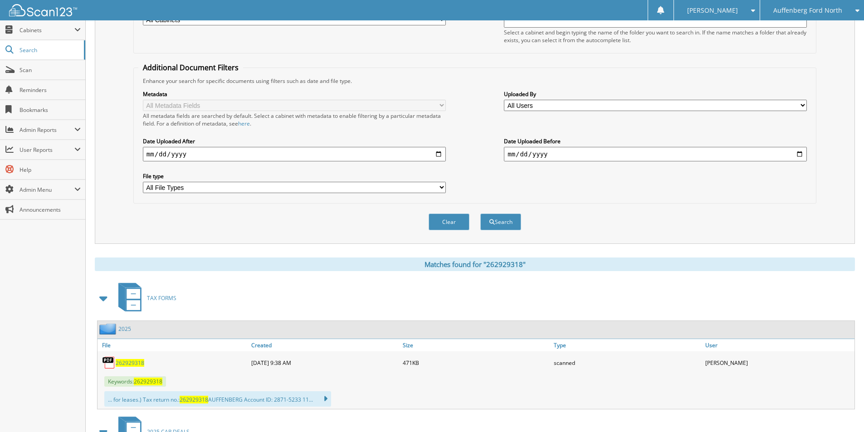
scroll to position [272, 0]
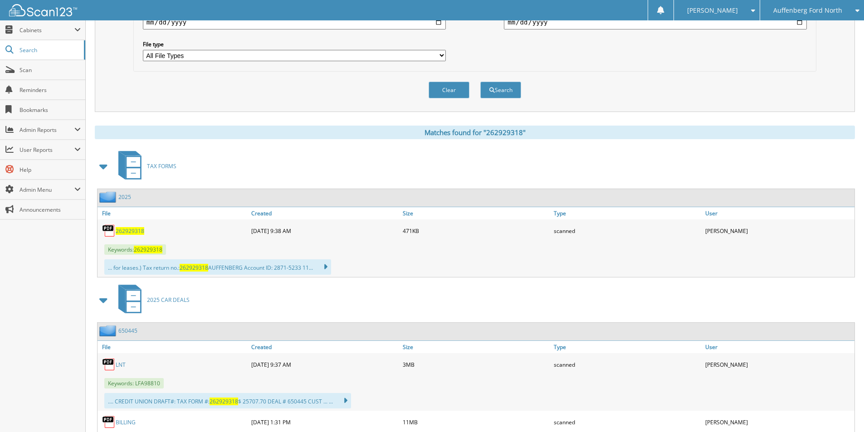
click at [137, 231] on span "262929318" at bounding box center [130, 231] width 29 height 8
click at [124, 366] on link "LNT" at bounding box center [121, 365] width 10 height 8
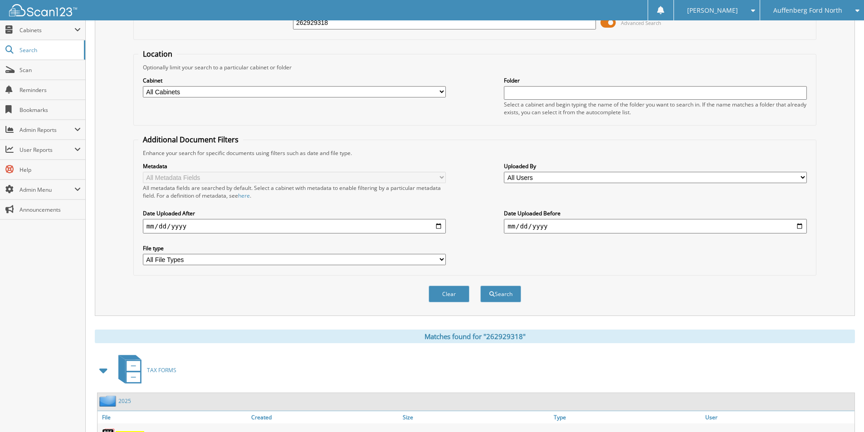
scroll to position [0, 0]
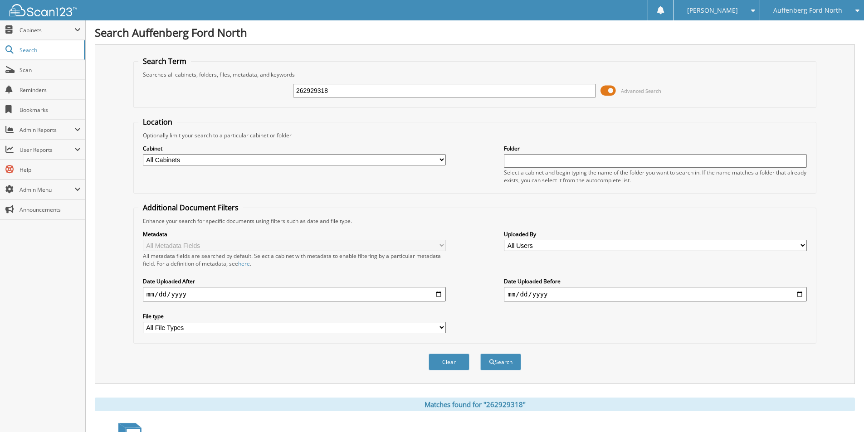
drag, startPoint x: 363, startPoint y: 86, endPoint x: -24, endPoint y: 137, distance: 389.5
click at [0, 137] on html "[PERSON_NAME] Settings Logout [GEOGRAPHIC_DATA] Auffenberg Chrysler [GEOGRAPHIC…" at bounding box center [432, 438] width 864 height 877
type input "262926330"
click at [480, 354] on button "Search" at bounding box center [500, 362] width 41 height 17
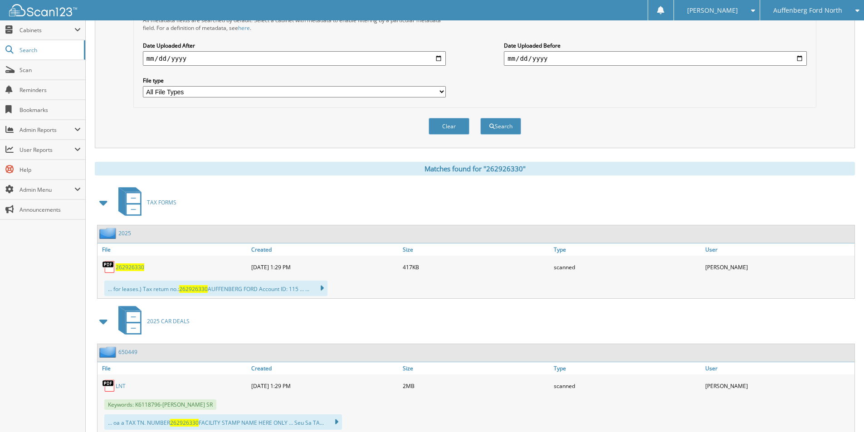
scroll to position [272, 0]
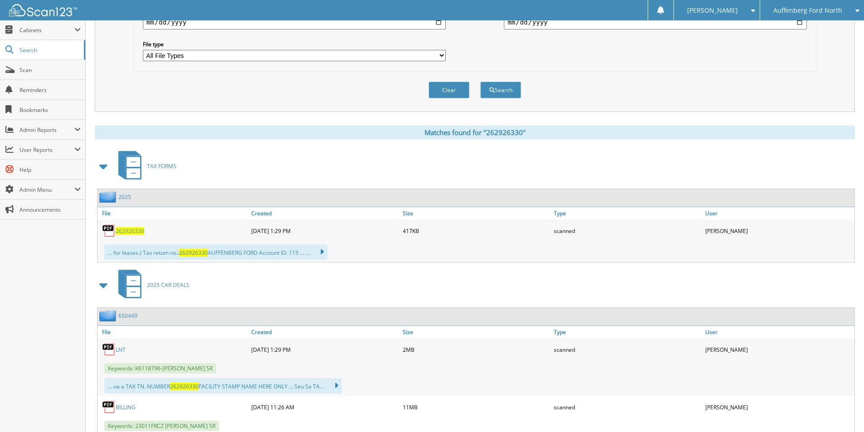
click at [125, 232] on span "262926330" at bounding box center [130, 231] width 29 height 8
click at [116, 348] on link "LNT" at bounding box center [121, 350] width 10 height 8
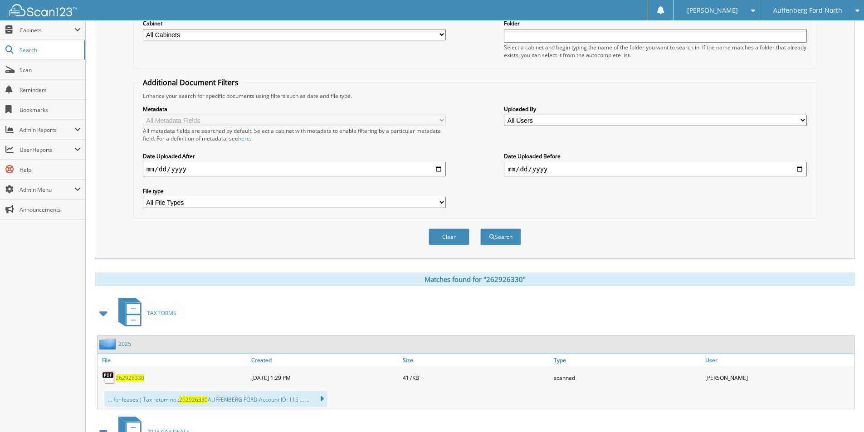
scroll to position [45, 0]
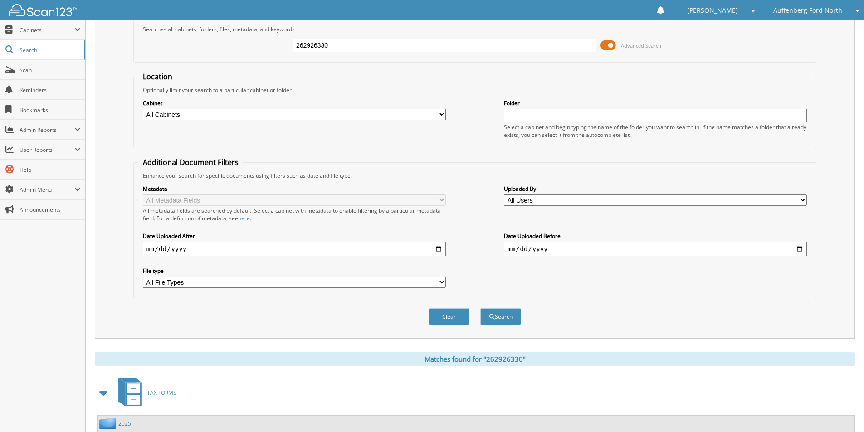
click at [336, 48] on input "262926330" at bounding box center [444, 46] width 303 height 14
click at [335, 52] on div "262926330" at bounding box center [444, 45] width 303 height 15
click at [864, 0] on html "[PERSON_NAME] Settings Logout [GEOGRAPHIC_DATA] Auffenberg Chrysler [GEOGRAPHIC…" at bounding box center [432, 386] width 864 height 863
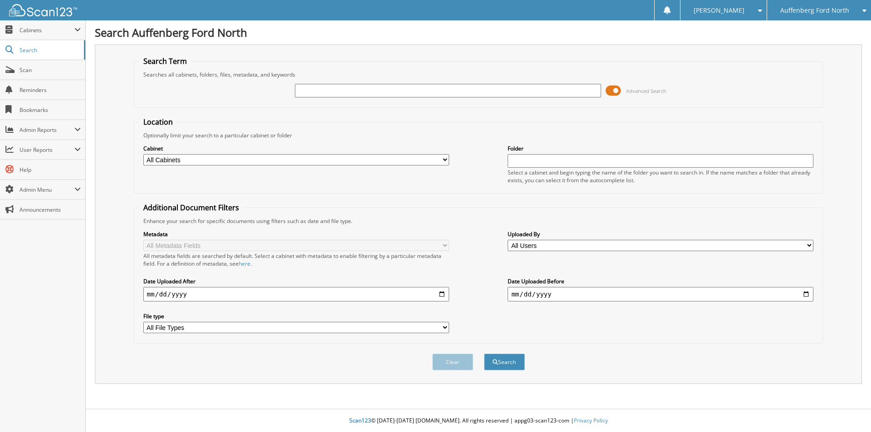
drag, startPoint x: 367, startPoint y: 89, endPoint x: 366, endPoint y: 97, distance: 7.4
click at [366, 93] on input "text" at bounding box center [448, 91] width 306 height 14
type input "262845738"
click at [484, 354] on button "Search" at bounding box center [504, 362] width 41 height 17
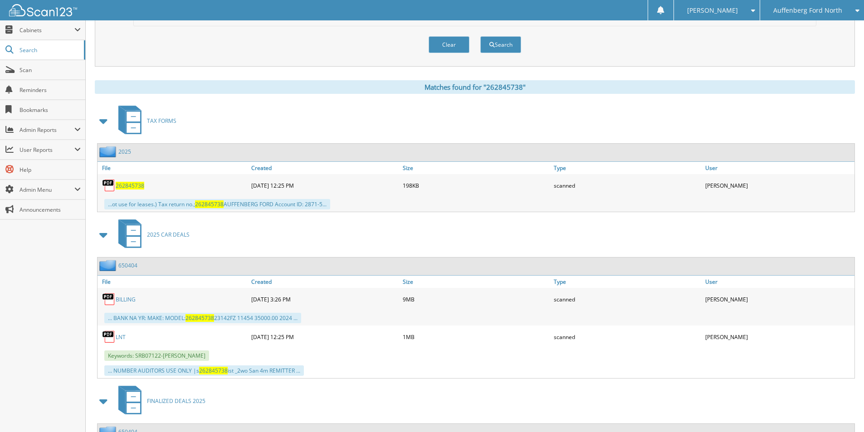
click at [133, 186] on span "262845738" at bounding box center [130, 186] width 29 height 8
click at [119, 337] on link "LNT" at bounding box center [121, 337] width 10 height 8
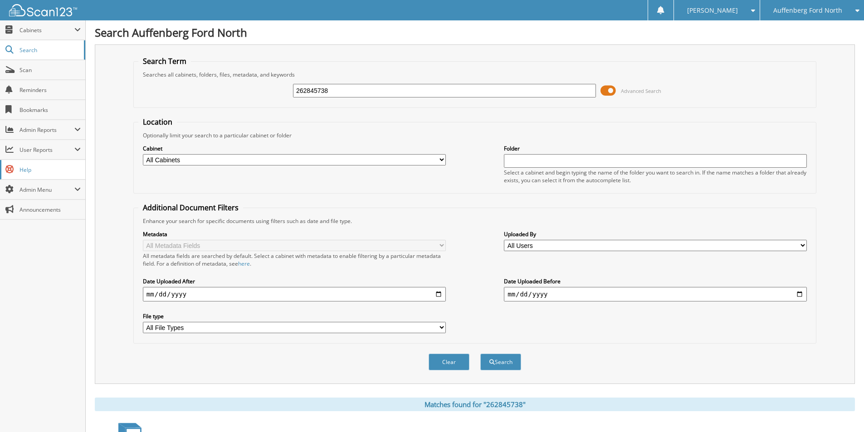
drag, startPoint x: 352, startPoint y: 85, endPoint x: 28, endPoint y: 164, distance: 333.0
click at [28, 164] on body "Cindy H. Settings Logout Auffenberg Ford North Auffenberg Chrysler Auffenberg F…" at bounding box center [432, 419] width 864 height 838
type input "262984727"
click at [480, 354] on button "Search" at bounding box center [500, 362] width 41 height 17
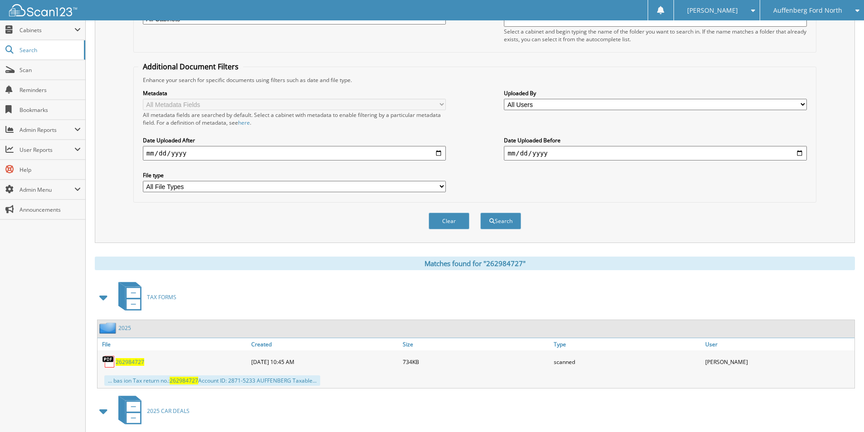
scroll to position [227, 0]
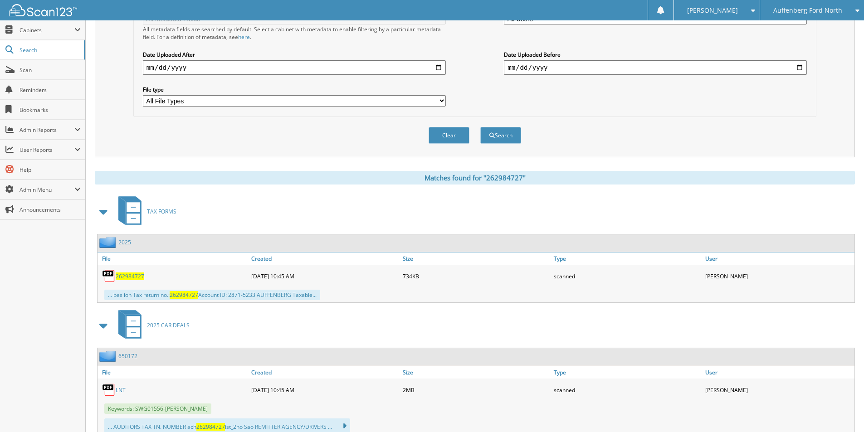
click at [136, 276] on span "262984727" at bounding box center [130, 277] width 29 height 8
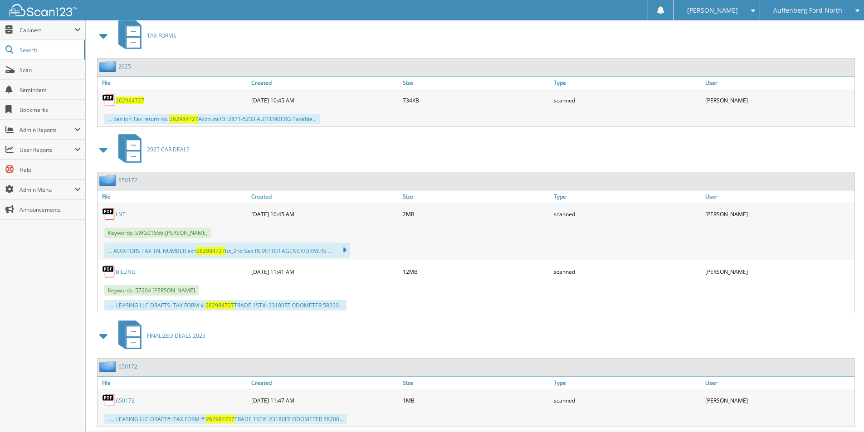
scroll to position [408, 0]
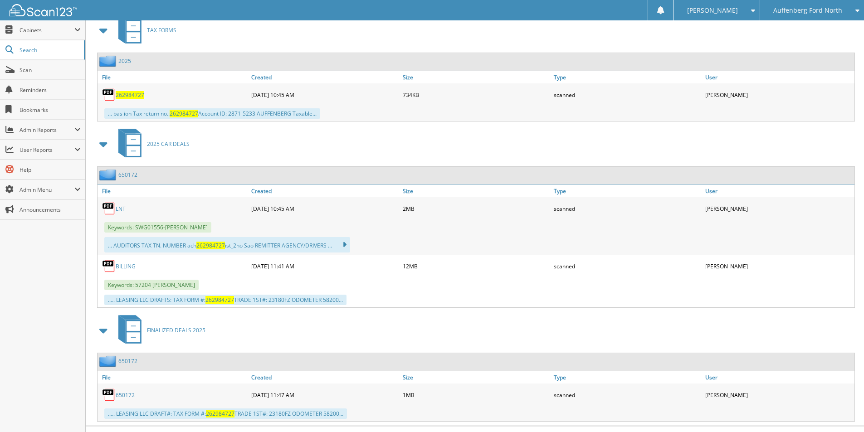
click at [122, 210] on link "LNT" at bounding box center [121, 209] width 10 height 8
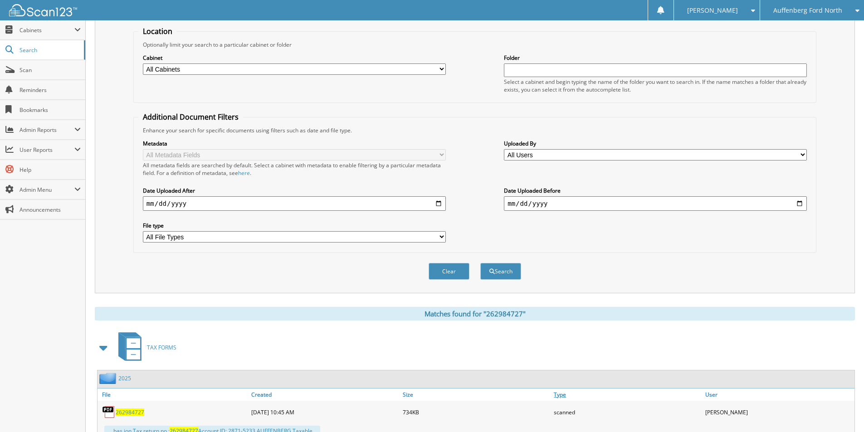
scroll to position [0, 0]
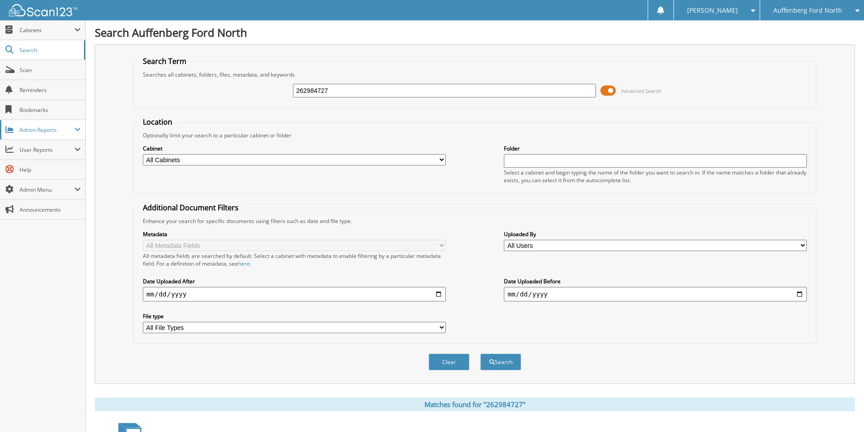
drag, startPoint x: 352, startPoint y: 90, endPoint x: 32, endPoint y: 136, distance: 323.2
click at [63, 130] on body "Cindy H. Settings Logout Auffenberg Ford North Auffenberg Chrysler Auffenberg F…" at bounding box center [432, 429] width 864 height 858
type input "262966054"
click at [480, 354] on button "Search" at bounding box center [500, 362] width 41 height 17
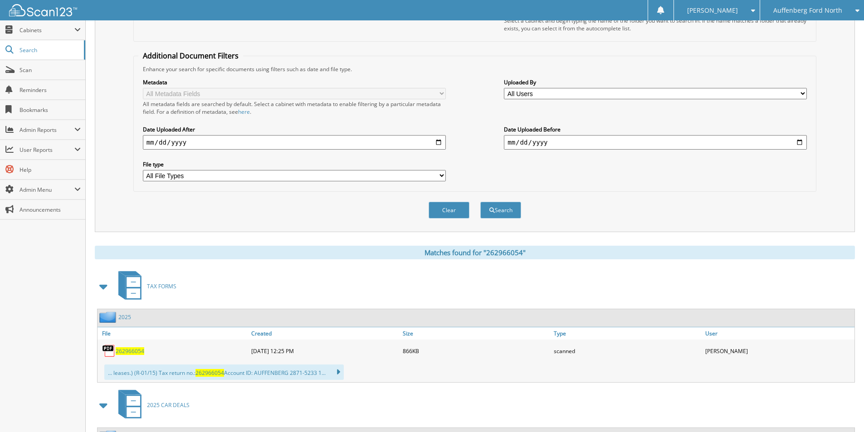
scroll to position [272, 0]
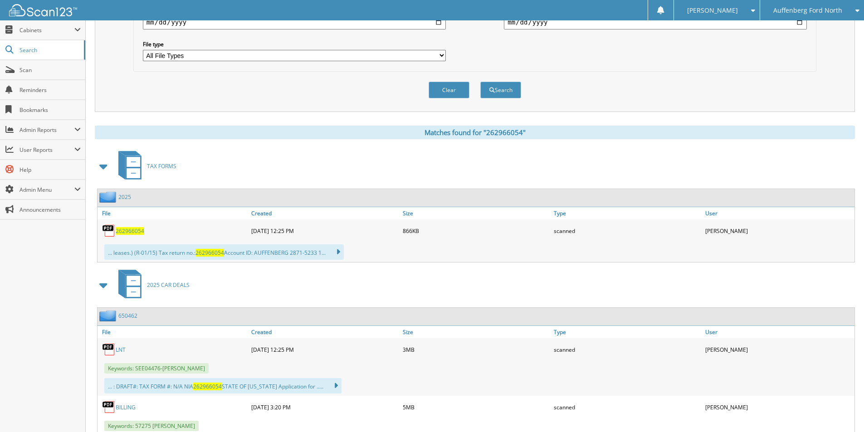
click at [126, 228] on span "262966054" at bounding box center [130, 231] width 29 height 8
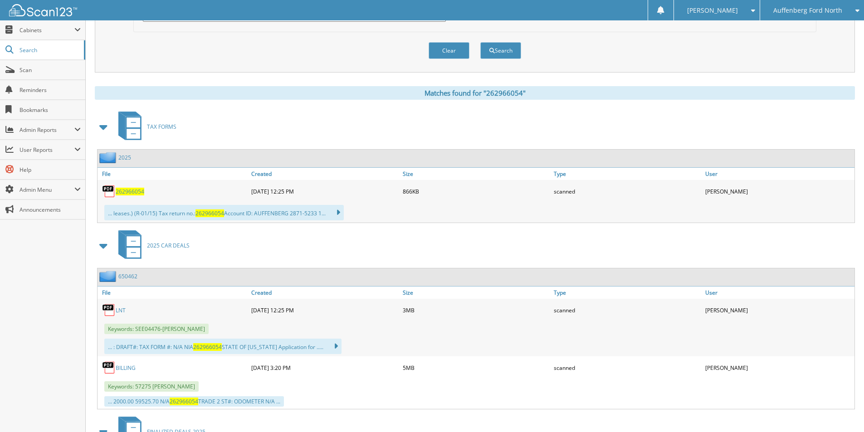
scroll to position [363, 0]
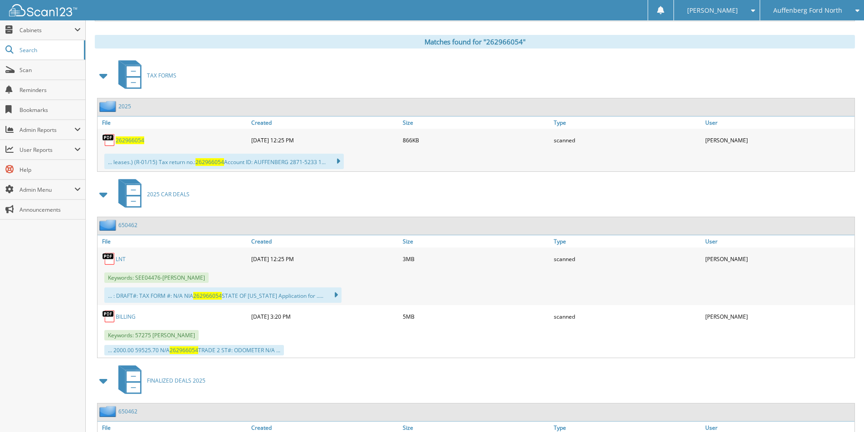
click at [118, 258] on link "LNT" at bounding box center [121, 259] width 10 height 8
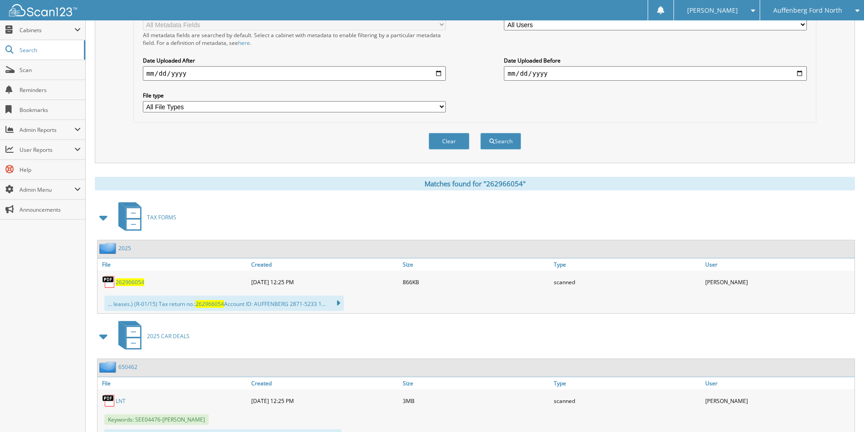
scroll to position [0, 0]
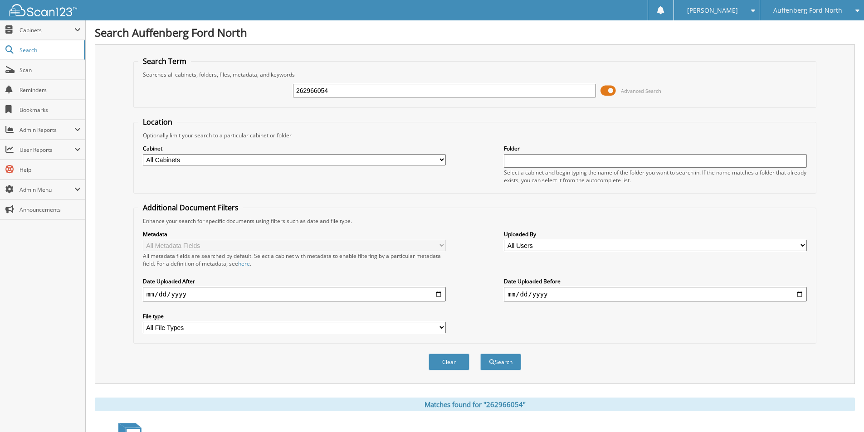
drag, startPoint x: 364, startPoint y: 87, endPoint x: -175, endPoint y: 163, distance: 544.0
click at [0, 163] on html "Cindy H. Settings Logout Auffenberg Ford North Auffenberg Chrysler Auffenberg F…" at bounding box center [432, 431] width 864 height 863
type input "263069007"
click at [480, 354] on button "Search" at bounding box center [500, 362] width 41 height 17
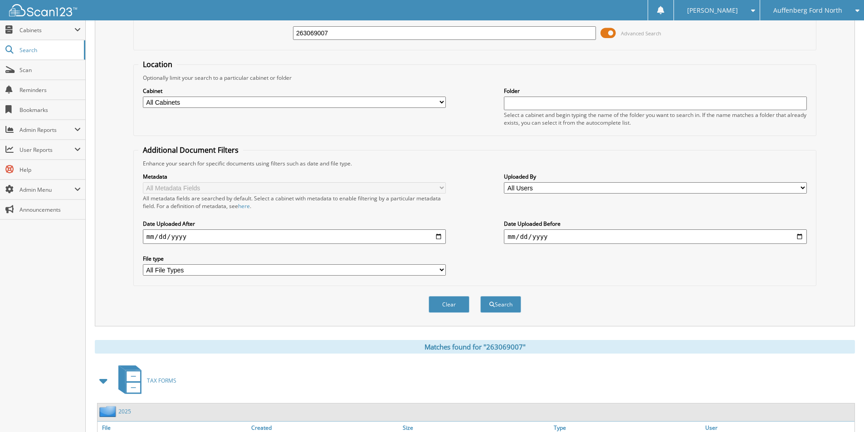
scroll to position [125, 0]
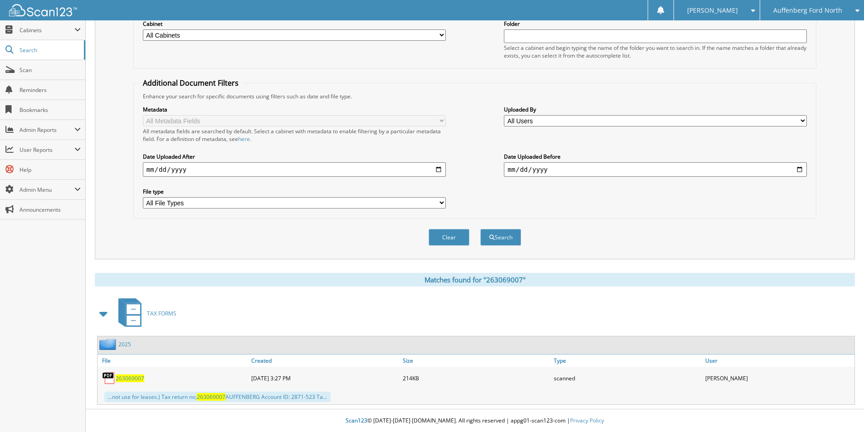
click at [132, 379] on span "263069007" at bounding box center [130, 379] width 29 height 8
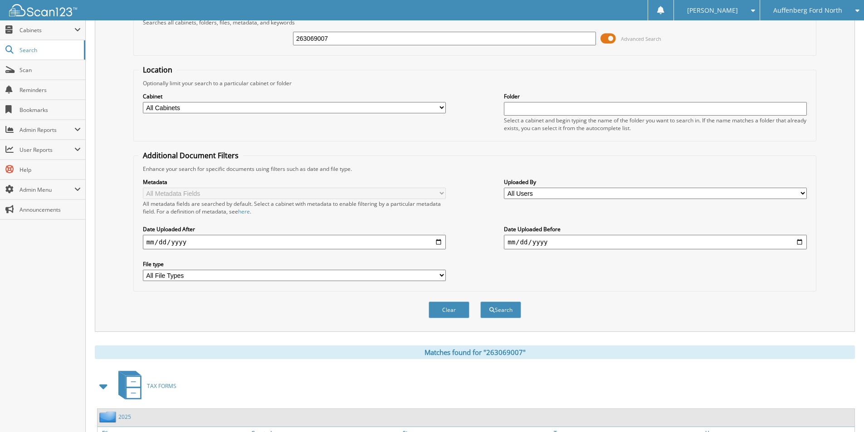
scroll to position [0, 0]
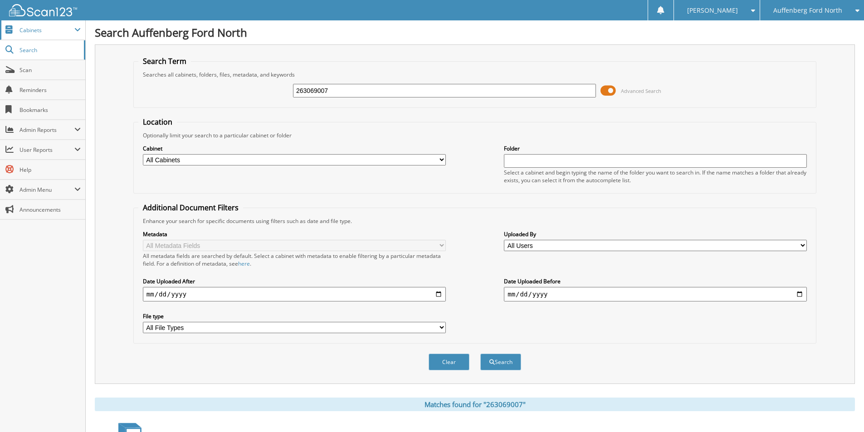
click at [66, 31] on span "Cabinets" at bounding box center [47, 30] width 55 height 8
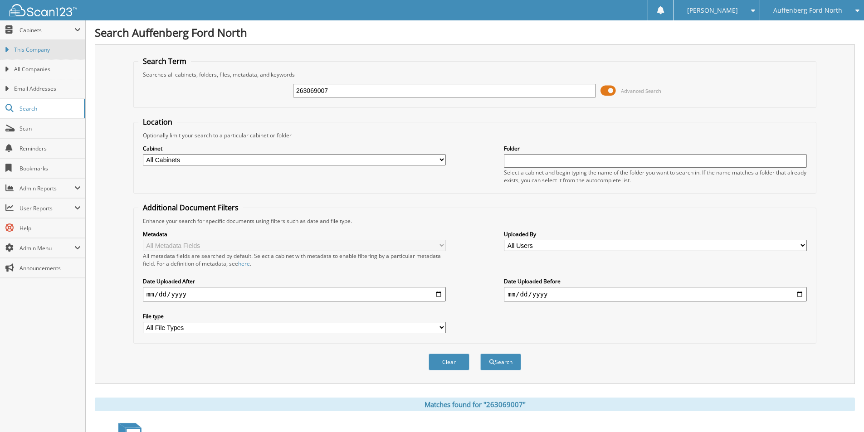
click at [63, 56] on link "This Company" at bounding box center [42, 50] width 85 height 20
